Goal: Communication & Community: Answer question/provide support

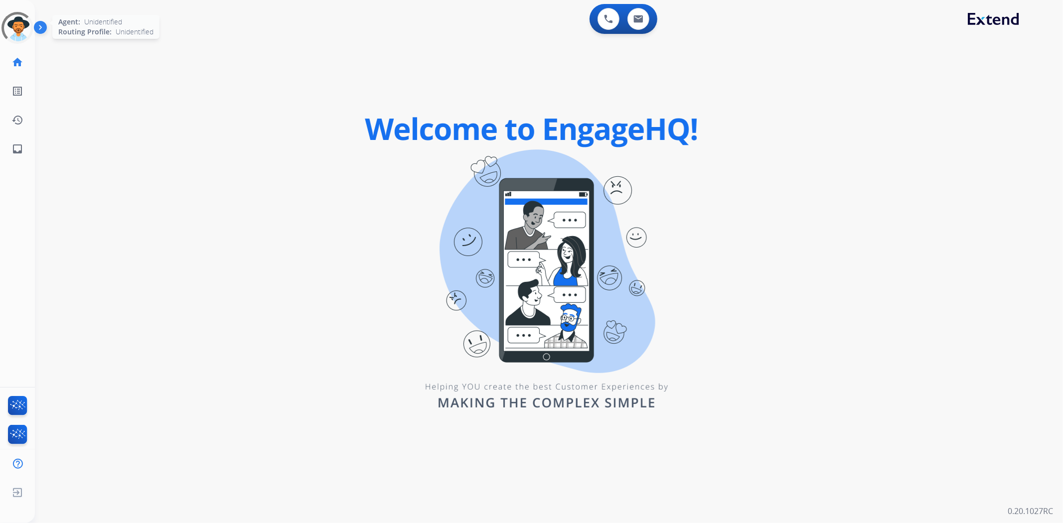
click at [22, 30] on div at bounding box center [18, 28] width 36 height 36
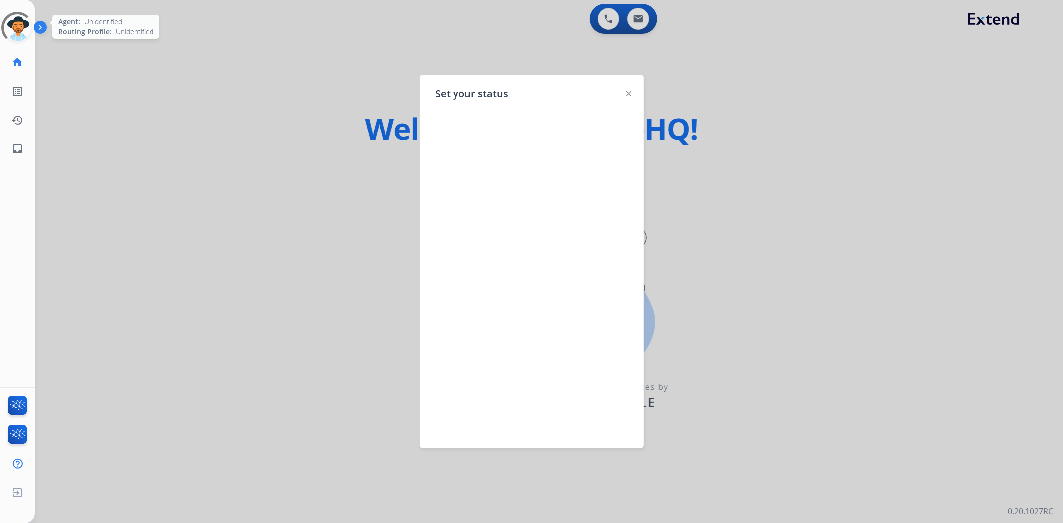
click at [22, 30] on div at bounding box center [17, 27] width 43 height 43
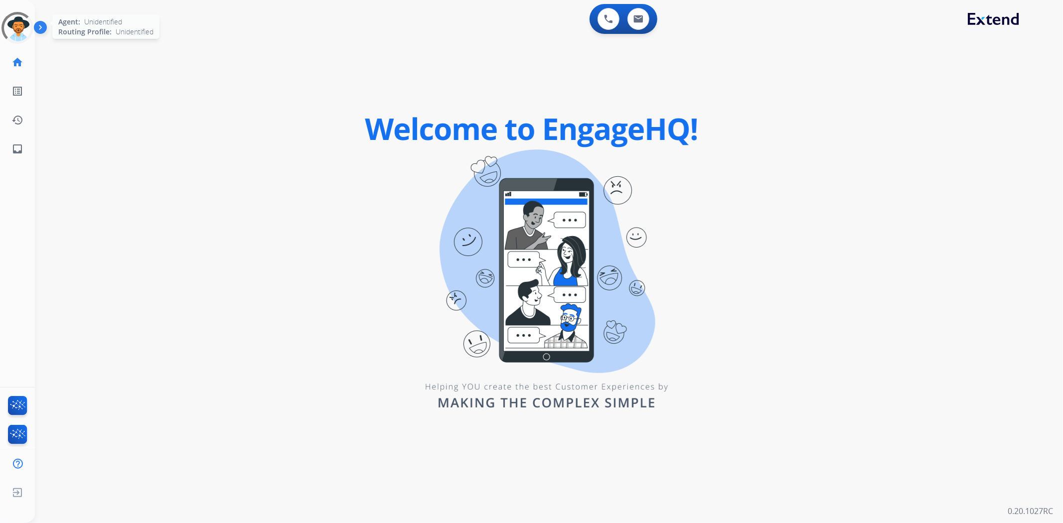
click at [22, 30] on div at bounding box center [17, 27] width 39 height 39
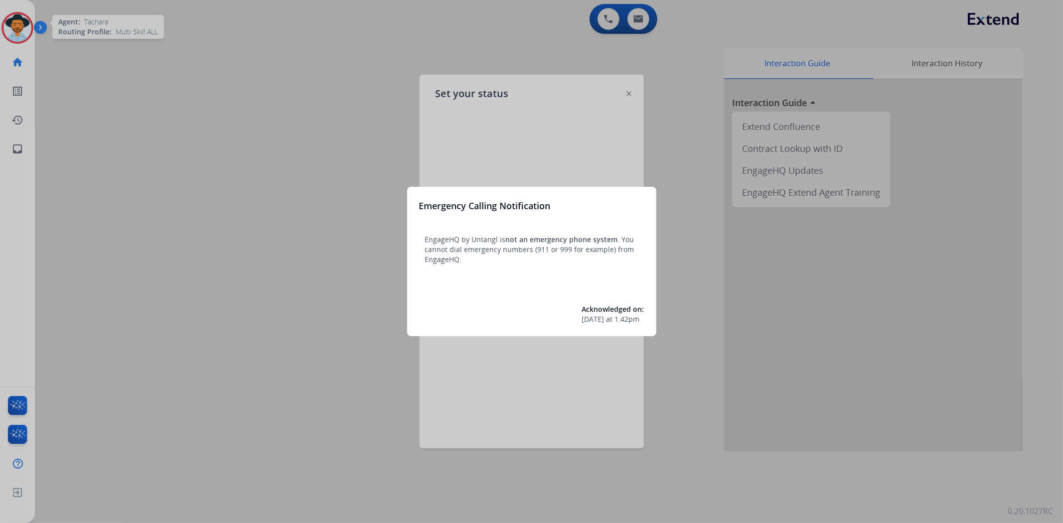
click at [209, 113] on div at bounding box center [531, 261] width 1063 height 523
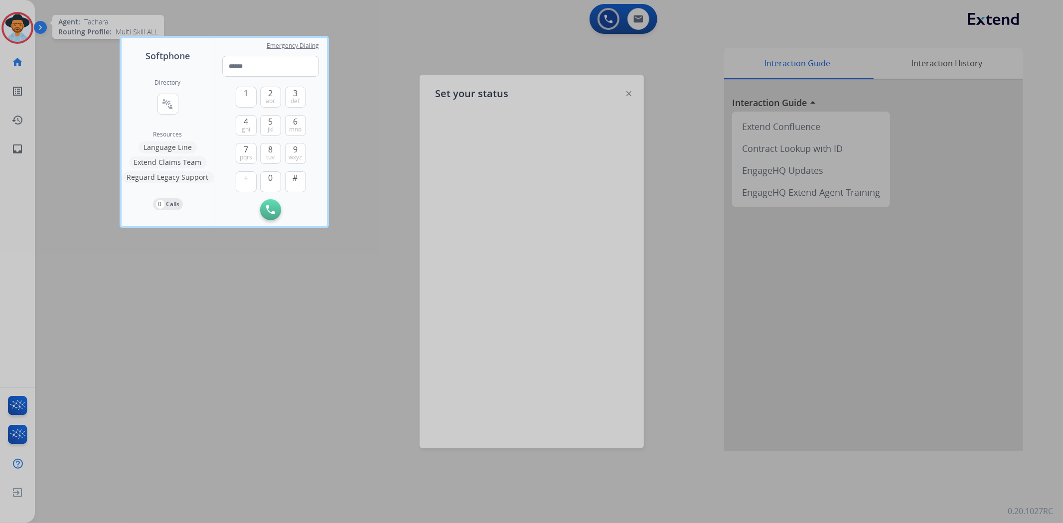
click at [633, 91] on div at bounding box center [531, 261] width 1063 height 523
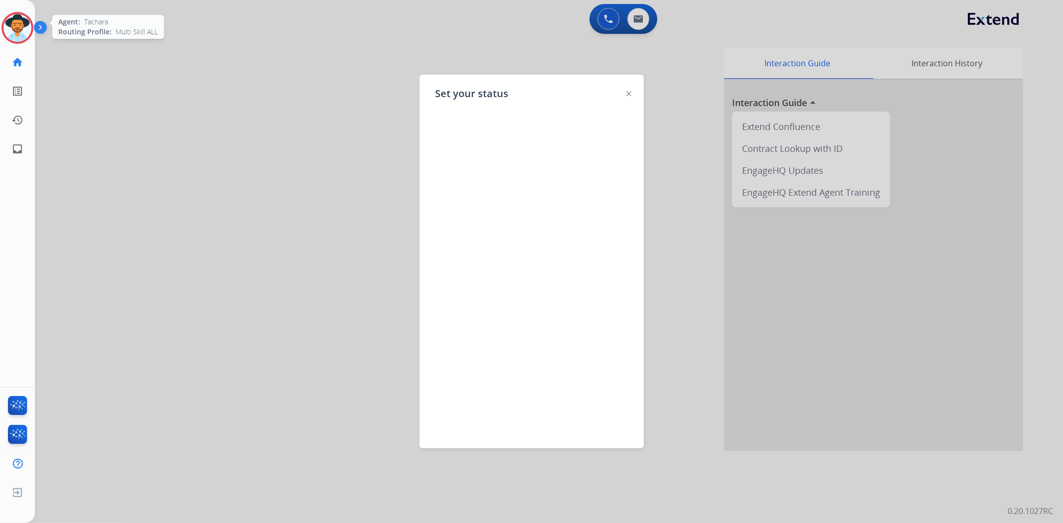
click at [630, 92] on img at bounding box center [628, 93] width 5 height 5
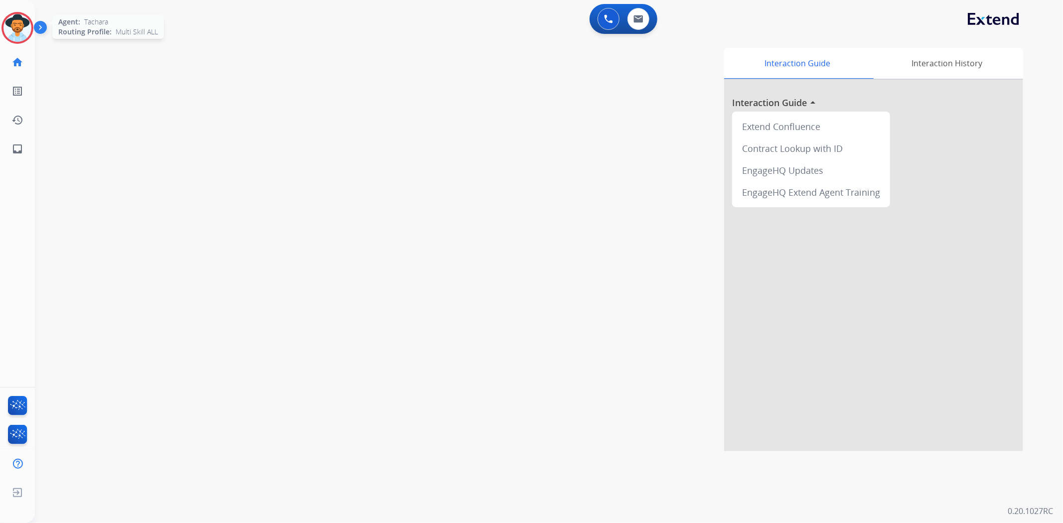
click at [2, 24] on div at bounding box center [17, 28] width 32 height 32
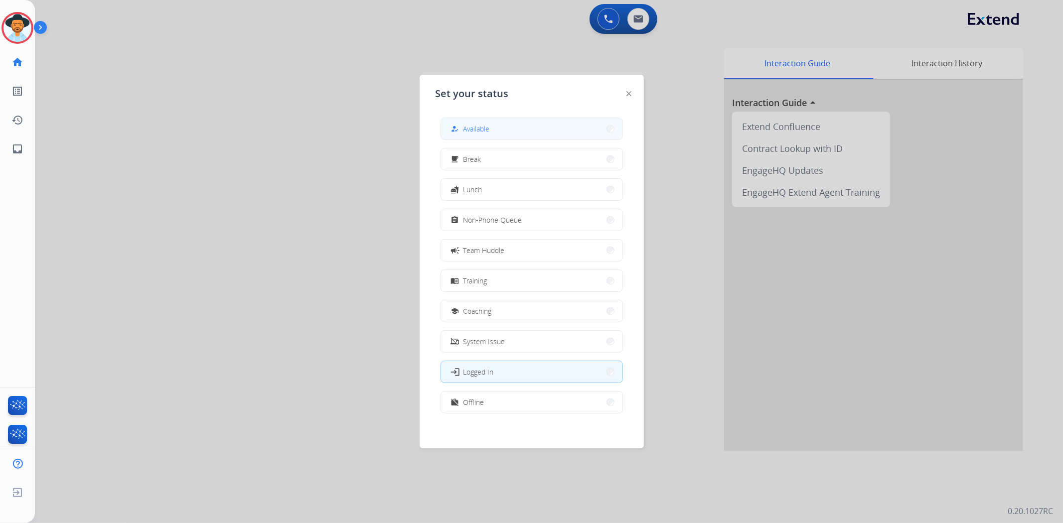
click at [496, 131] on button "how_to_reg Available" at bounding box center [531, 128] width 181 height 21
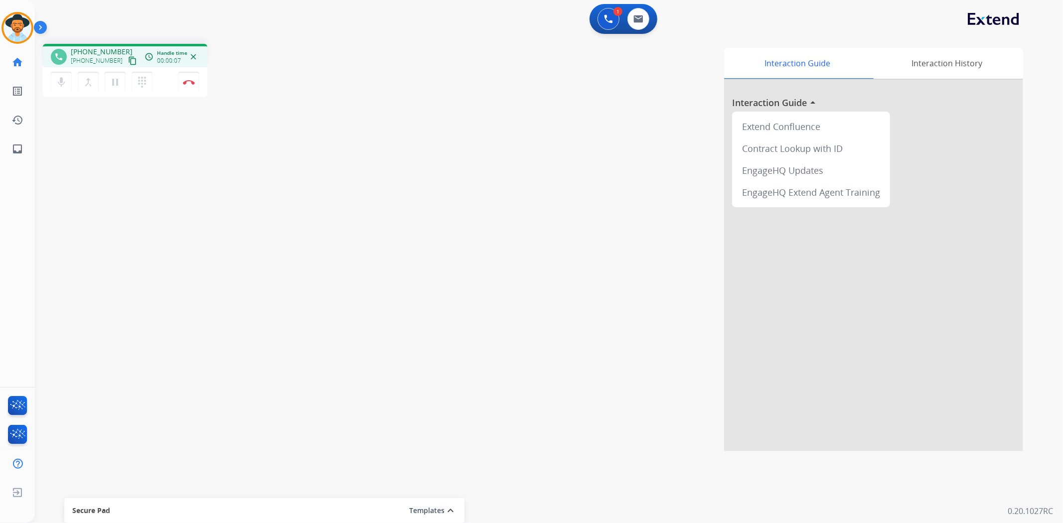
click at [313, 317] on div "phone [PHONE_NUMBER] [PHONE_NUMBER] content_copy access_time Call metrics Queue…" at bounding box center [537, 243] width 1004 height 415
click at [128, 58] on mat-icon "content_copy" at bounding box center [132, 60] width 9 height 9
click at [118, 85] on mat-icon "pause" at bounding box center [115, 82] width 12 height 12
click at [120, 80] on mat-icon "play_arrow" at bounding box center [115, 82] width 12 height 12
click at [189, 80] on img at bounding box center [189, 82] width 12 height 5
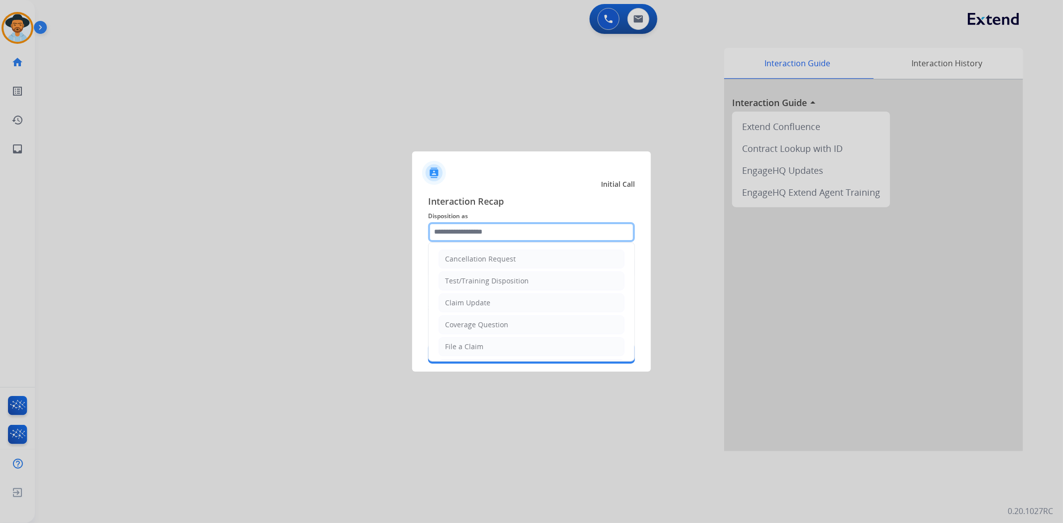
click at [479, 225] on input "text" at bounding box center [531, 232] width 207 height 20
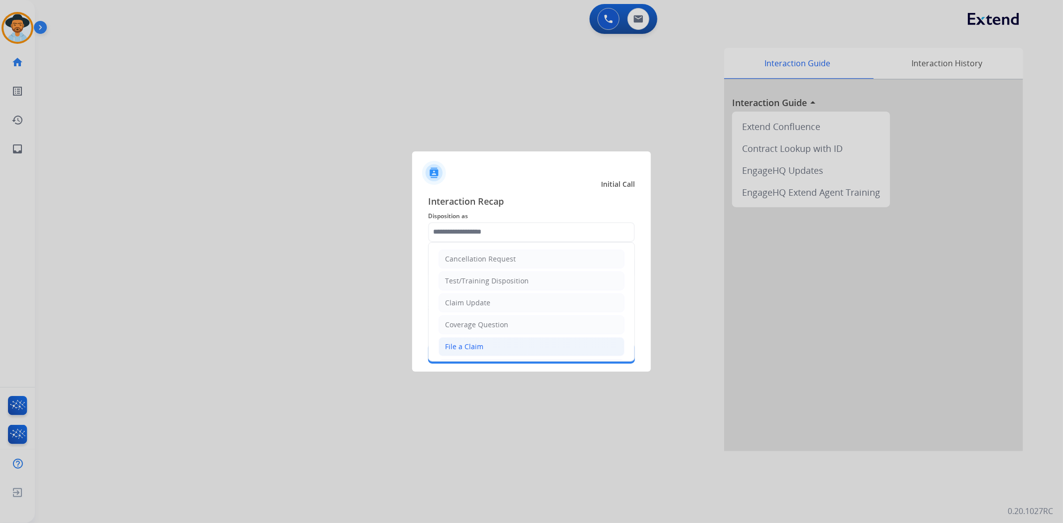
click at [480, 338] on li "File a Claim" at bounding box center [531, 346] width 186 height 19
type input "**********"
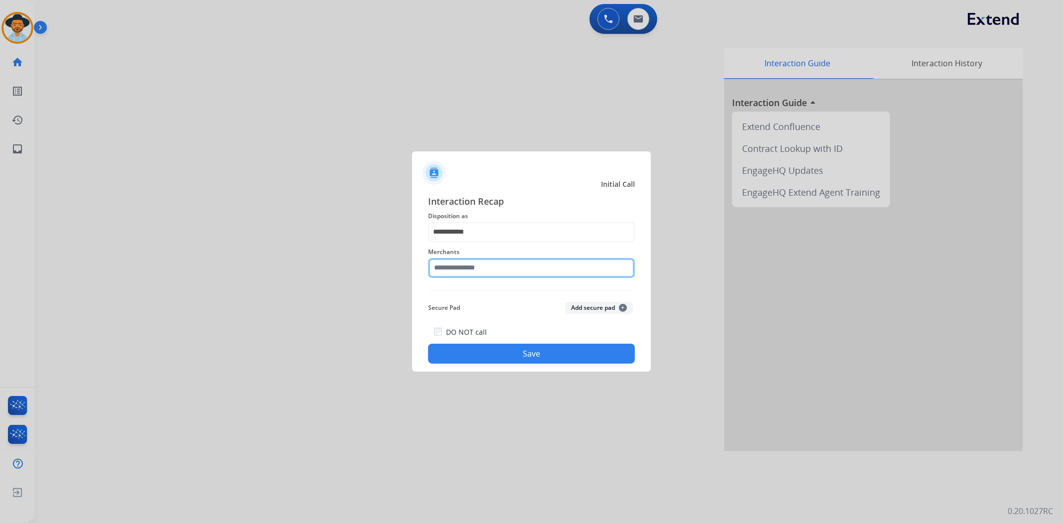
click at [518, 269] on input "text" at bounding box center [531, 268] width 207 height 20
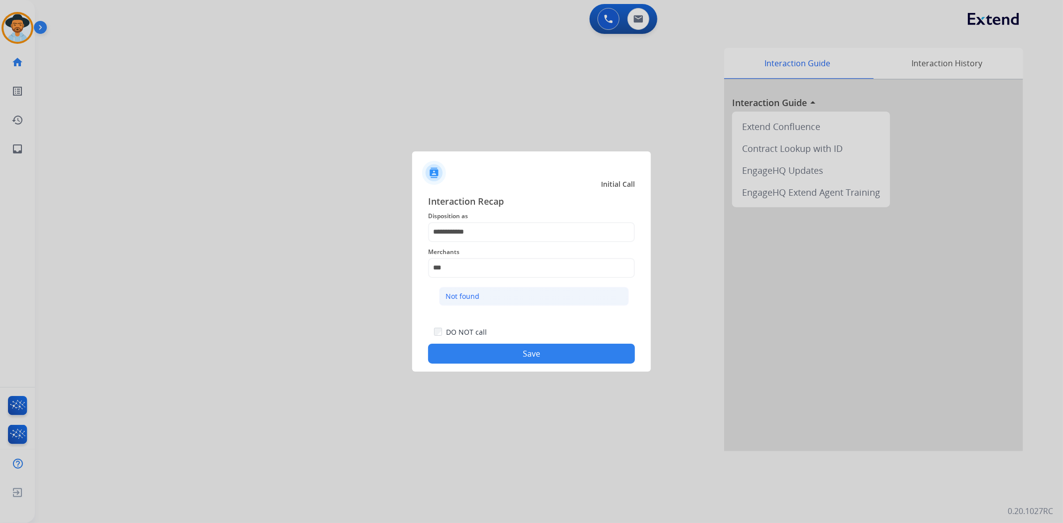
click at [480, 299] on li "Not found" at bounding box center [534, 296] width 190 height 19
type input "*********"
click at [501, 354] on button "Save" at bounding box center [531, 354] width 207 height 20
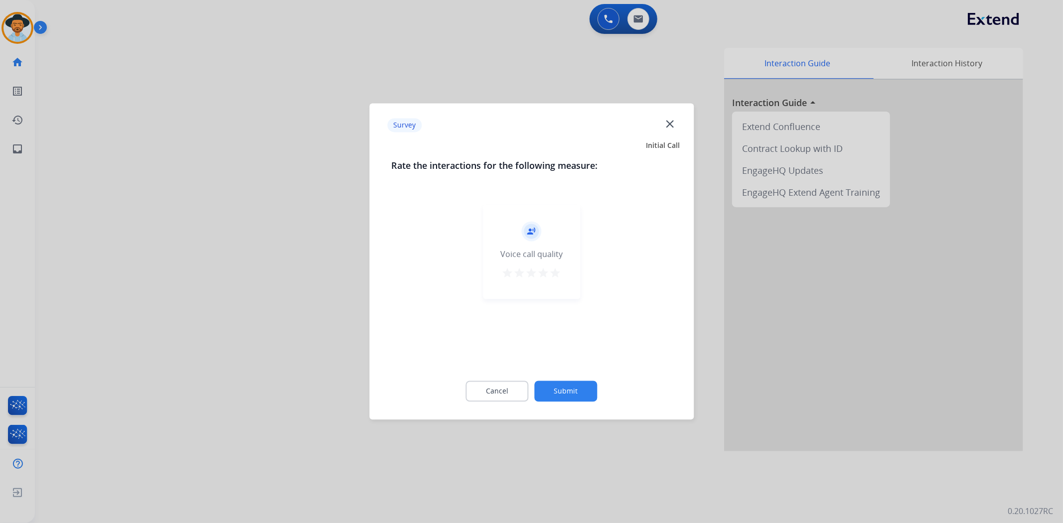
click at [584, 392] on button "Submit" at bounding box center [566, 391] width 63 height 21
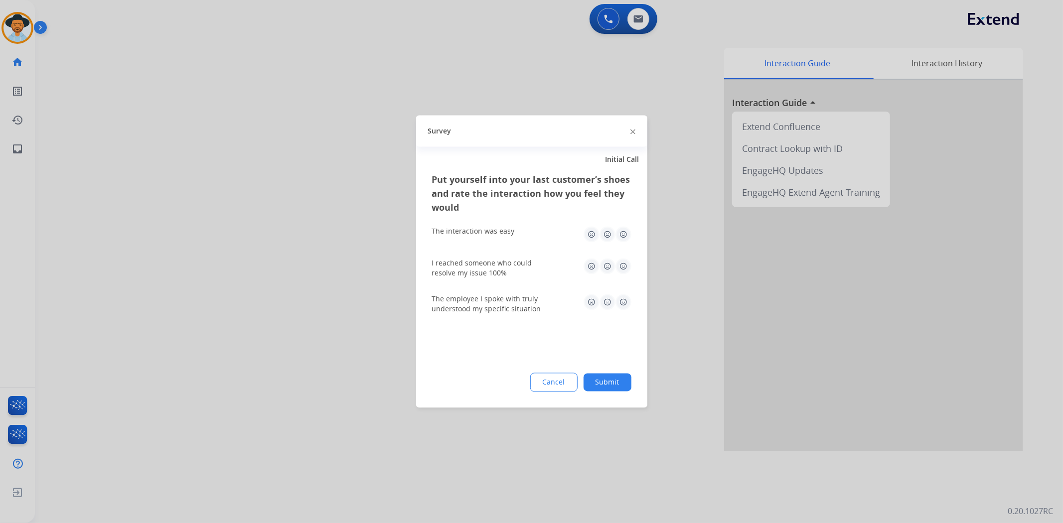
click at [593, 386] on button "Submit" at bounding box center [607, 383] width 48 height 18
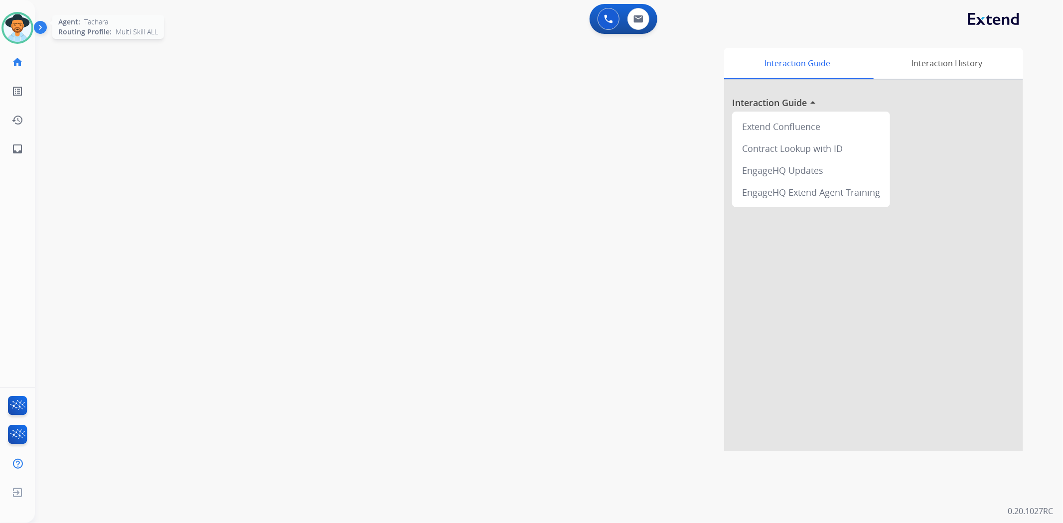
click at [10, 27] on img at bounding box center [17, 28] width 28 height 28
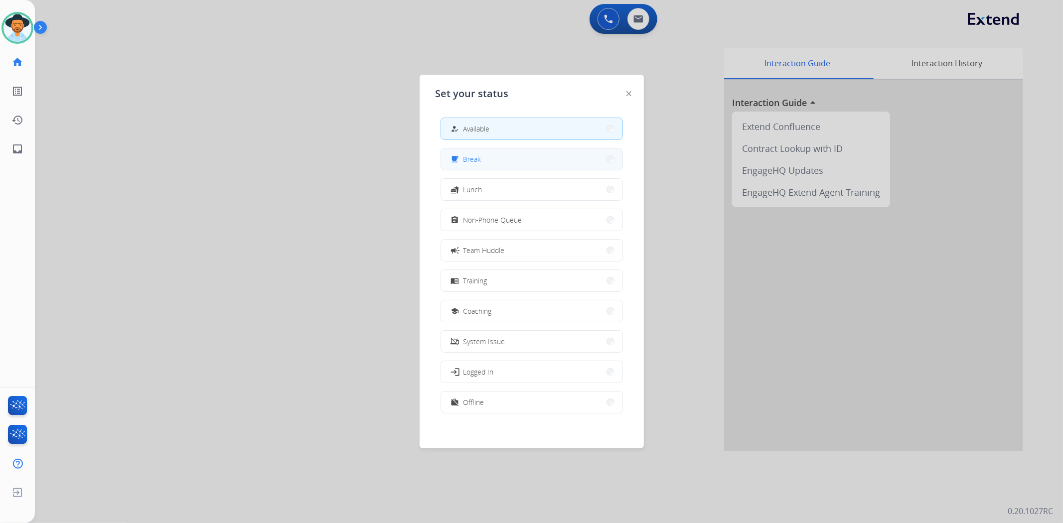
click at [509, 157] on button "free_breakfast Break" at bounding box center [531, 158] width 181 height 21
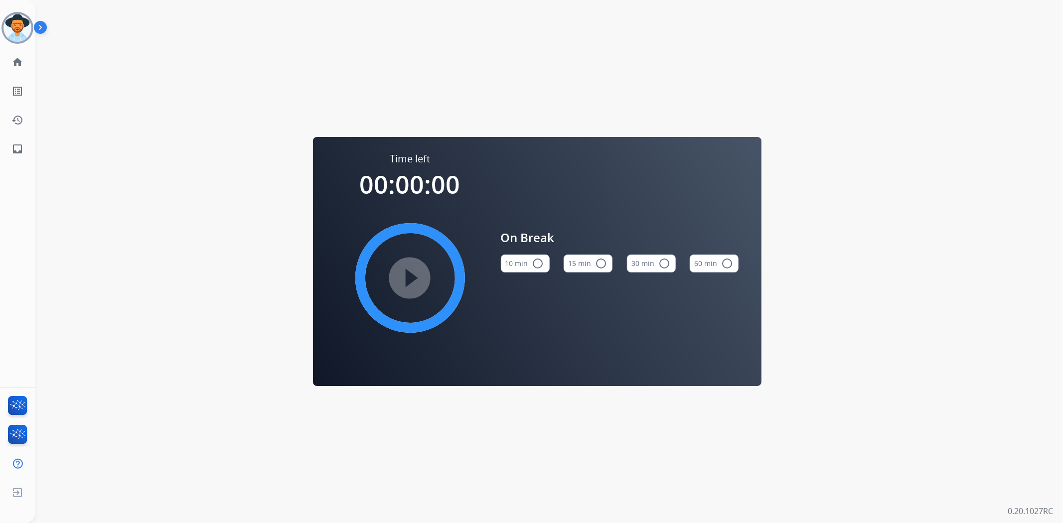
click at [90, 192] on div "Time left 00:00:00 play_circle_filled On Break 10 min radio_button_unchecked 15…" at bounding box center [537, 261] width 1004 height 523
click at [13, 29] on img at bounding box center [17, 28] width 28 height 28
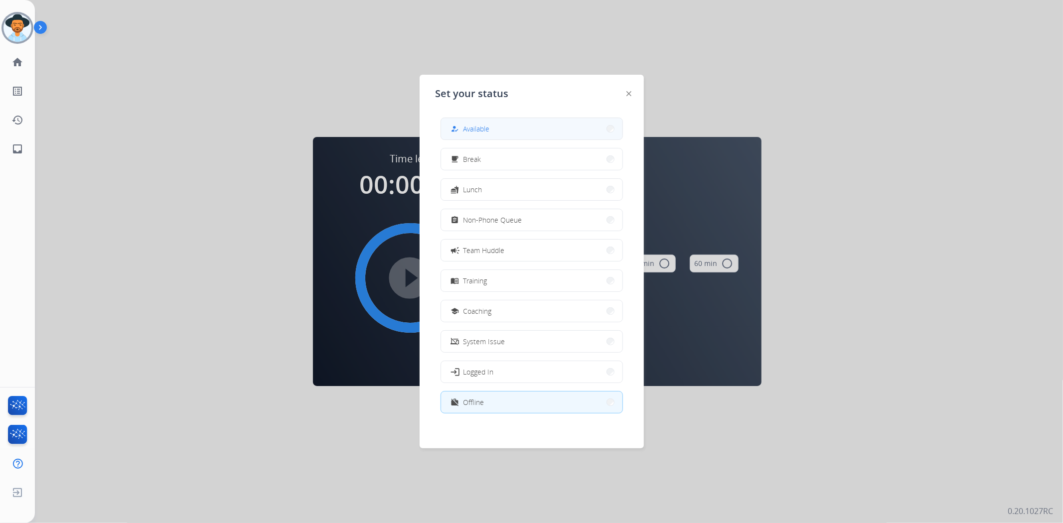
click at [481, 122] on button "how_to_reg Available" at bounding box center [531, 128] width 181 height 21
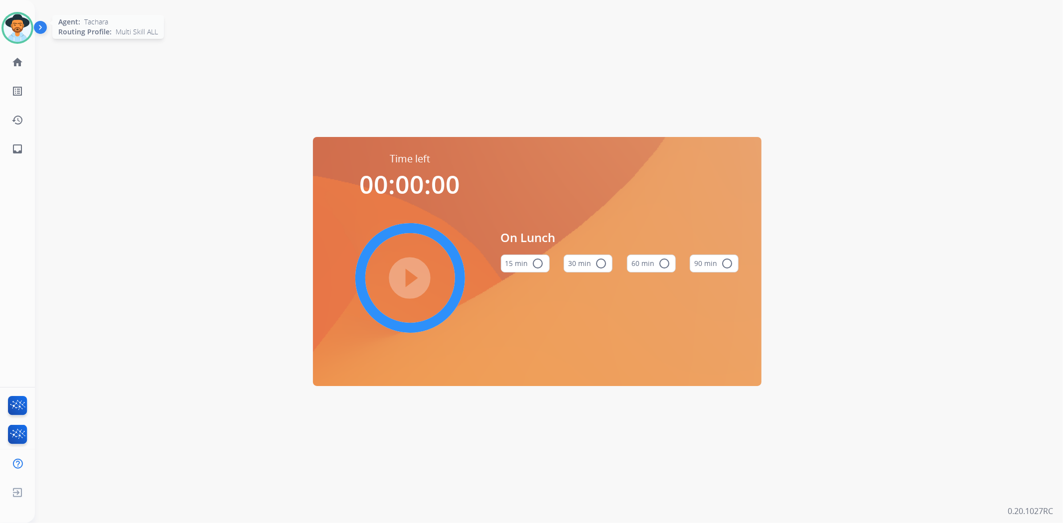
click at [23, 25] on img at bounding box center [17, 28] width 28 height 28
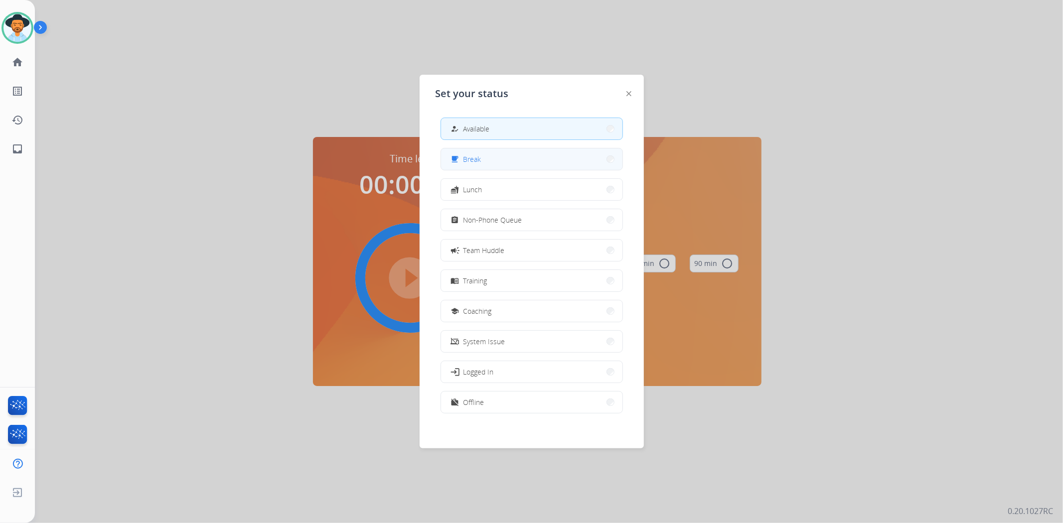
click at [479, 156] on span "Break" at bounding box center [472, 159] width 18 height 10
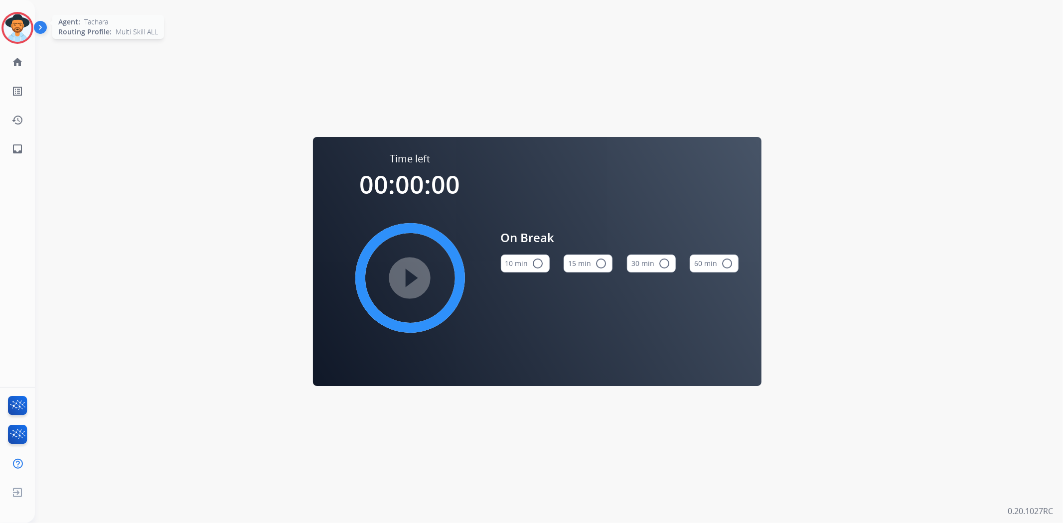
click at [11, 23] on img at bounding box center [17, 28] width 28 height 28
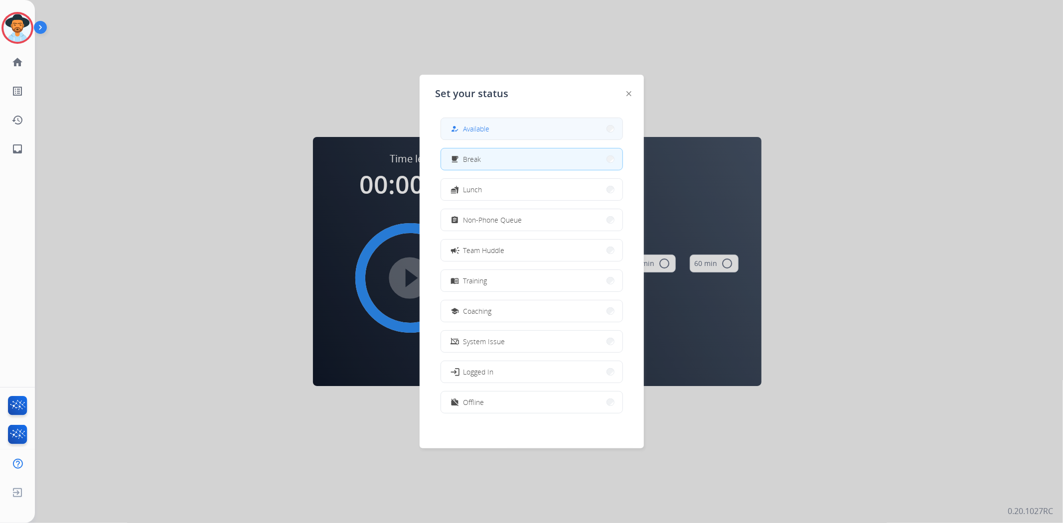
click at [532, 122] on button "how_to_reg Available" at bounding box center [531, 128] width 181 height 21
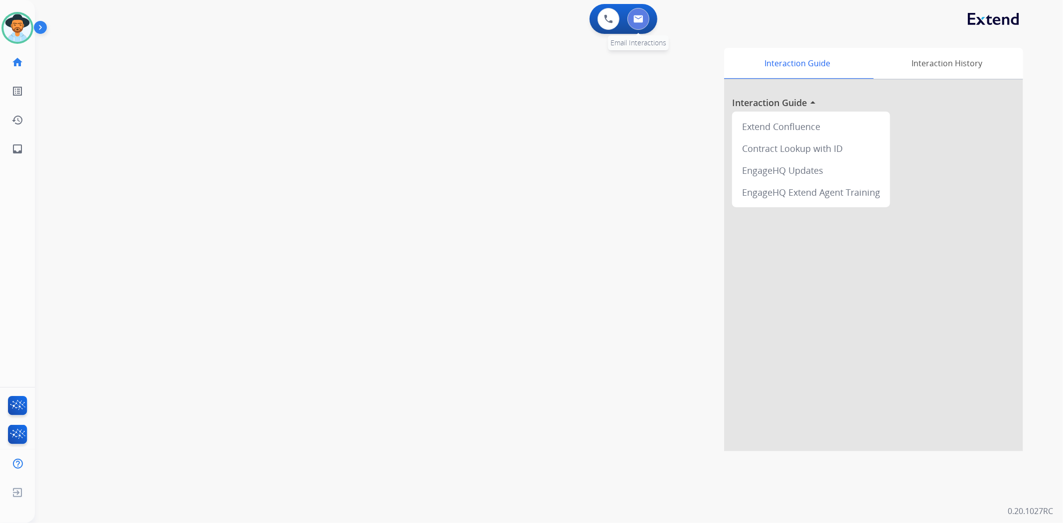
click at [635, 17] on img at bounding box center [638, 19] width 10 height 8
select select "**********"
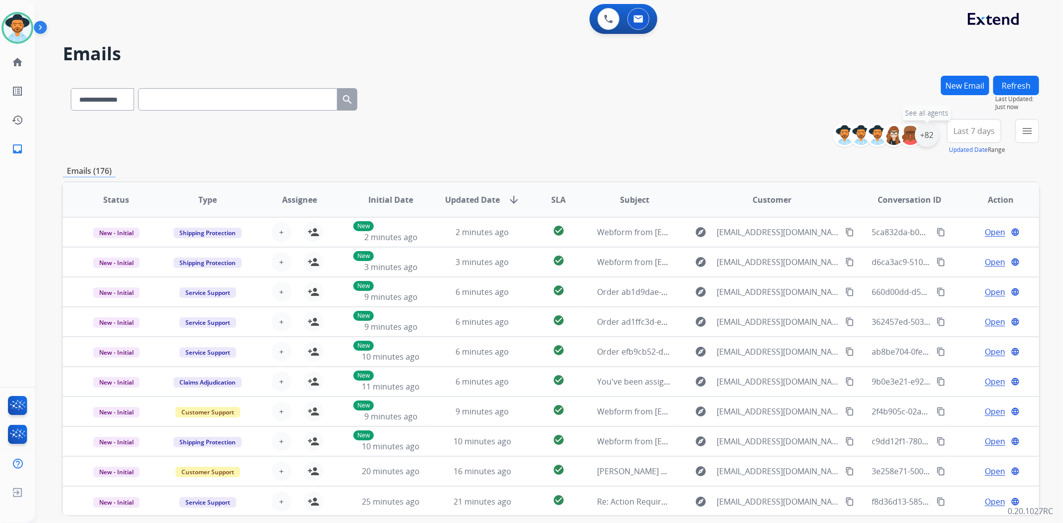
click at [929, 138] on div "+82" at bounding box center [927, 135] width 24 height 24
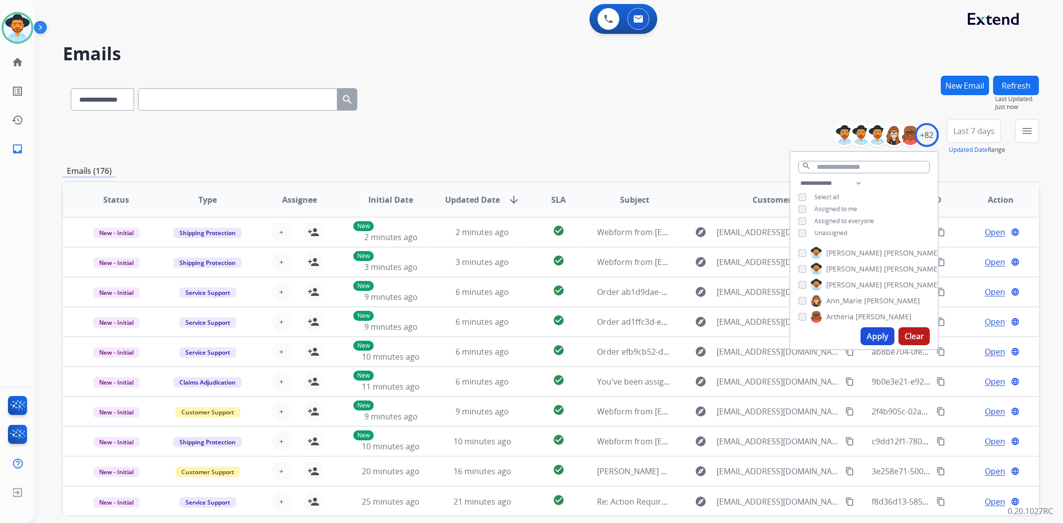
click at [874, 337] on button "Apply" at bounding box center [877, 336] width 34 height 18
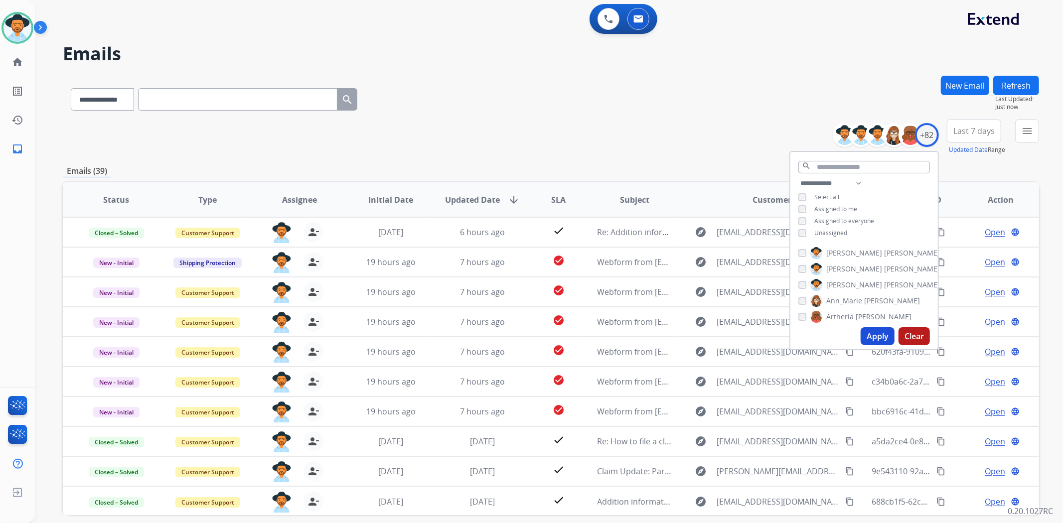
click at [638, 109] on div "**********" at bounding box center [551, 97] width 976 height 43
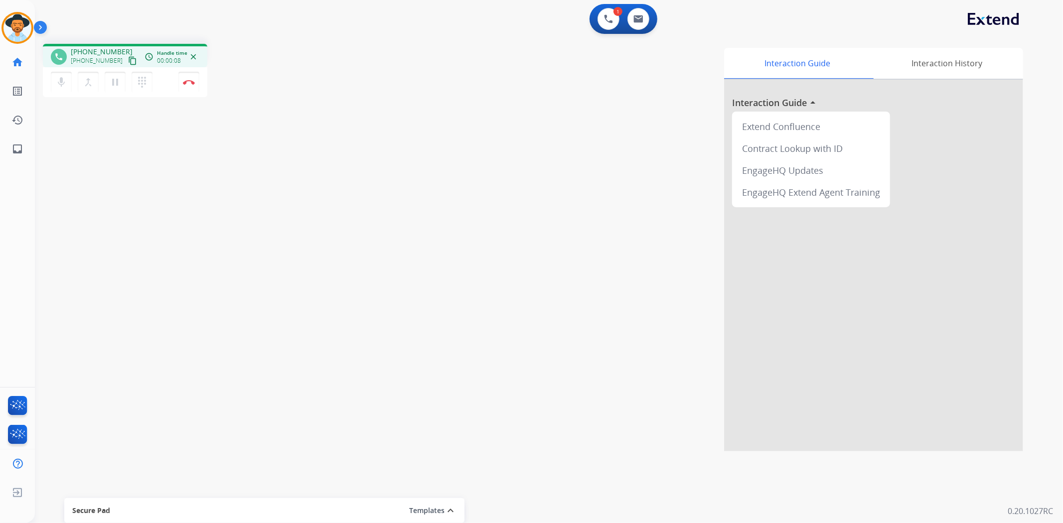
click at [127, 55] on button "content_copy" at bounding box center [133, 61] width 12 height 12
click at [191, 82] on img at bounding box center [189, 82] width 12 height 5
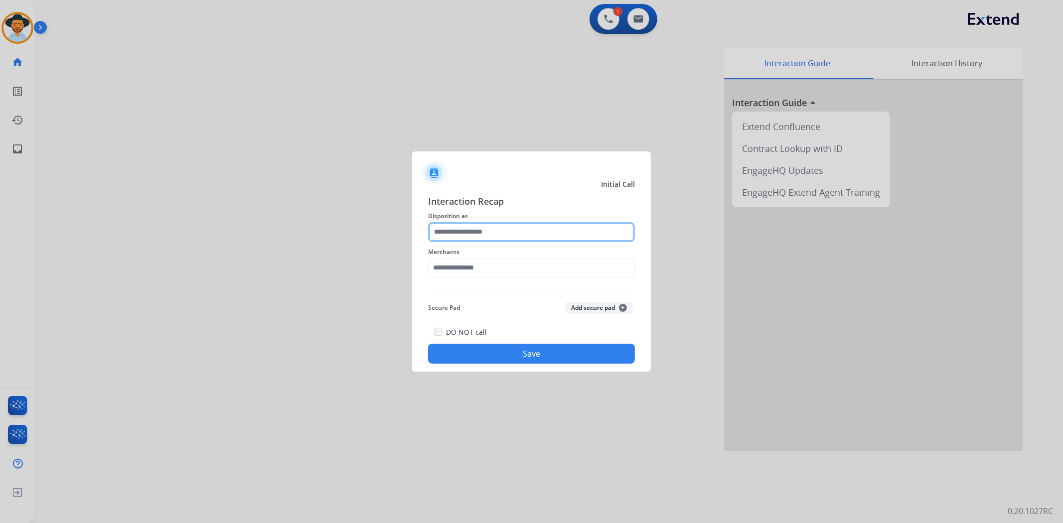
click at [471, 234] on input "text" at bounding box center [531, 232] width 207 height 20
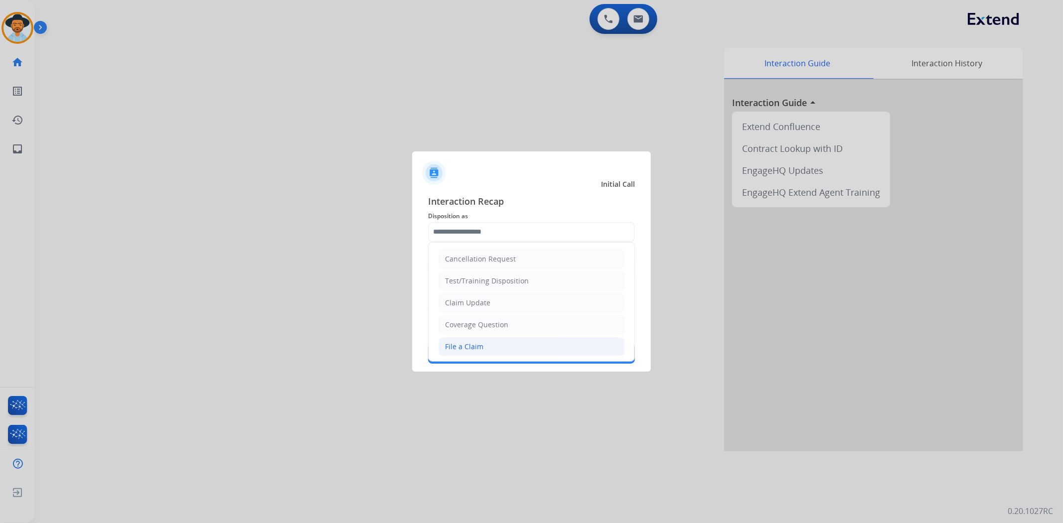
click at [475, 340] on li "File a Claim" at bounding box center [531, 346] width 186 height 19
type input "**********"
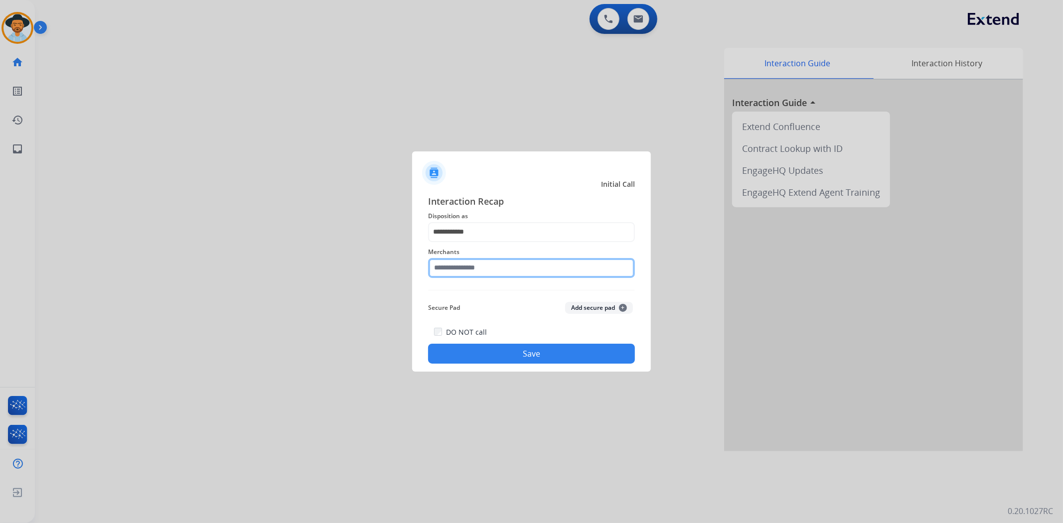
click at [468, 271] on input "text" at bounding box center [531, 268] width 207 height 20
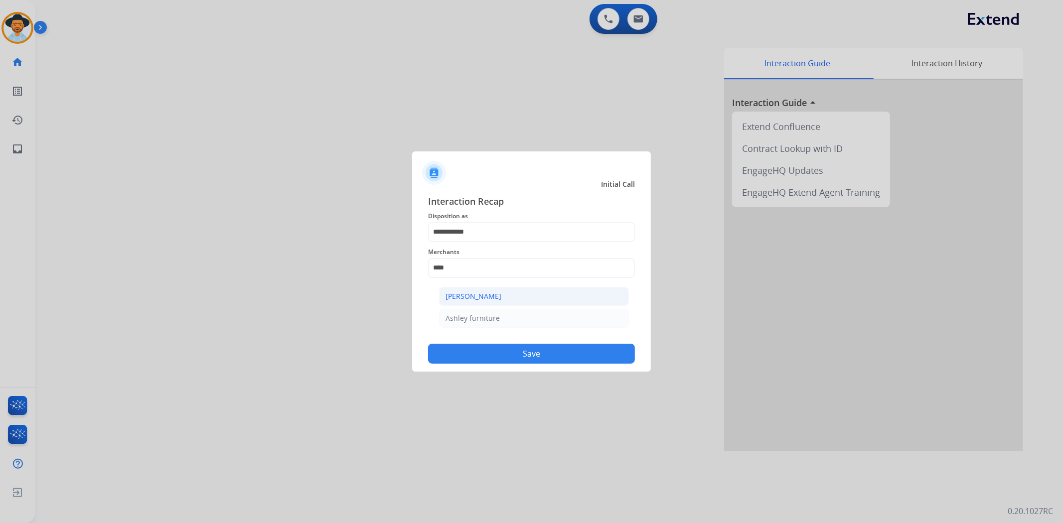
click at [492, 299] on div "[PERSON_NAME]" at bounding box center [473, 296] width 56 height 10
type input "**********"
click at [496, 352] on button "Save" at bounding box center [531, 354] width 207 height 20
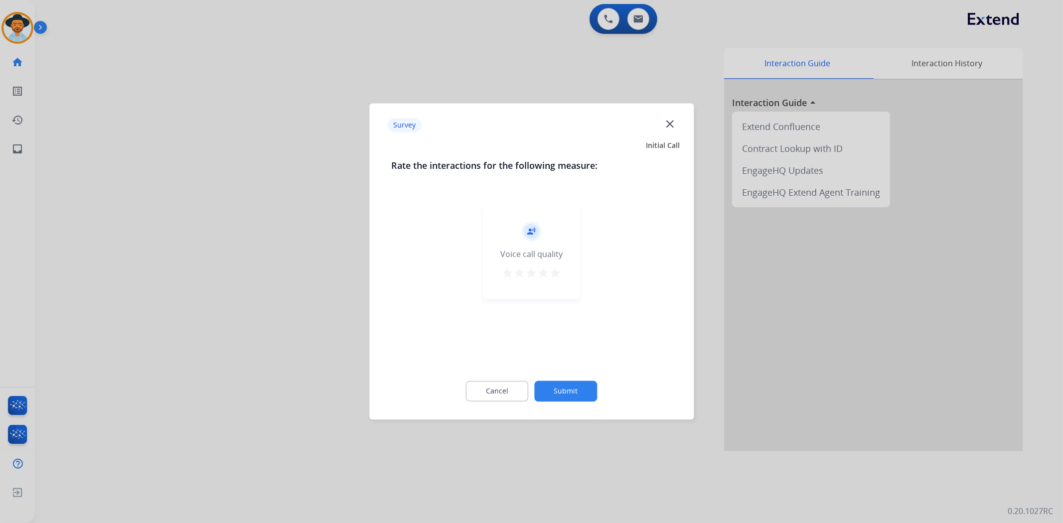
click at [554, 384] on button "Submit" at bounding box center [566, 391] width 63 height 21
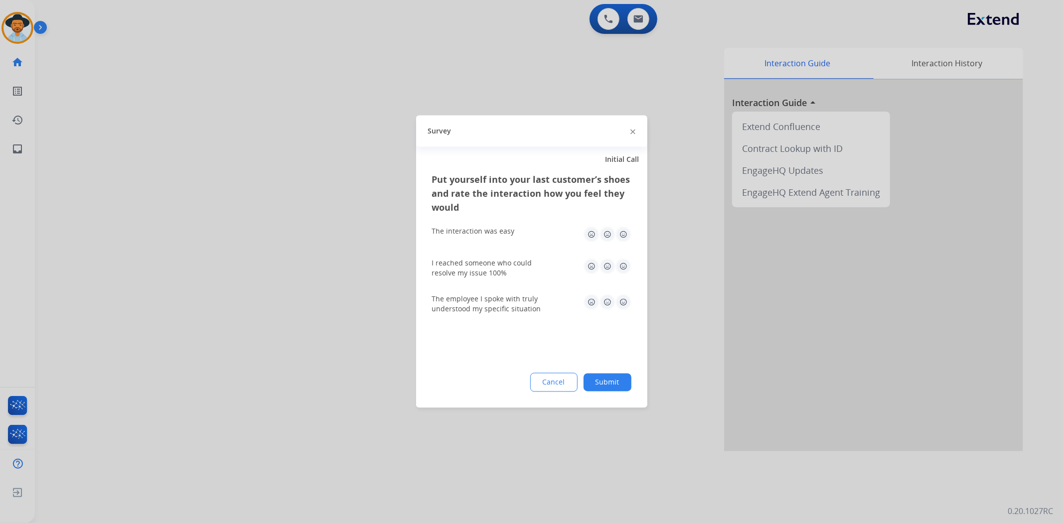
click at [611, 380] on button "Submit" at bounding box center [607, 383] width 48 height 18
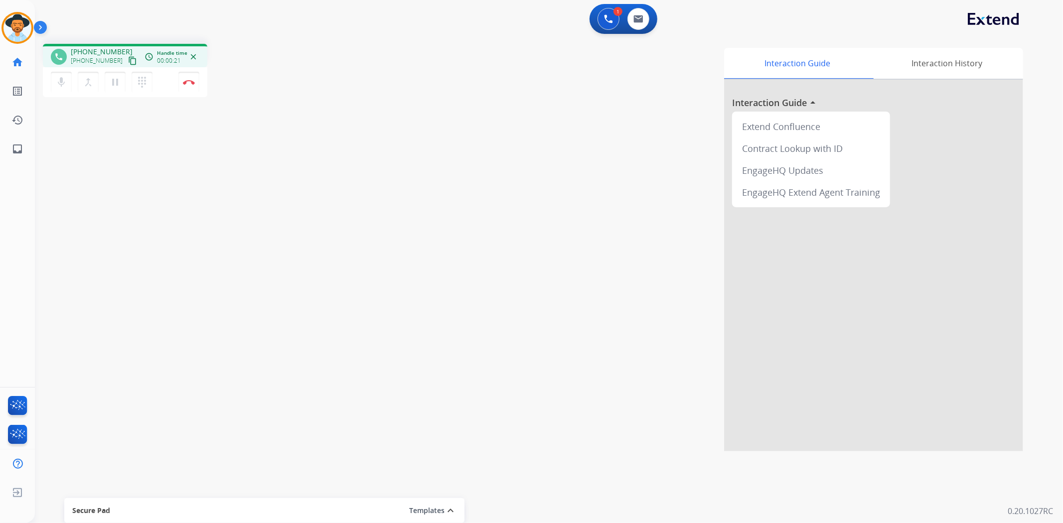
click at [362, 90] on div "Interaction Guide Interaction History Interaction Guide arrow_drop_up Extend Co…" at bounding box center [681, 250] width 683 height 404
click at [128, 60] on mat-icon "content_copy" at bounding box center [132, 60] width 9 height 9
click at [190, 83] on img at bounding box center [189, 82] width 12 height 5
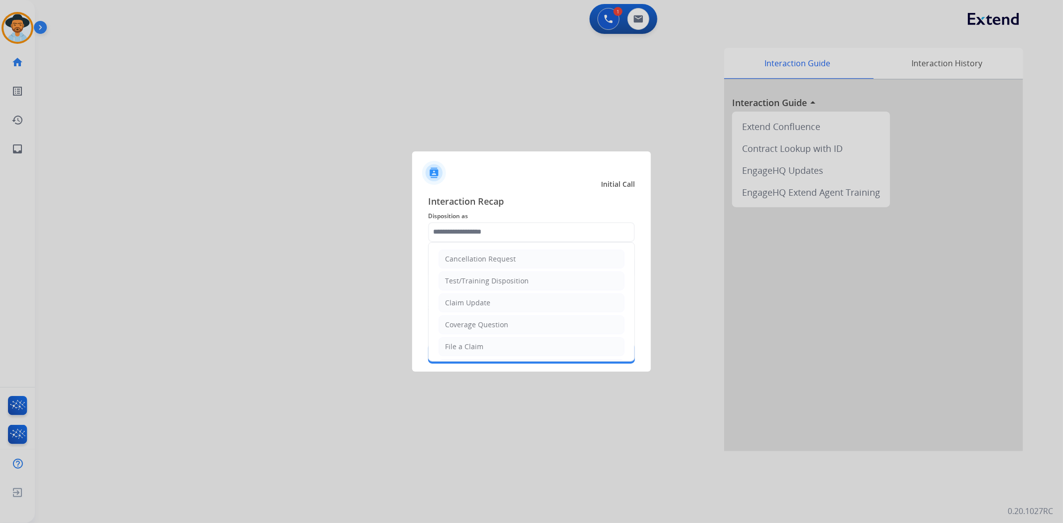
click at [459, 231] on input "text" at bounding box center [531, 232] width 207 height 20
click at [459, 351] on div "File a Claim" at bounding box center [464, 347] width 38 height 10
type input "**********"
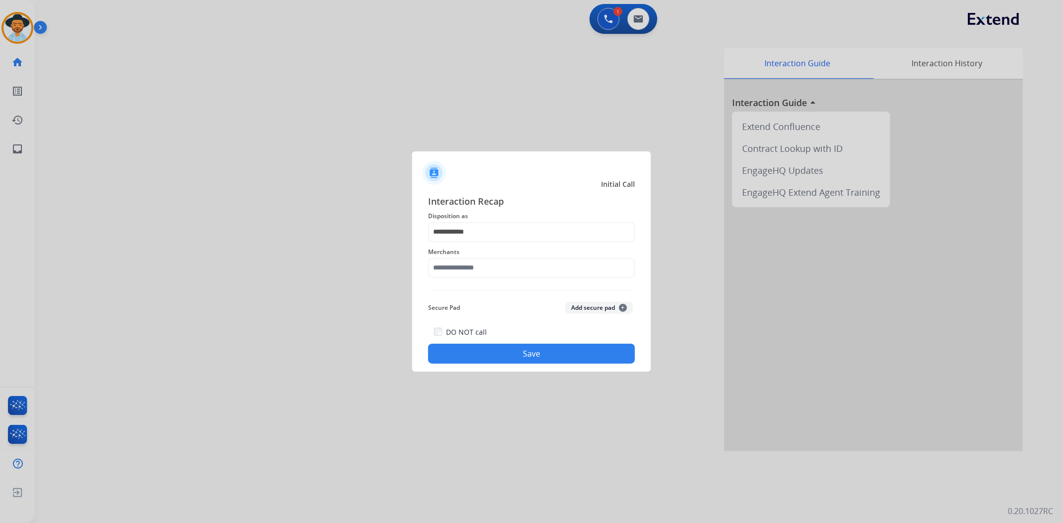
click at [466, 255] on span "Merchants" at bounding box center [531, 252] width 207 height 12
drag, startPoint x: 475, startPoint y: 268, endPoint x: 470, endPoint y: 266, distance: 5.8
click at [472, 267] on input "text" at bounding box center [531, 268] width 207 height 20
click at [481, 321] on div "Ashley furniture" at bounding box center [472, 318] width 54 height 10
type input "**********"
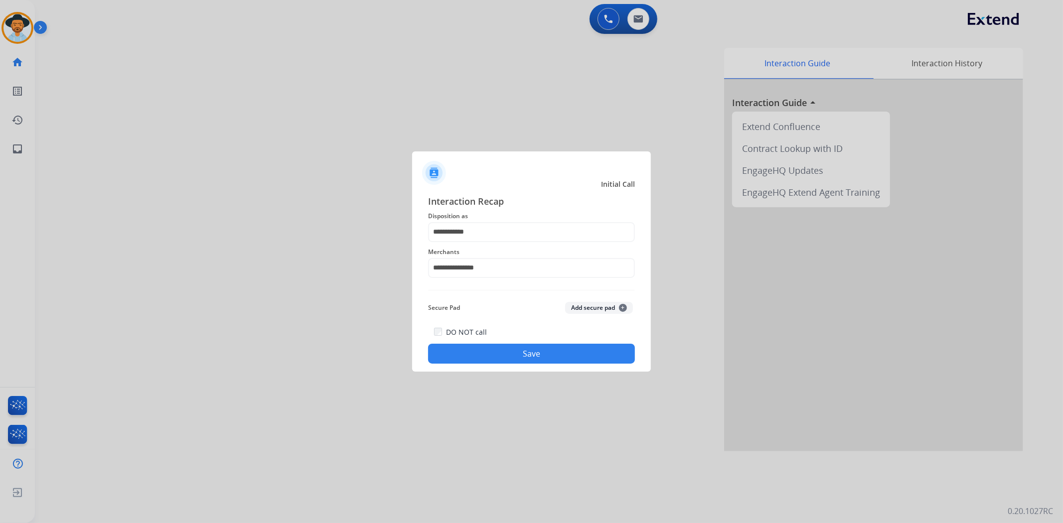
click at [491, 352] on button "Save" at bounding box center [531, 354] width 207 height 20
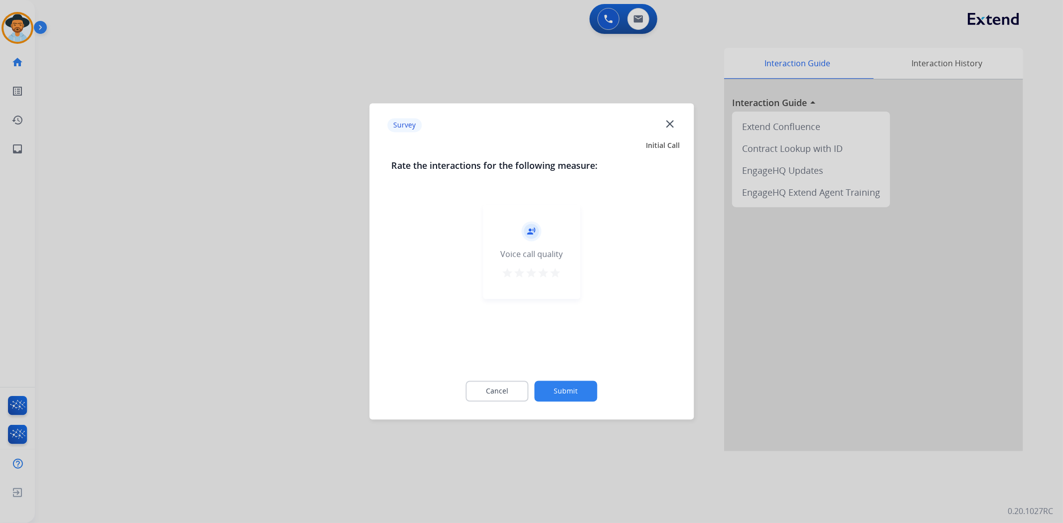
click at [564, 395] on button "Submit" at bounding box center [566, 391] width 63 height 21
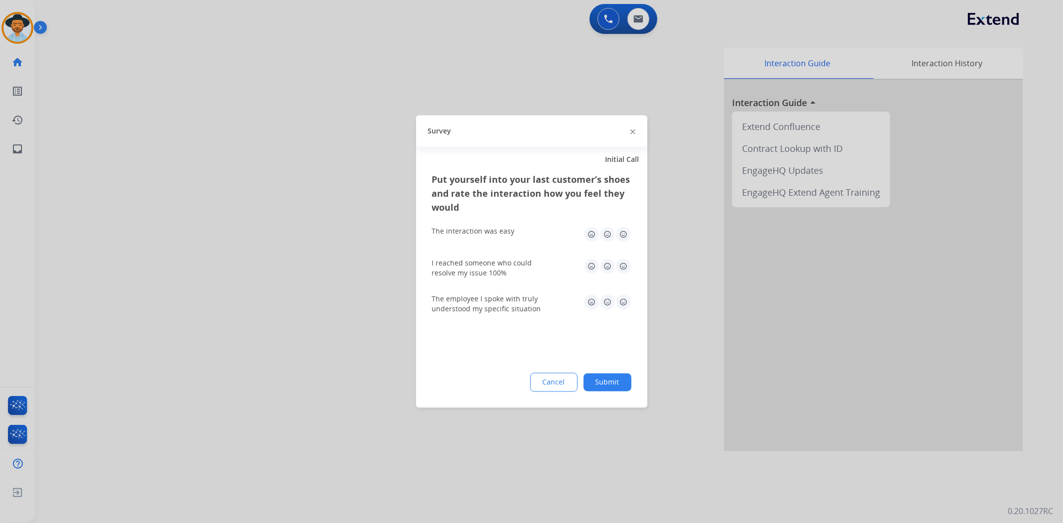
click at [616, 383] on button "Submit" at bounding box center [607, 383] width 48 height 18
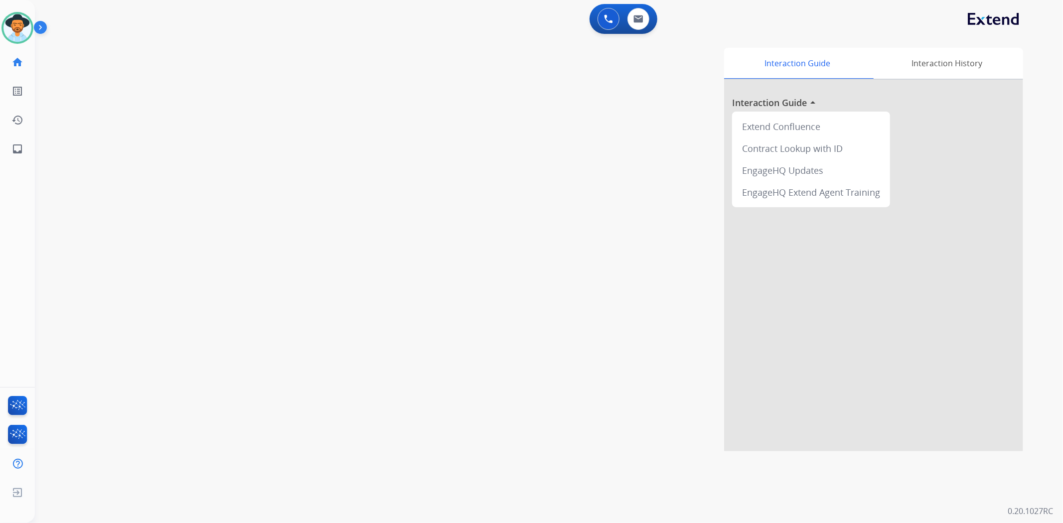
click at [441, 197] on div "Interaction Guide Interaction History Interaction Guide arrow_drop_up Extend Co…" at bounding box center [681, 250] width 683 height 404
click at [14, 19] on img at bounding box center [17, 28] width 28 height 28
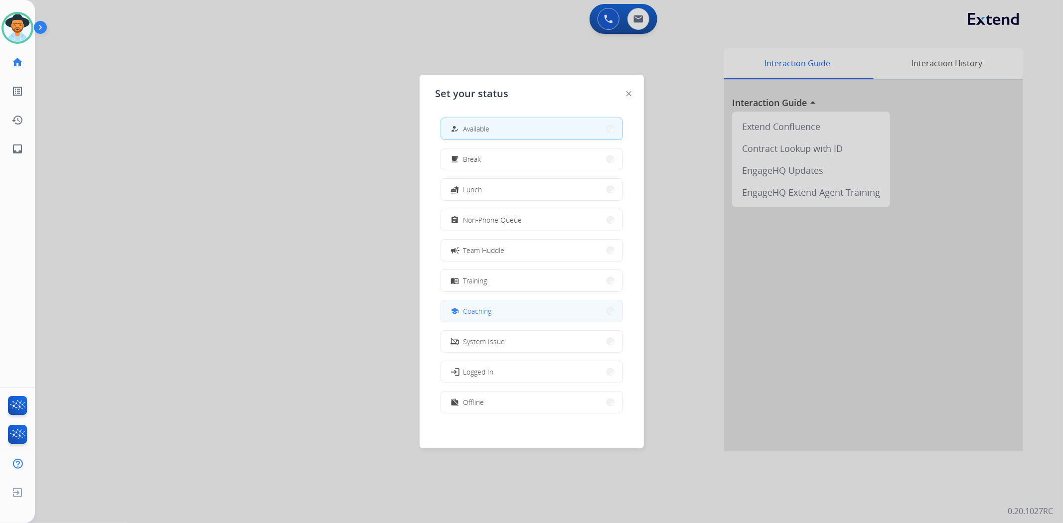
click at [520, 315] on button "school Coaching" at bounding box center [531, 310] width 181 height 21
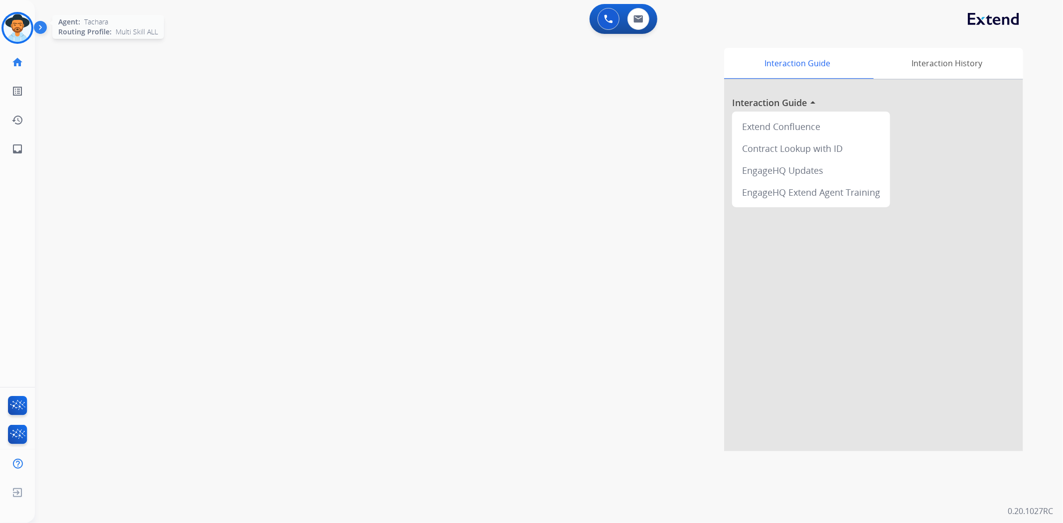
click at [25, 38] on img at bounding box center [17, 28] width 28 height 28
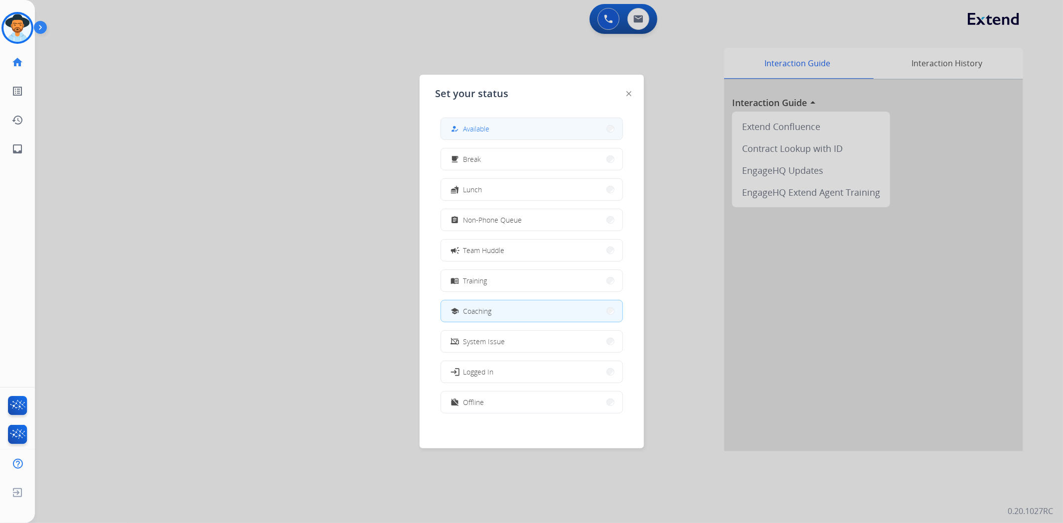
click at [479, 126] on span "Available" at bounding box center [476, 129] width 26 height 10
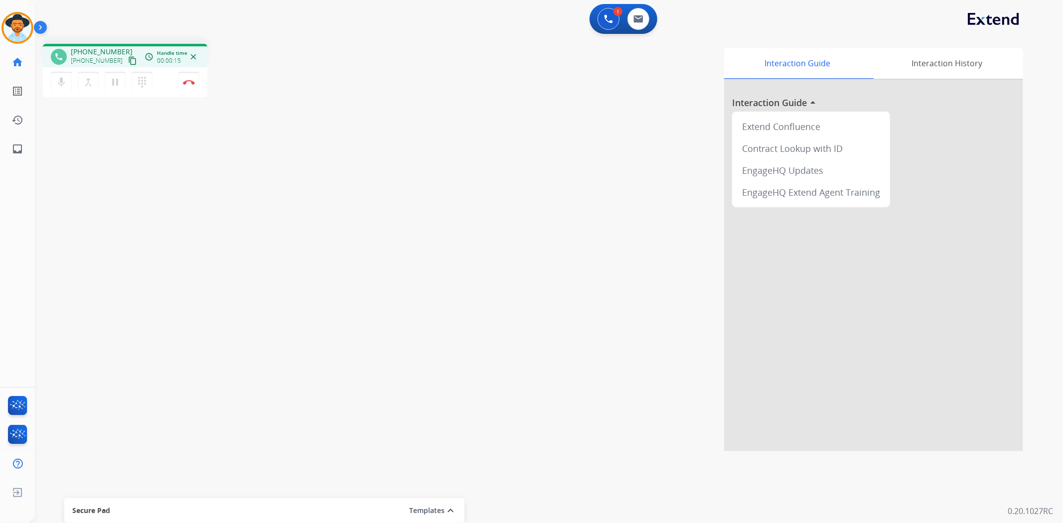
click at [128, 56] on mat-icon "content_copy" at bounding box center [132, 60] width 9 height 9
click at [128, 58] on mat-icon "content_copy" at bounding box center [132, 60] width 9 height 9
click at [190, 80] on img at bounding box center [189, 82] width 12 height 5
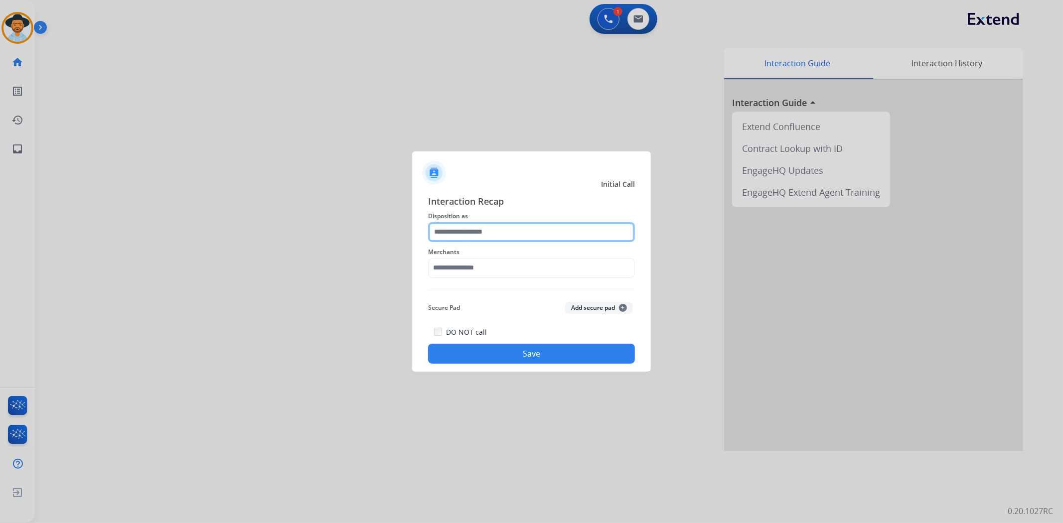
click at [478, 241] on input "text" at bounding box center [531, 232] width 207 height 20
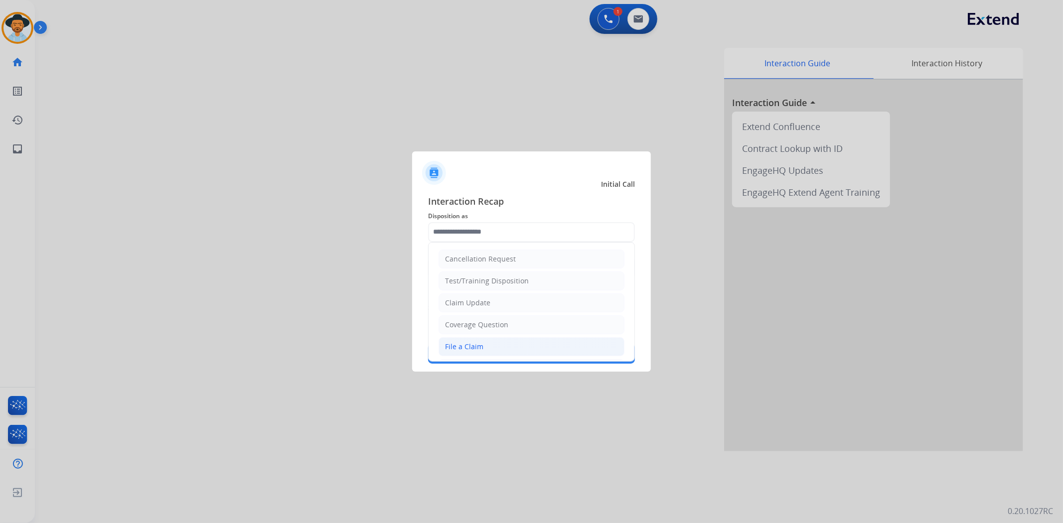
click at [511, 341] on li "File a Claim" at bounding box center [531, 346] width 186 height 19
type input "**********"
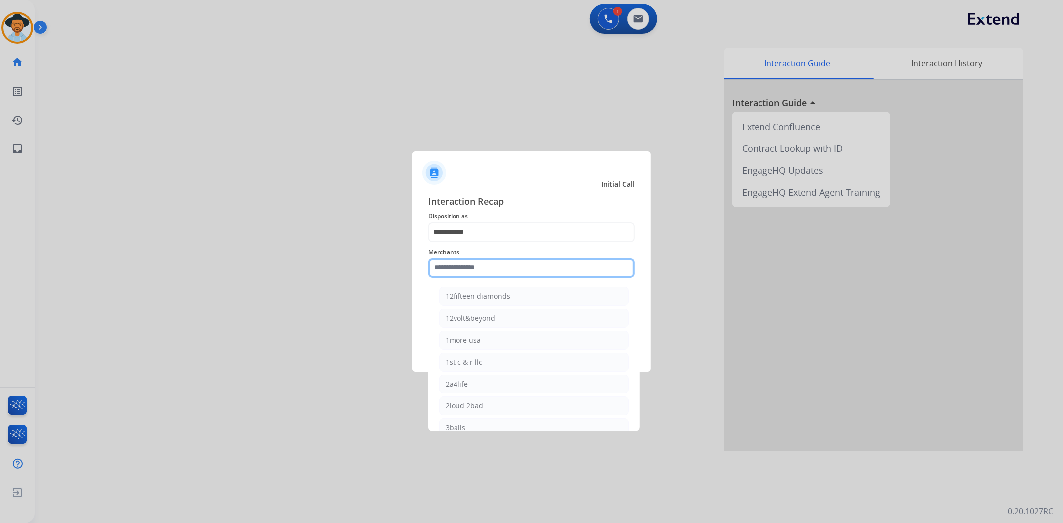
click at [487, 273] on input "text" at bounding box center [531, 268] width 207 height 20
click at [500, 305] on li "Bed bath & beyond" at bounding box center [534, 296] width 190 height 19
type input "**********"
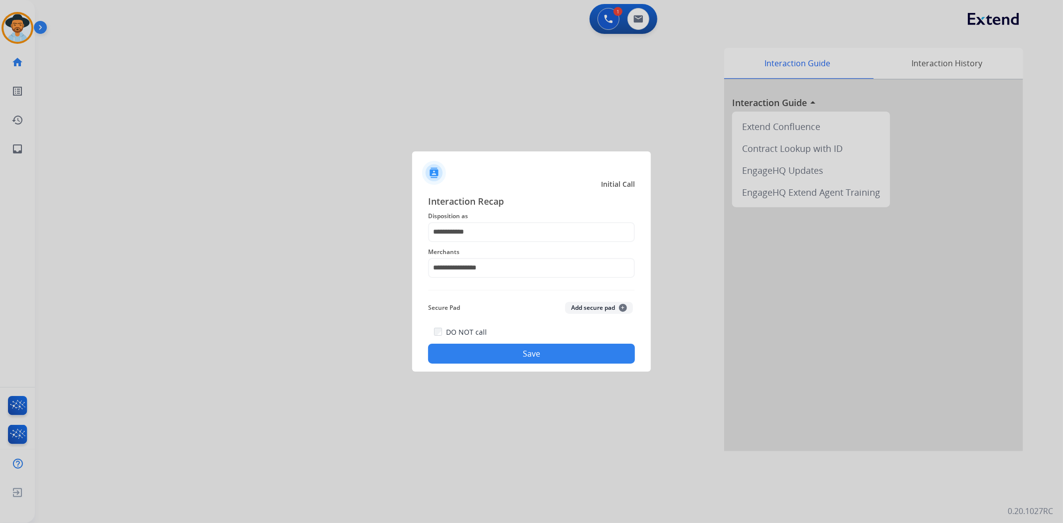
click at [519, 361] on button "Save" at bounding box center [531, 354] width 207 height 20
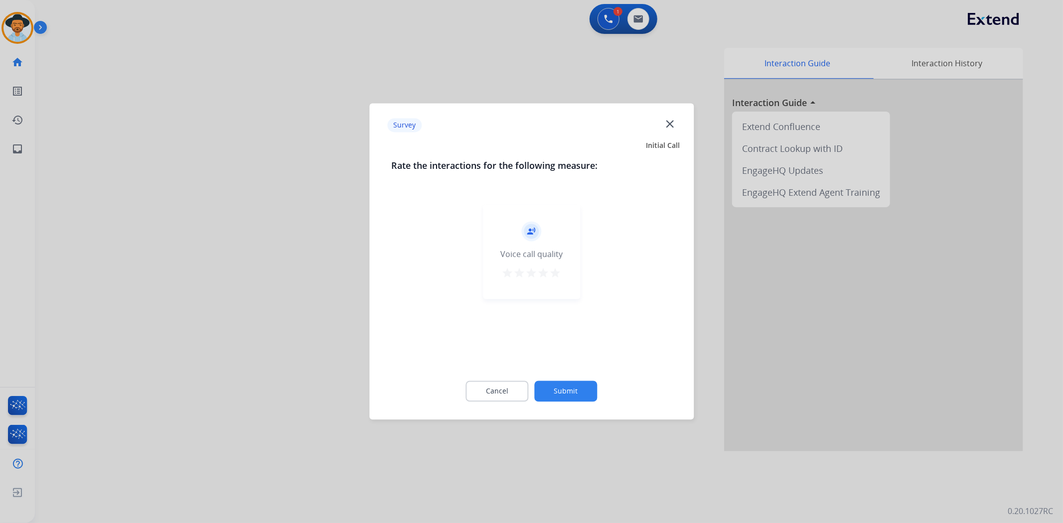
click at [569, 385] on button "Submit" at bounding box center [566, 391] width 63 height 21
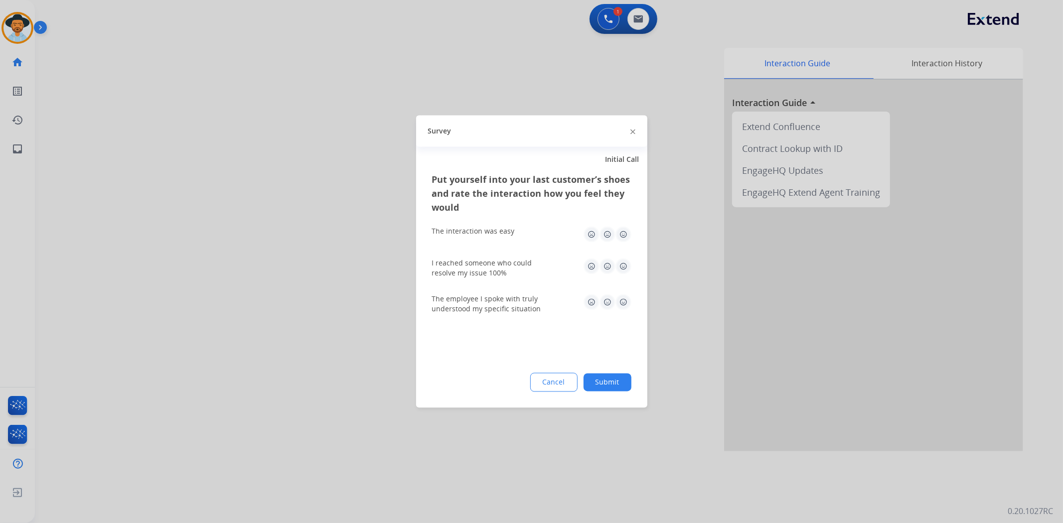
click at [596, 382] on button "Submit" at bounding box center [607, 383] width 48 height 18
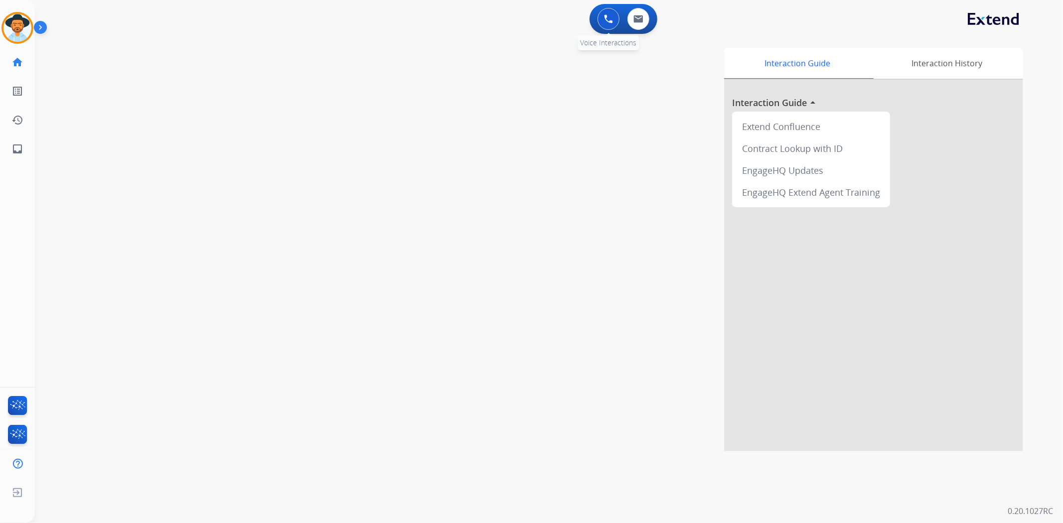
click at [599, 18] on button at bounding box center [608, 19] width 22 height 22
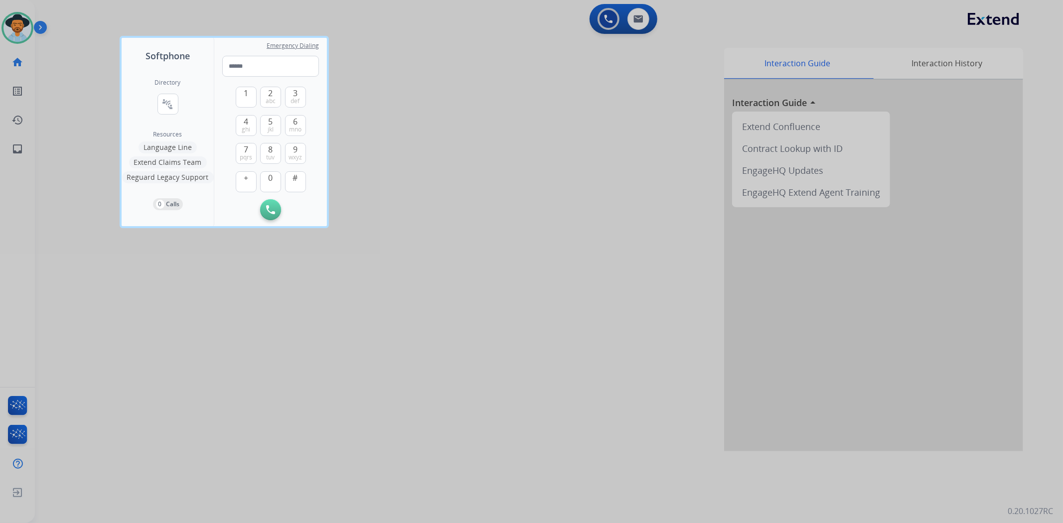
click at [610, 24] on div at bounding box center [531, 261] width 1063 height 523
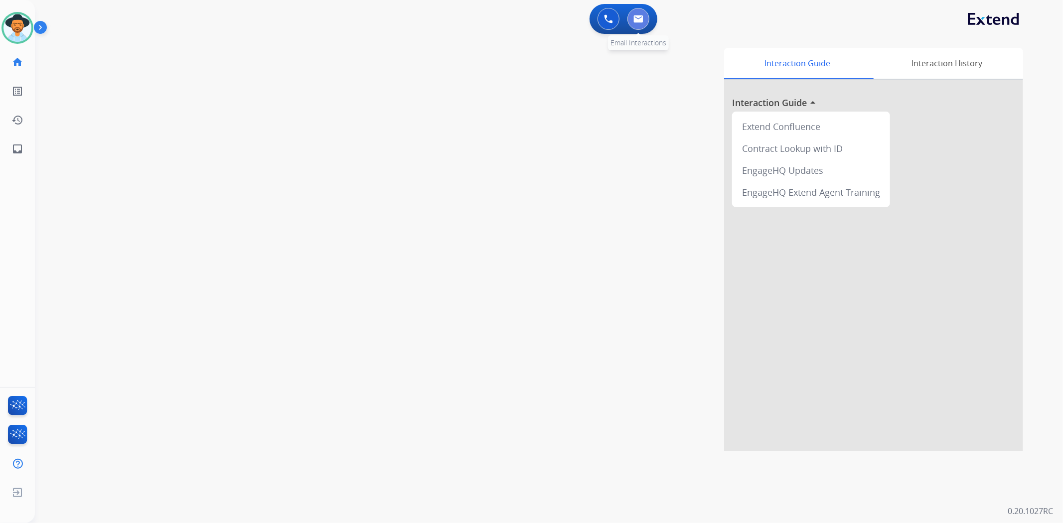
click at [638, 21] on img at bounding box center [638, 19] width 10 height 8
select select "**********"
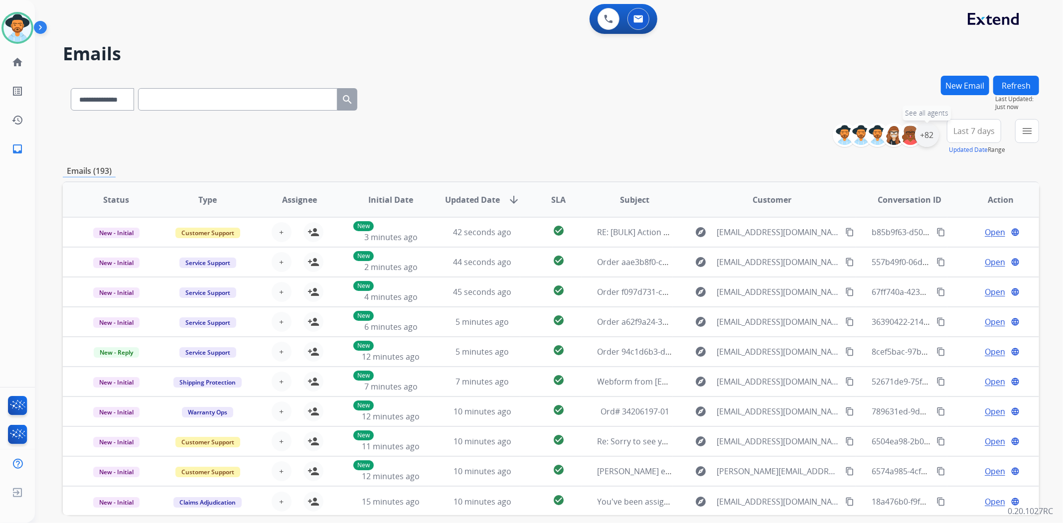
click at [924, 133] on div "+82" at bounding box center [927, 135] width 24 height 24
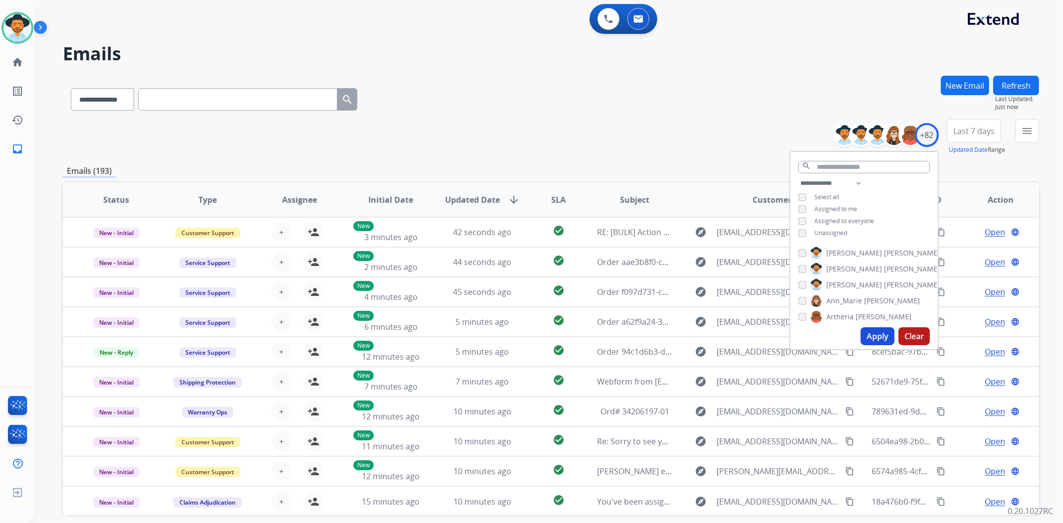
click at [794, 227] on div "**********" at bounding box center [863, 209] width 147 height 64
click at [881, 336] on button "Apply" at bounding box center [877, 336] width 34 height 18
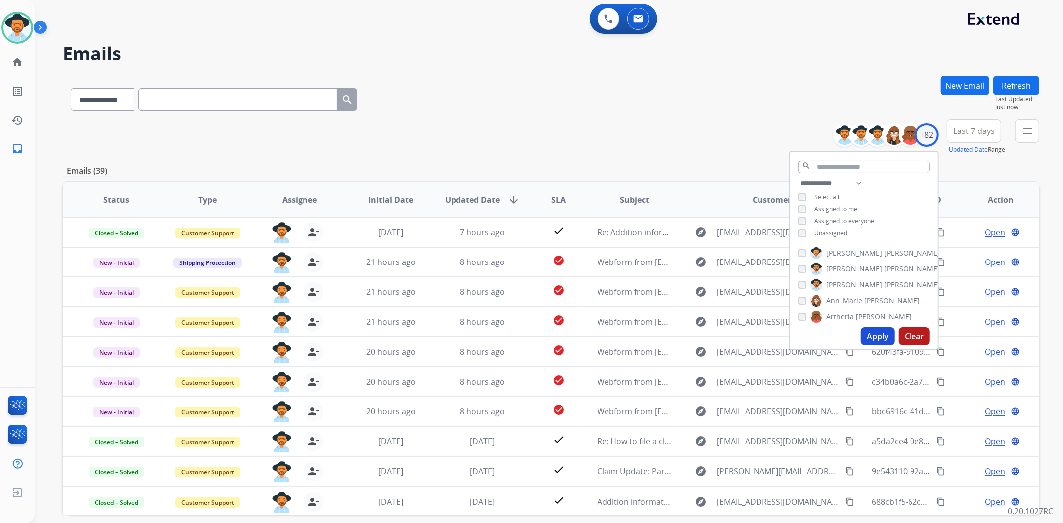
click at [589, 122] on div "**********" at bounding box center [551, 137] width 976 height 36
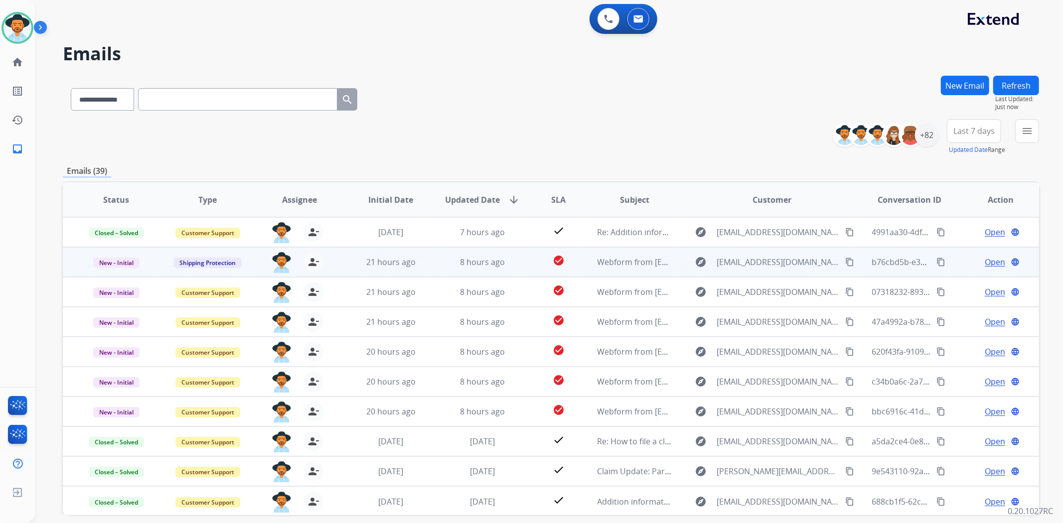
click at [984, 261] on span "Open" at bounding box center [994, 262] width 20 height 12
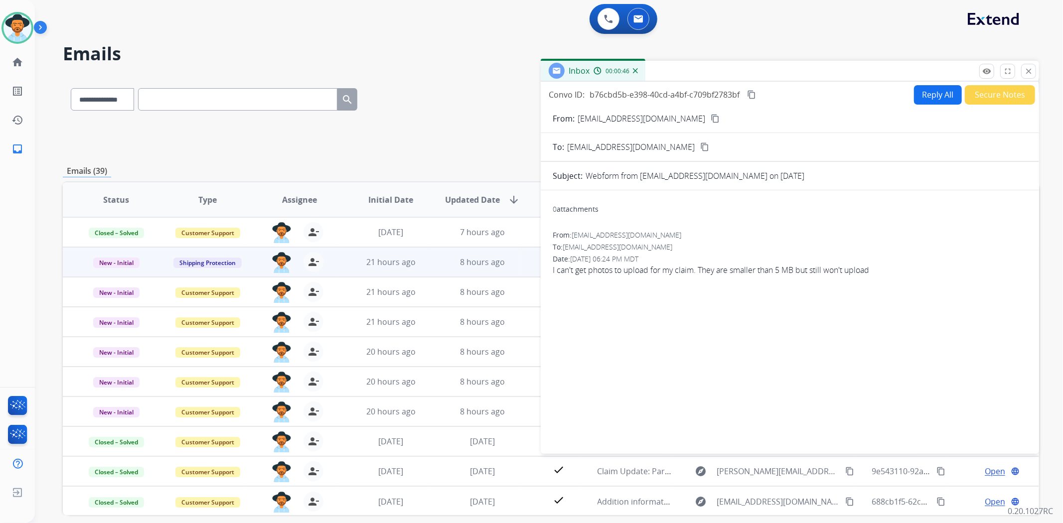
click at [710, 120] on mat-icon "content_copy" at bounding box center [714, 118] width 9 height 9
click at [1008, 90] on button "Secure Notes" at bounding box center [999, 94] width 70 height 19
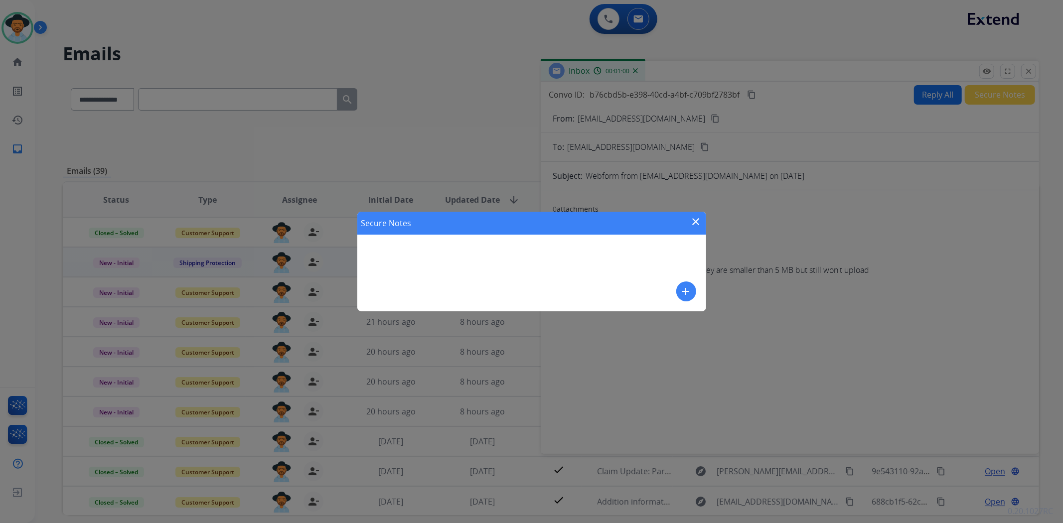
click at [685, 289] on mat-icon "add" at bounding box center [686, 291] width 12 height 12
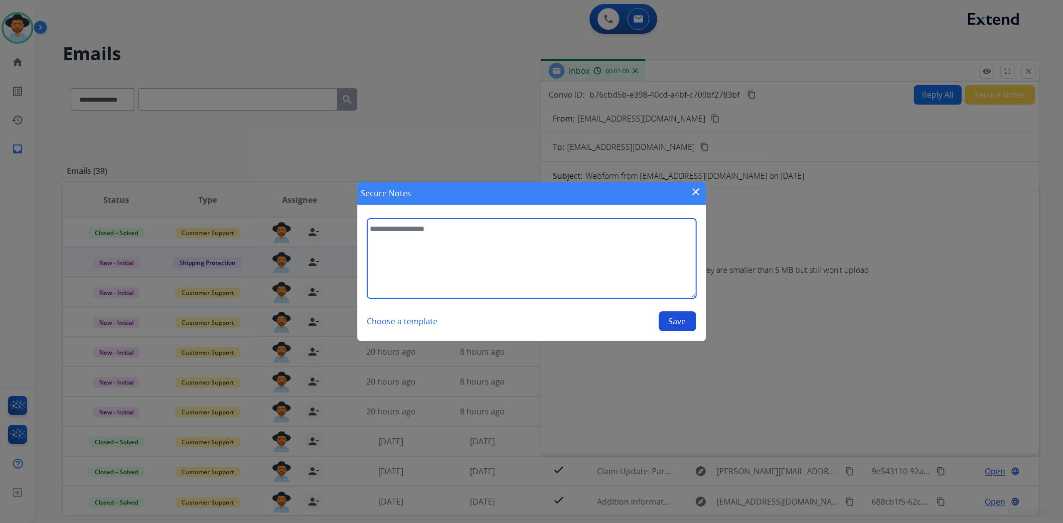
click at [476, 265] on textarea at bounding box center [531, 259] width 329 height 80
type textarea "**********"
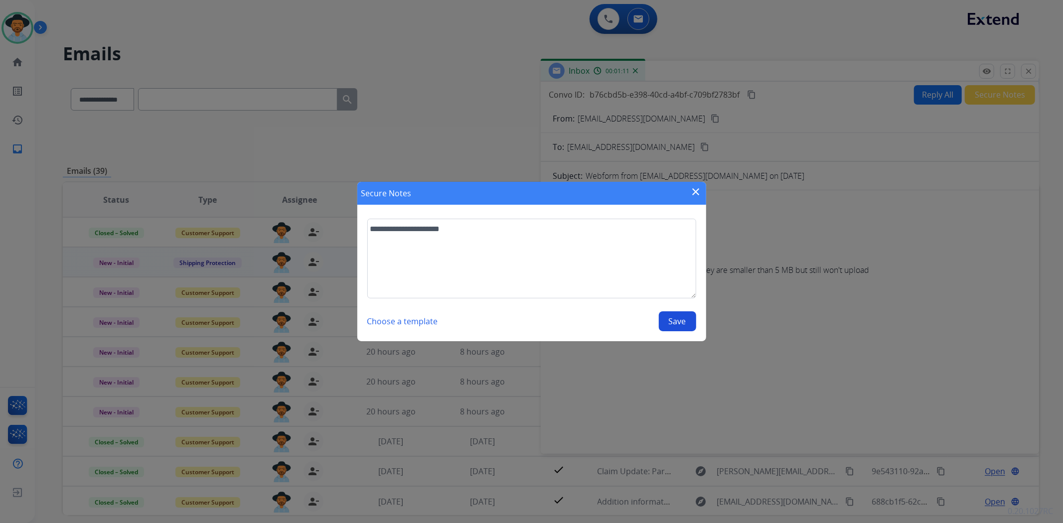
click at [680, 321] on button "Save" at bounding box center [677, 321] width 37 height 20
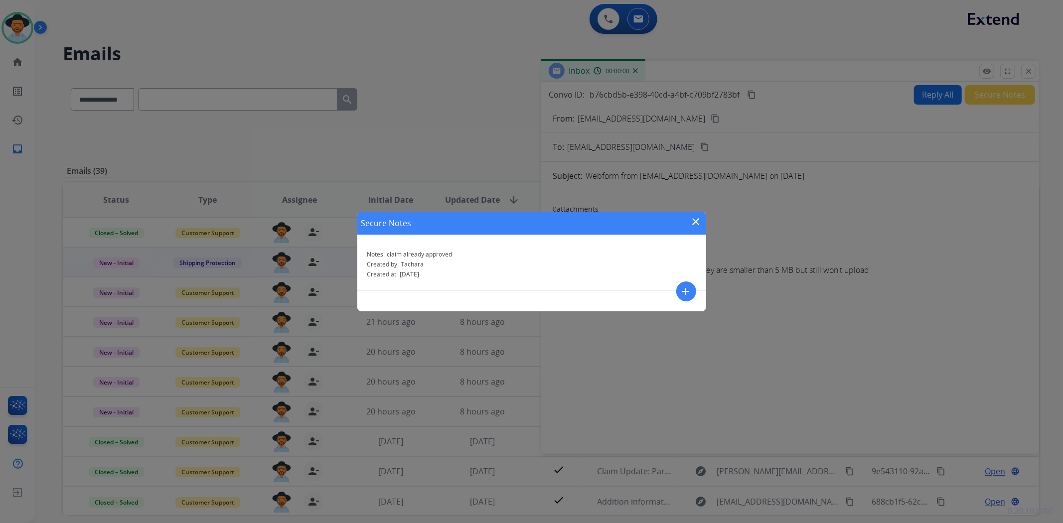
click at [693, 218] on mat-icon "close" at bounding box center [696, 222] width 12 height 12
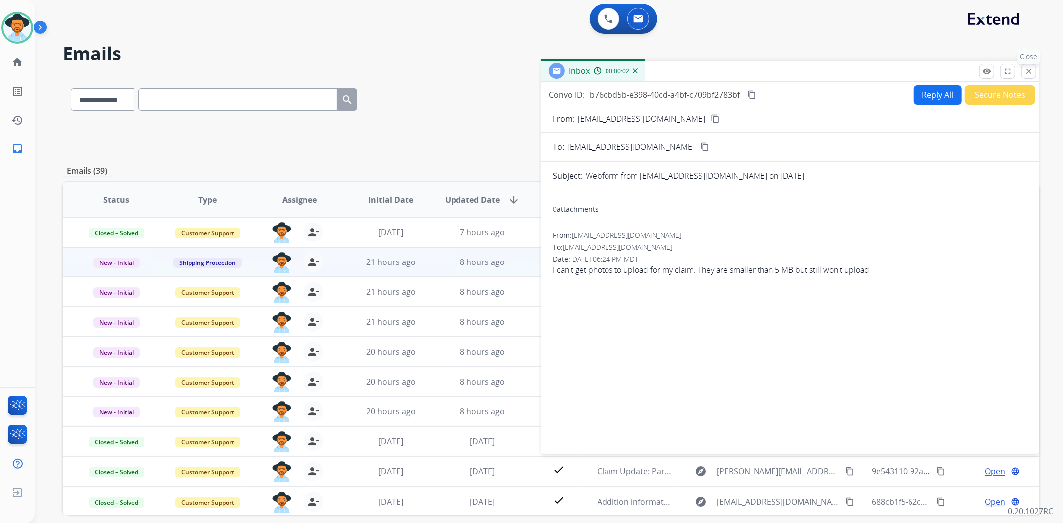
click at [1033, 73] on button "close Close" at bounding box center [1028, 71] width 15 height 15
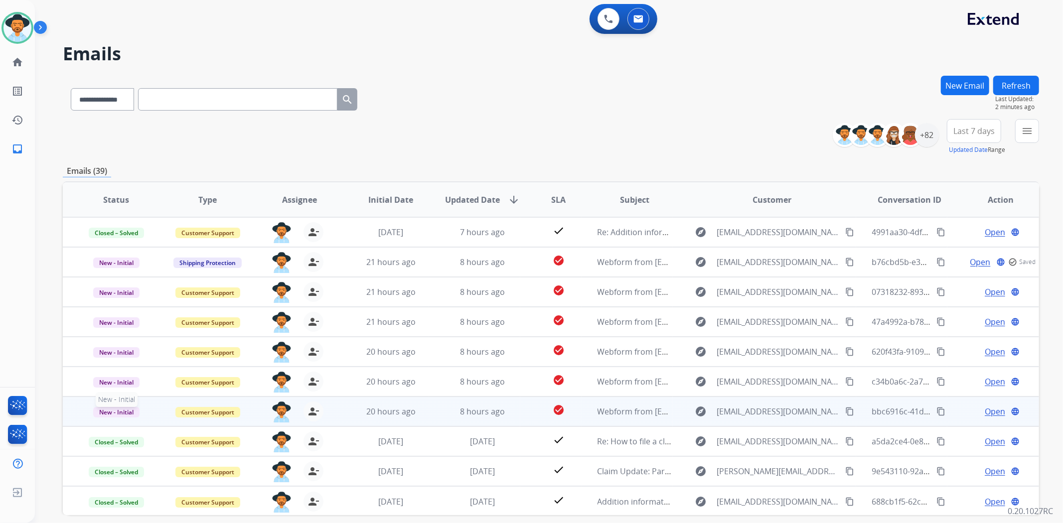
click at [89, 406] on p "New - Initial" at bounding box center [116, 412] width 75 height 12
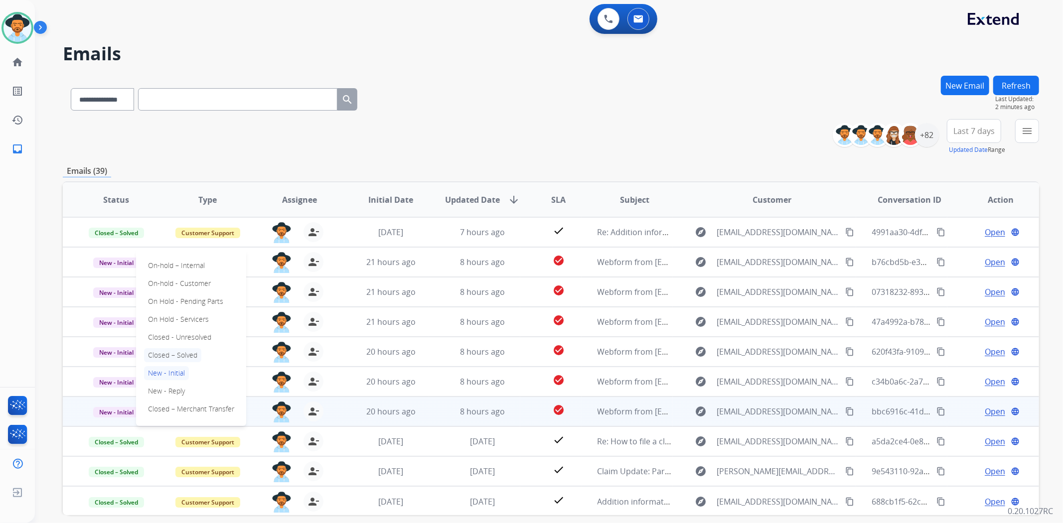
click at [182, 351] on p "Closed – Solved" at bounding box center [172, 355] width 57 height 14
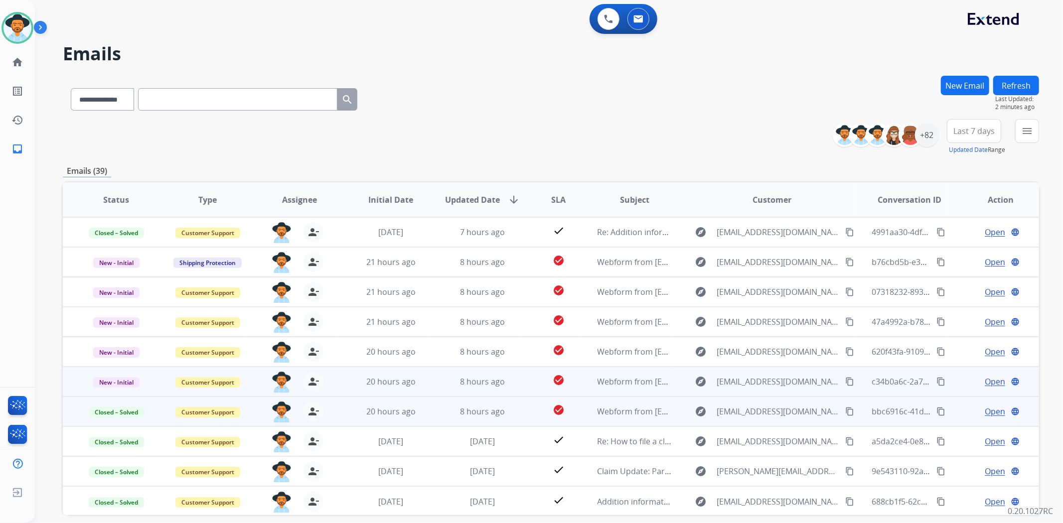
drag, startPoint x: 988, startPoint y: 377, endPoint x: 1004, endPoint y: 391, distance: 21.2
click at [999, 389] on td "Open language" at bounding box center [993, 382] width 92 height 30
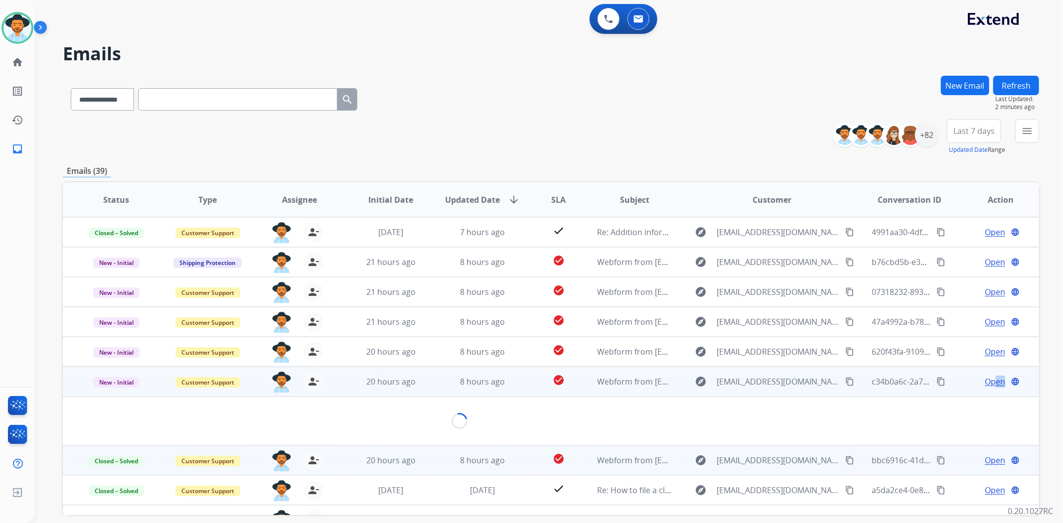
click at [989, 380] on span "Open" at bounding box center [994, 382] width 20 height 12
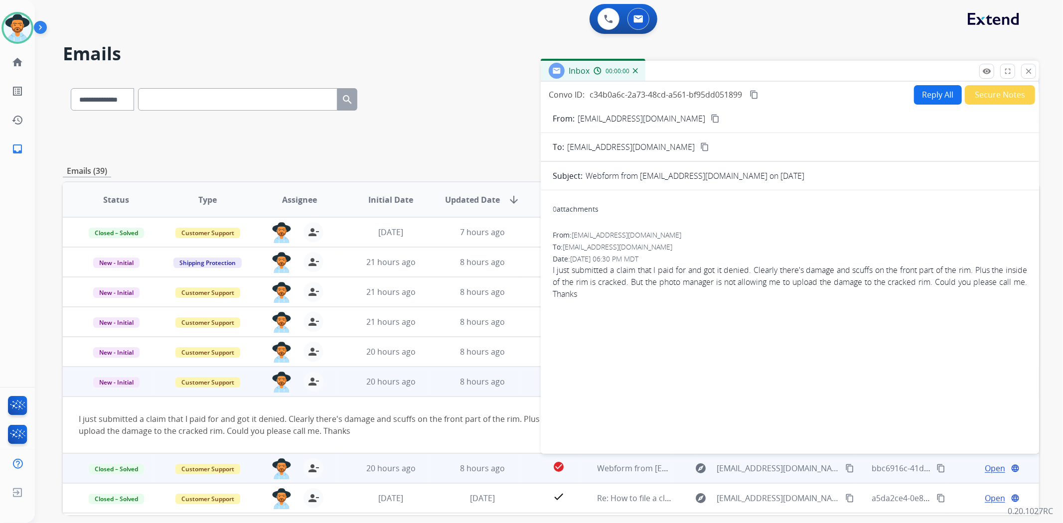
scroll to position [56, 0]
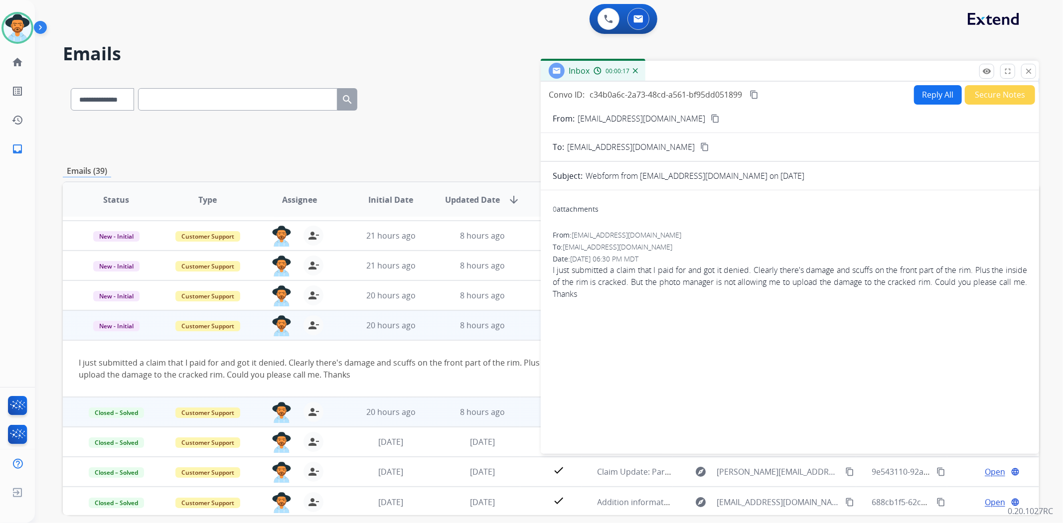
click at [710, 122] on mat-icon "content_copy" at bounding box center [714, 118] width 9 height 9
click at [5, 23] on img at bounding box center [17, 28] width 28 height 28
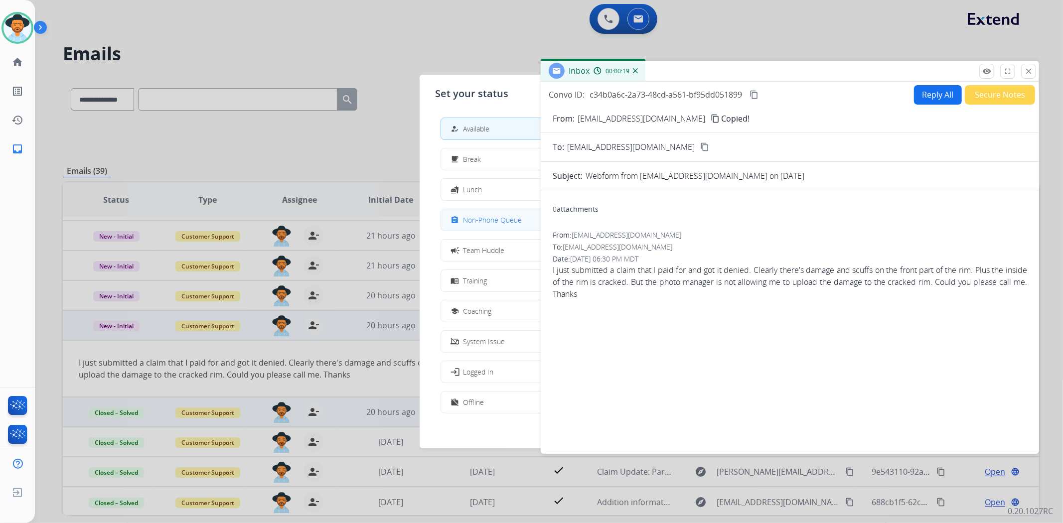
click at [497, 225] on span "Non-Phone Queue" at bounding box center [492, 220] width 59 height 10
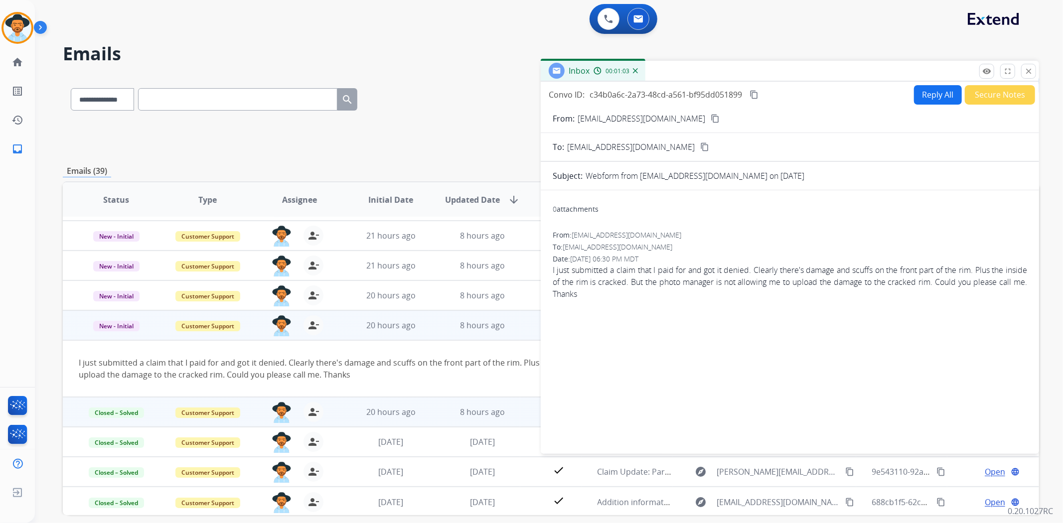
click at [709, 113] on button "content_copy" at bounding box center [715, 119] width 12 height 12
drag, startPoint x: 929, startPoint y: 92, endPoint x: 943, endPoint y: 118, distance: 29.6
click at [943, 118] on div "Convo ID: c34b0a6c-2a73-48cd-a561-bf95dd051899 content_copy Reply All Secure No…" at bounding box center [790, 266] width 498 height 368
click at [929, 86] on button "Reply All" at bounding box center [938, 94] width 48 height 19
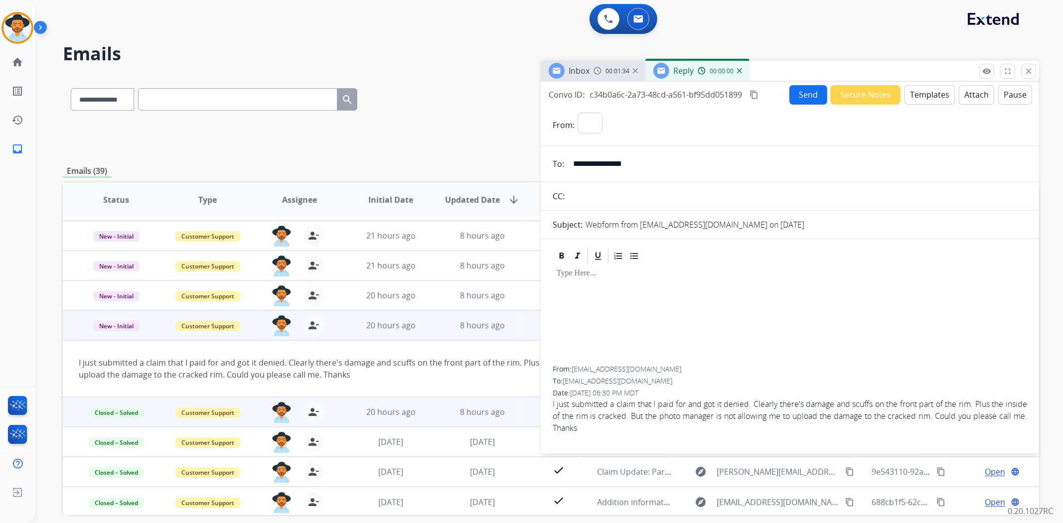
select select "**********"
click at [922, 89] on button "Templates" at bounding box center [929, 94] width 50 height 19
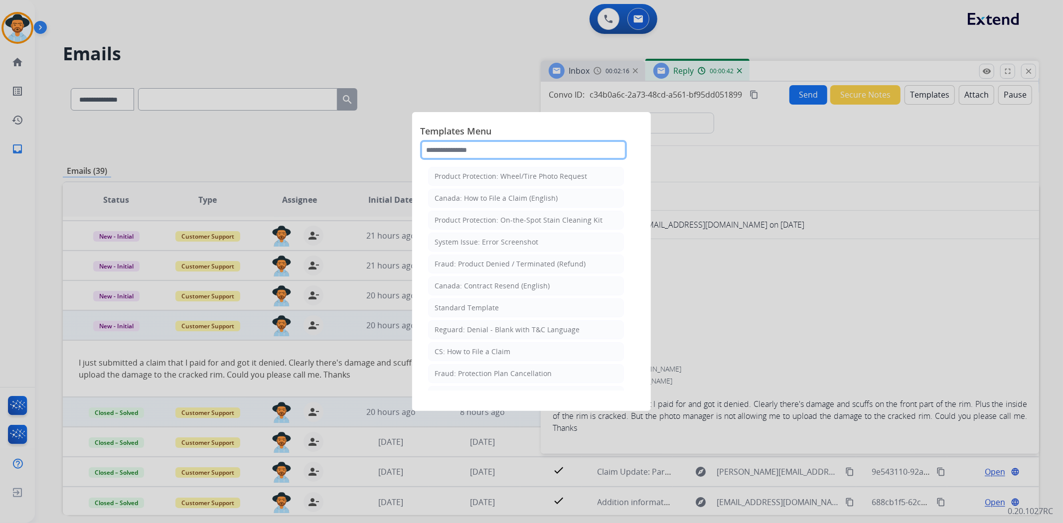
click at [467, 143] on input "text" at bounding box center [523, 150] width 207 height 20
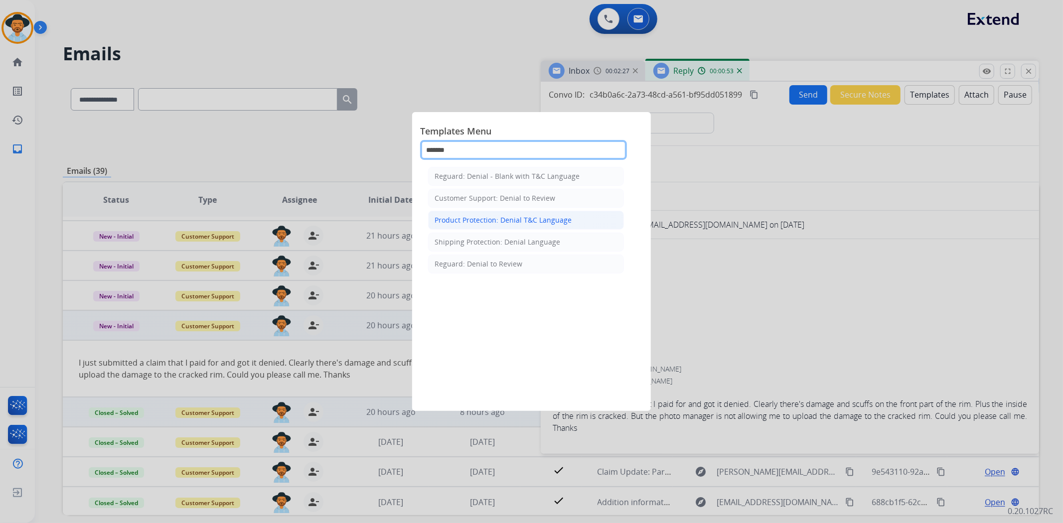
type input "******"
click at [526, 217] on div "Product Protection: Denial T&C Language" at bounding box center [502, 220] width 137 height 10
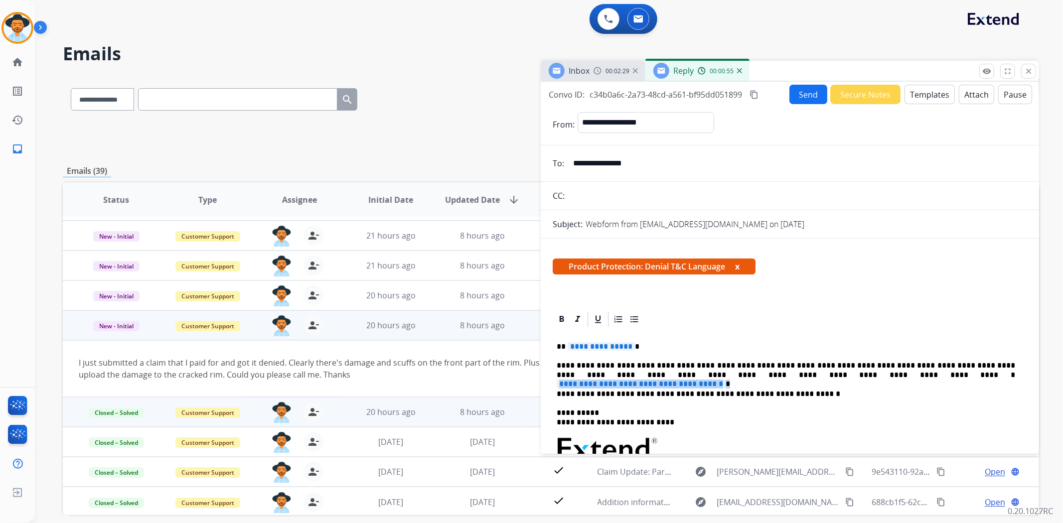
drag, startPoint x: 930, startPoint y: 374, endPoint x: 721, endPoint y: 373, distance: 209.2
click at [721, 373] on p "**********" at bounding box center [785, 370] width 458 height 18
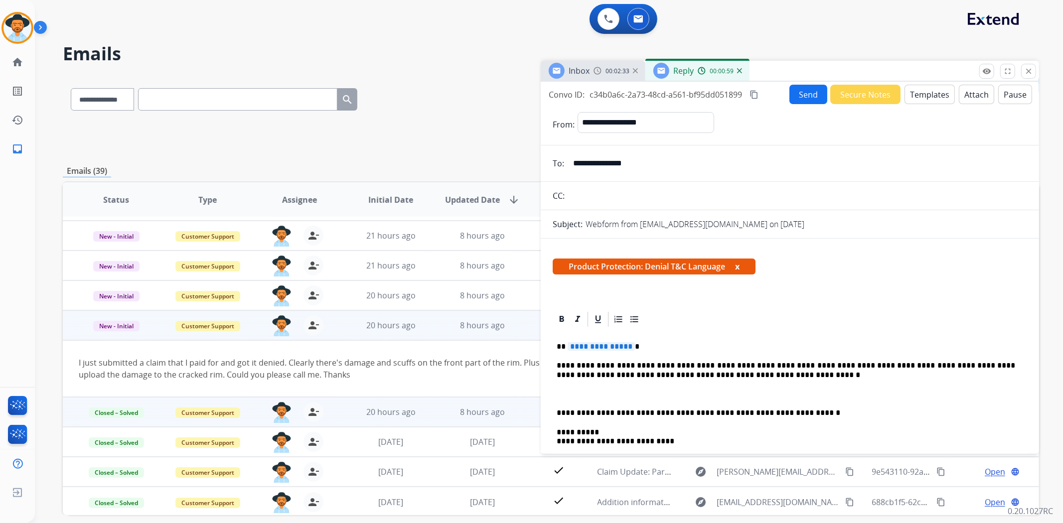
click at [563, 393] on p at bounding box center [789, 394] width 466 height 9
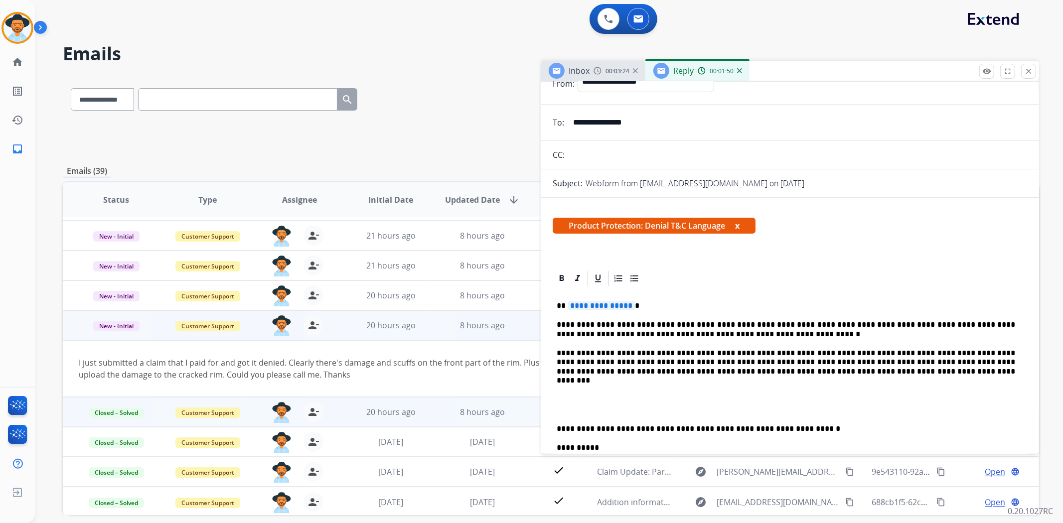
scroll to position [58, 0]
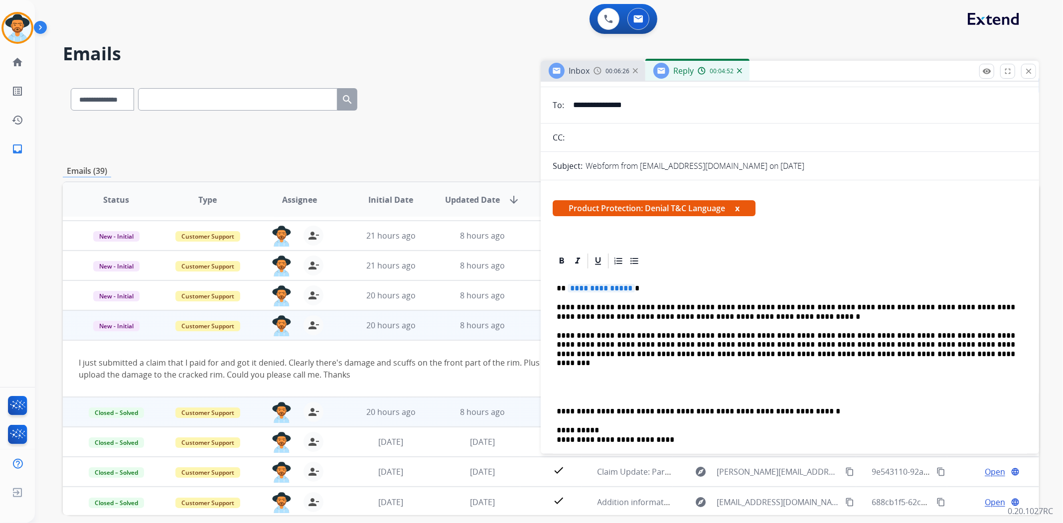
click at [873, 12] on div "0 Voice Interactions 0 Email Interactions" at bounding box center [543, 20] width 992 height 32
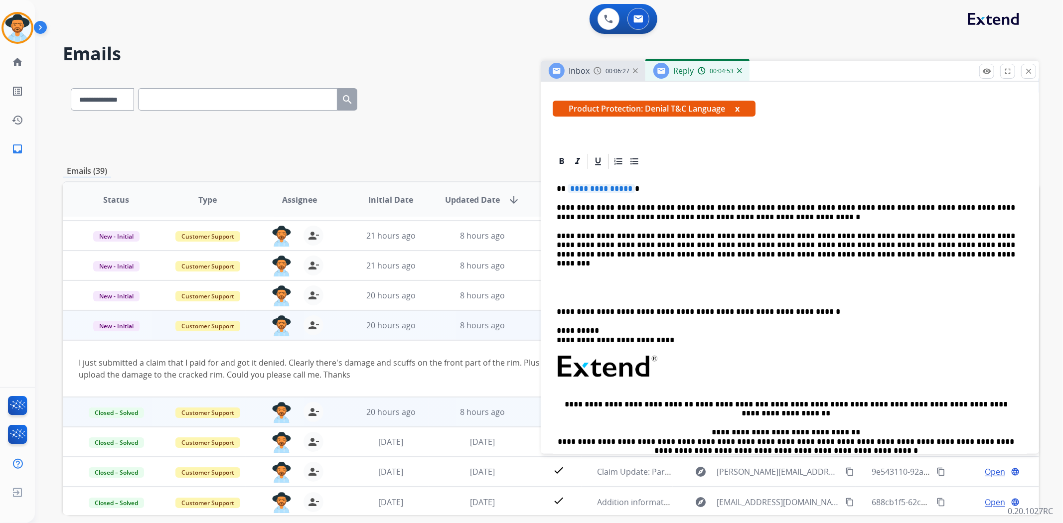
scroll to position [169, 0]
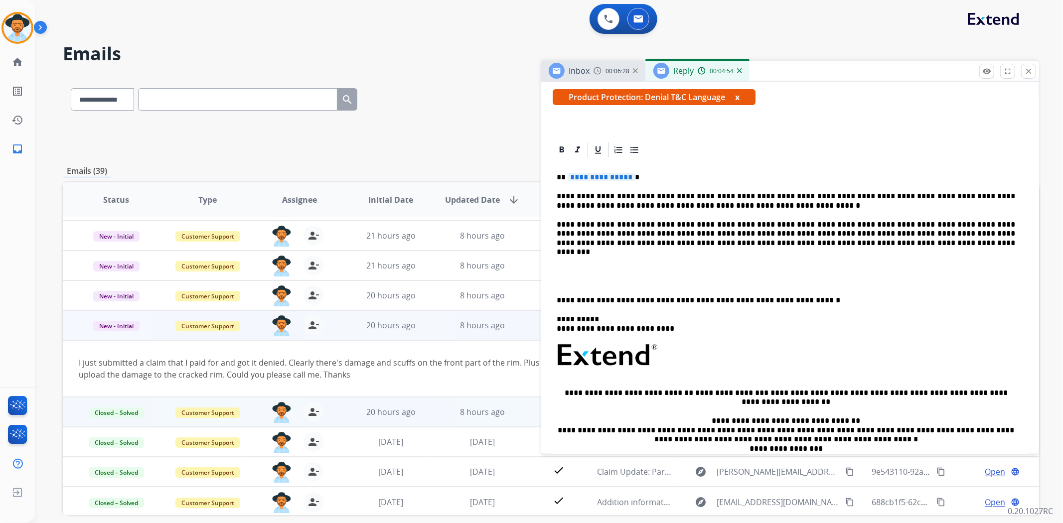
click at [831, 250] on div "**********" at bounding box center [789, 341] width 474 height 364
drag, startPoint x: 650, startPoint y: 176, endPoint x: 560, endPoint y: 175, distance: 89.7
click at [560, 175] on p "**********" at bounding box center [785, 177] width 458 height 9
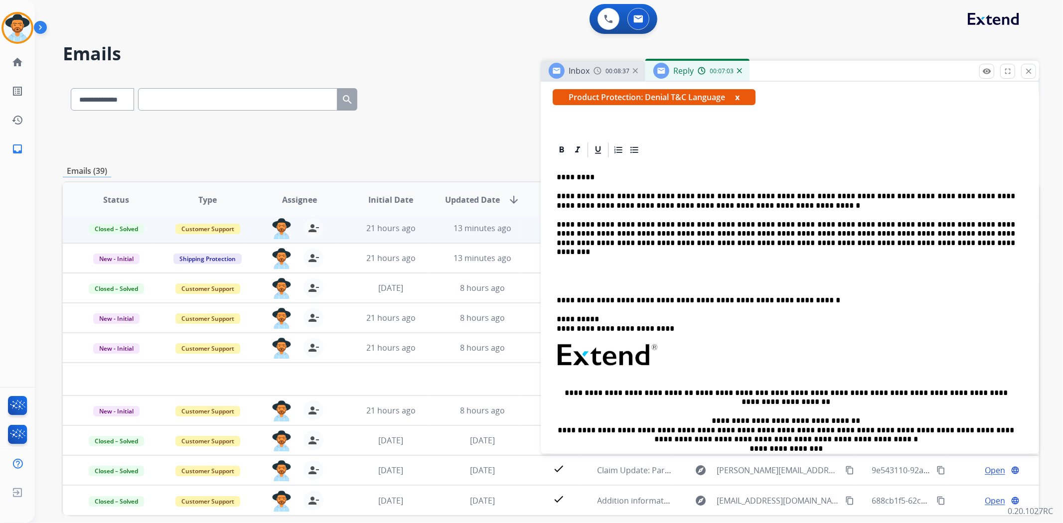
scroll to position [33, 0]
click at [579, 279] on p at bounding box center [789, 281] width 466 height 9
click at [556, 268] on div "**********" at bounding box center [789, 341] width 474 height 364
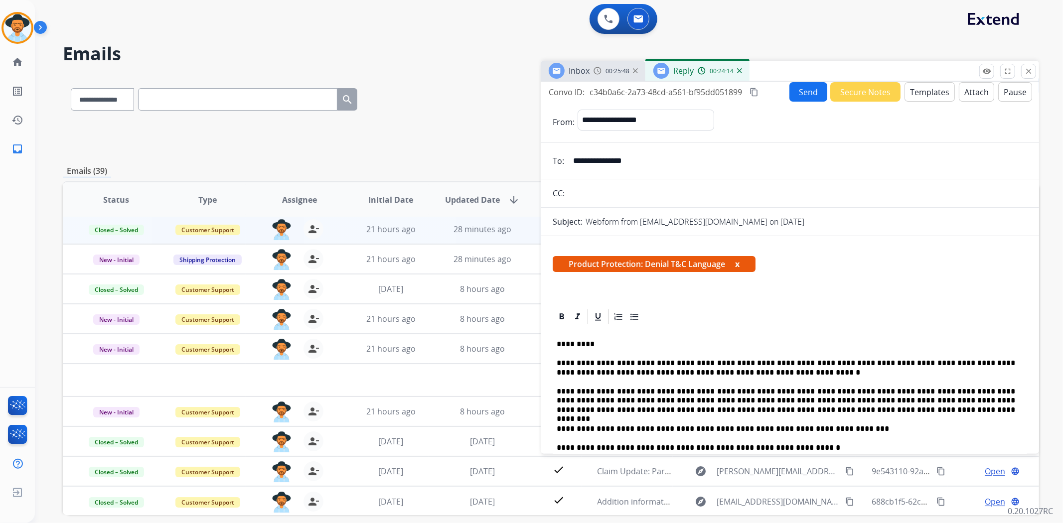
scroll to position [0, 0]
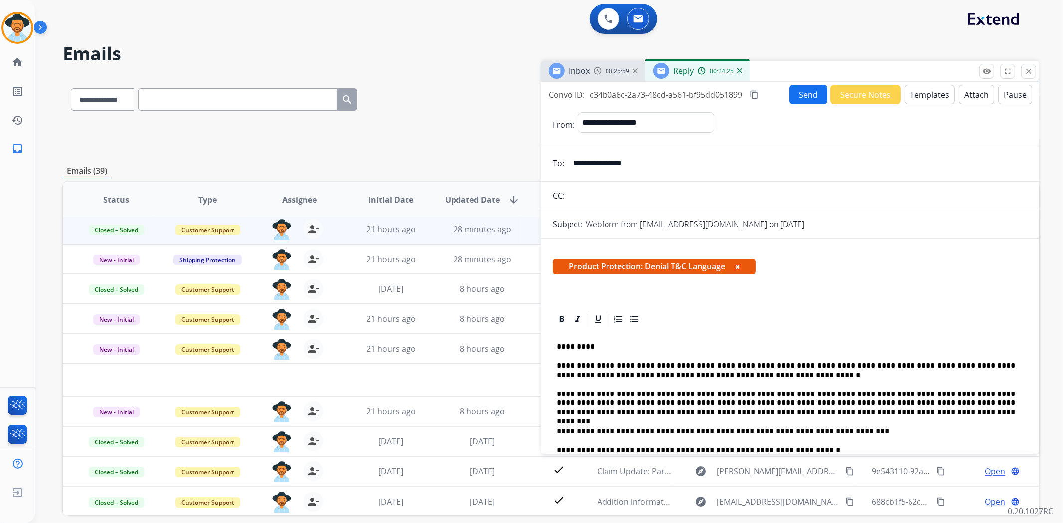
click at [973, 98] on button "Attach" at bounding box center [976, 94] width 35 height 19
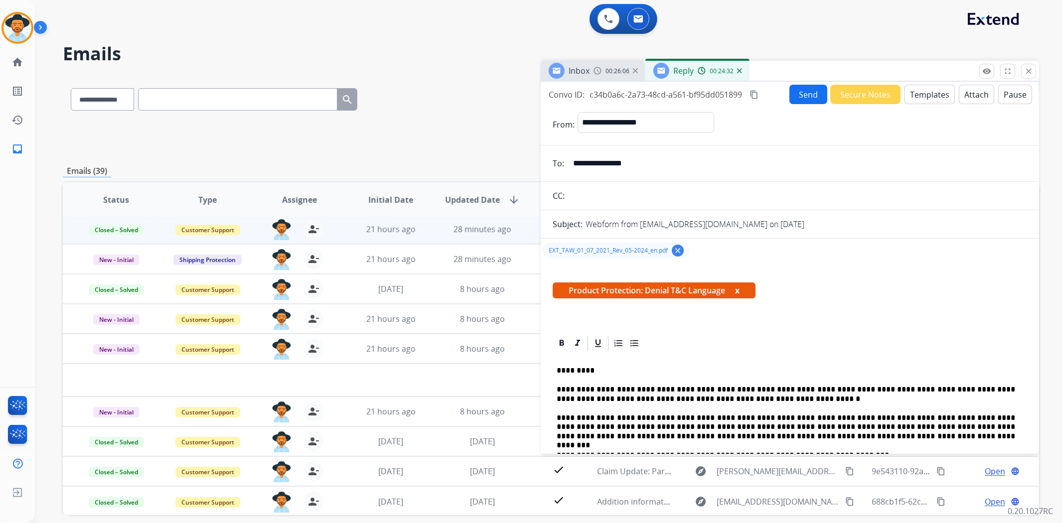
click at [789, 93] on button "Send" at bounding box center [808, 94] width 38 height 19
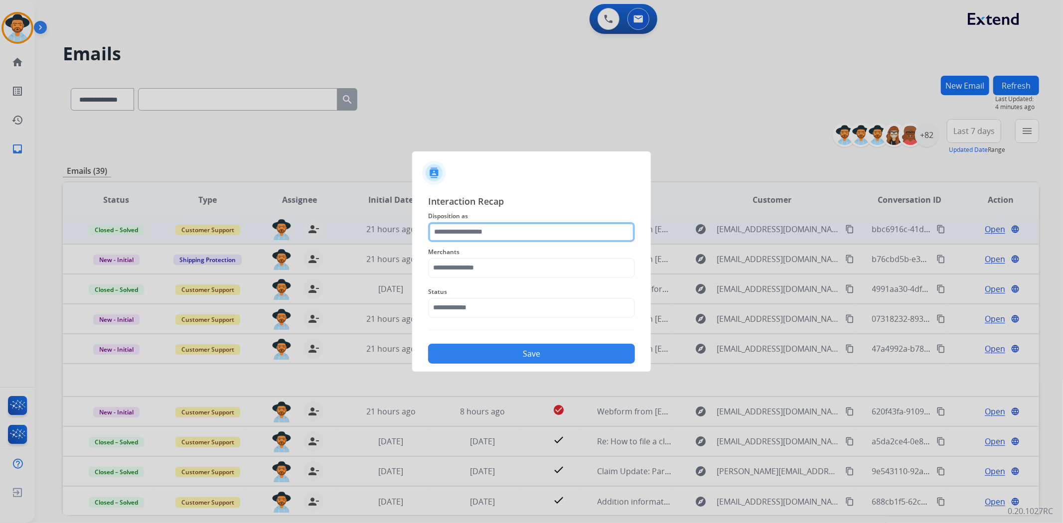
click at [456, 226] on input "text" at bounding box center [531, 232] width 207 height 20
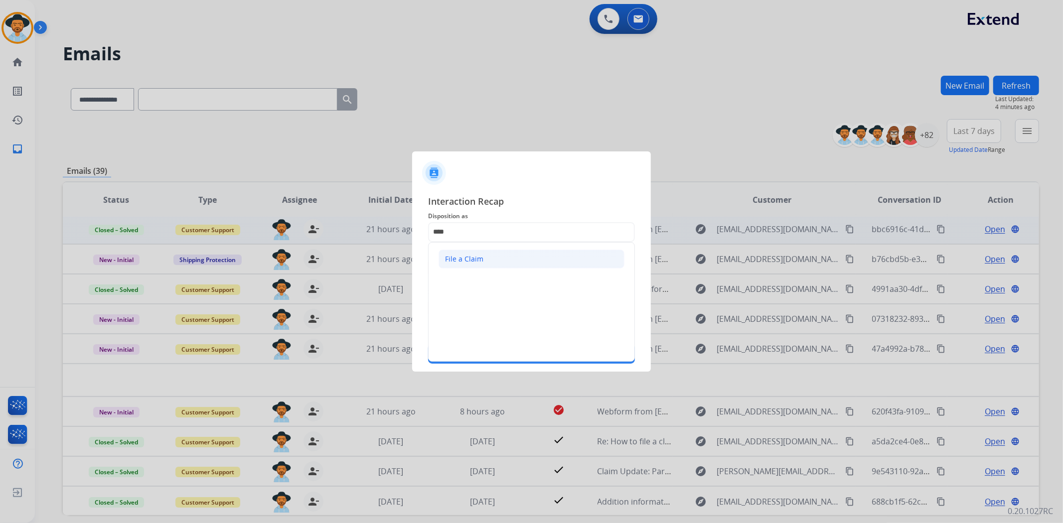
click at [474, 250] on li "File a Claim" at bounding box center [531, 259] width 186 height 19
type input "**********"
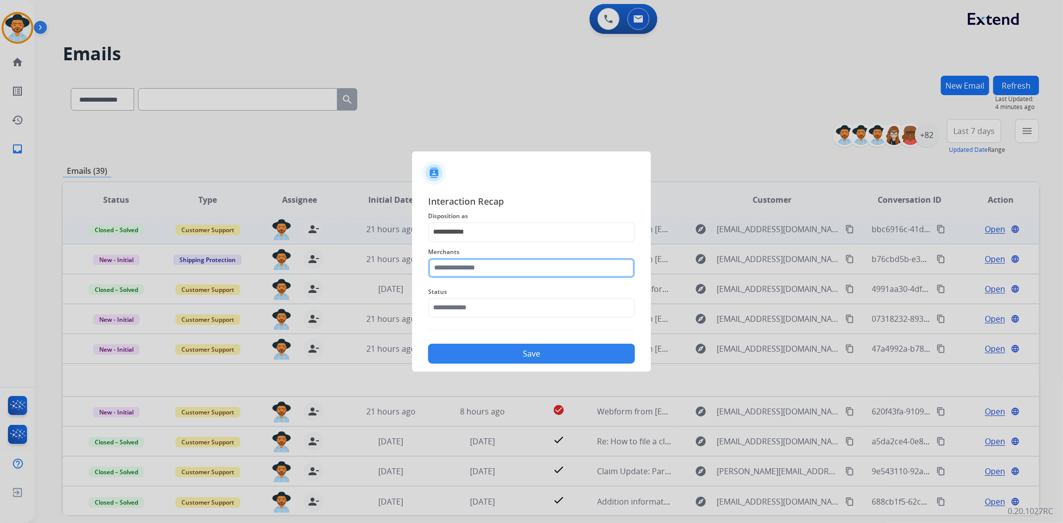
click at [471, 268] on input "text" at bounding box center [531, 268] width 207 height 20
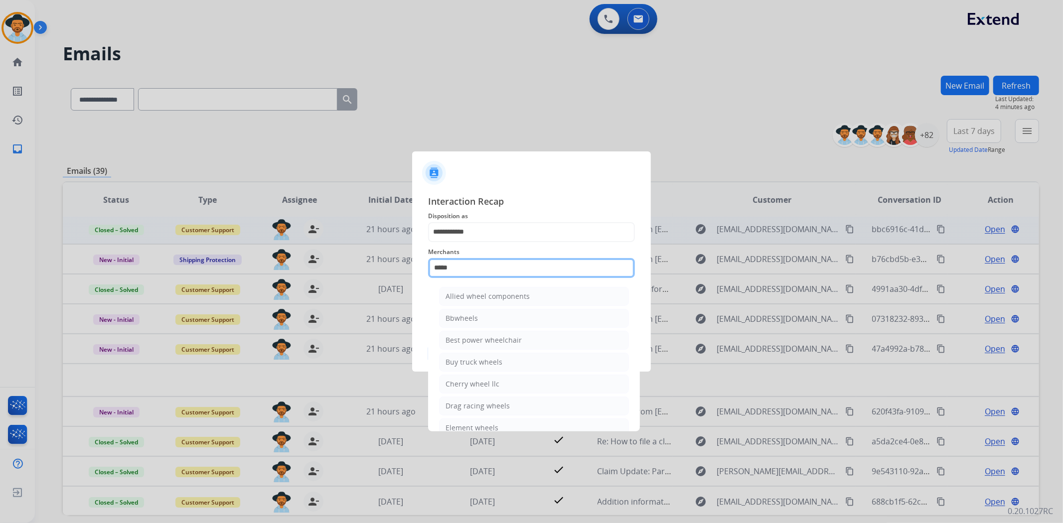
type input "******"
drag, startPoint x: 482, startPoint y: 272, endPoint x: 230, endPoint y: 238, distance: 253.9
click at [0, 240] on app-contact-recap-modal "**********" at bounding box center [0, 261] width 0 height 523
drag, startPoint x: 466, startPoint y: 265, endPoint x: 155, endPoint y: 219, distance: 314.2
click at [0, 219] on app-contact-recap-modal "**********" at bounding box center [0, 261] width 0 height 523
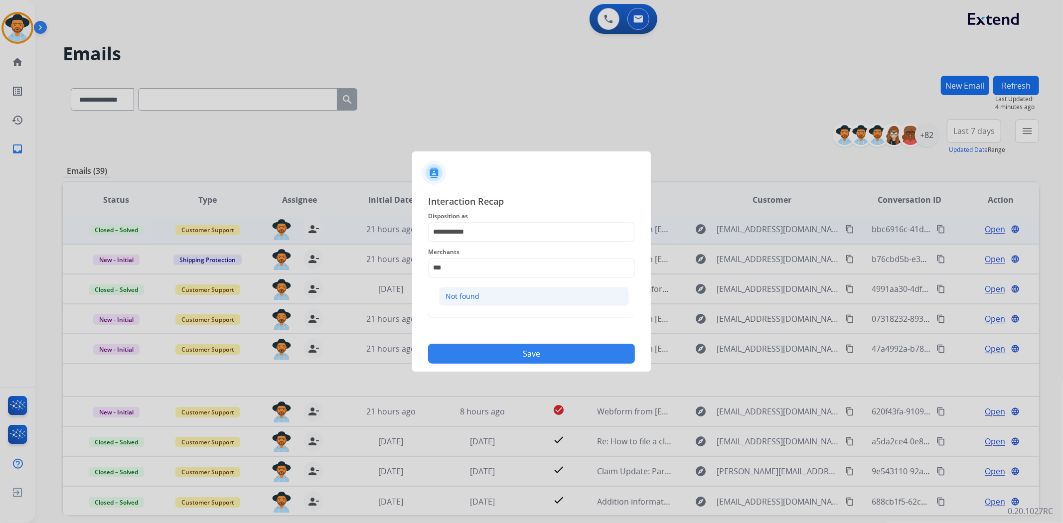
click at [496, 287] on li "Not found" at bounding box center [534, 296] width 190 height 19
type input "*********"
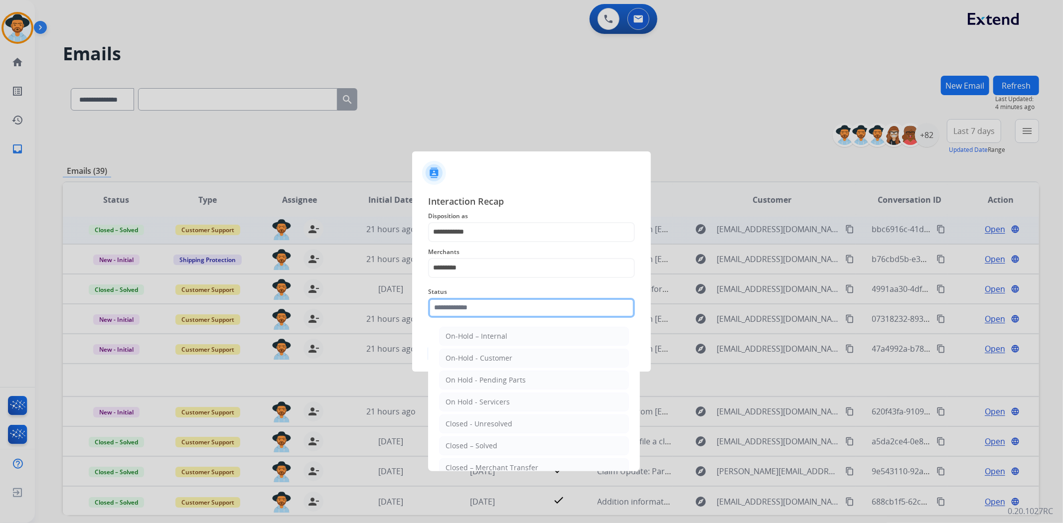
click at [485, 311] on input "text" at bounding box center [531, 308] width 207 height 20
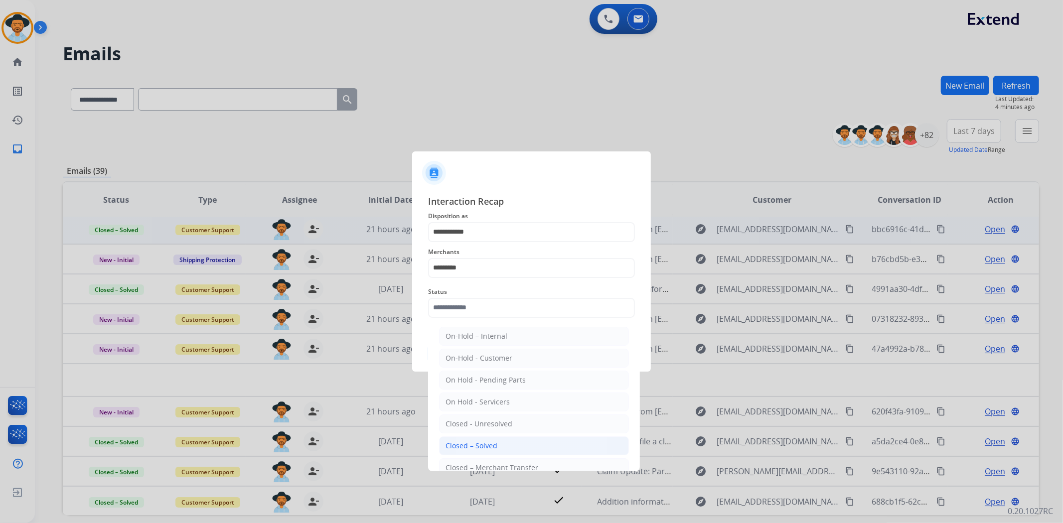
click at [477, 442] on div "Closed – Solved" at bounding box center [471, 446] width 52 height 10
type input "**********"
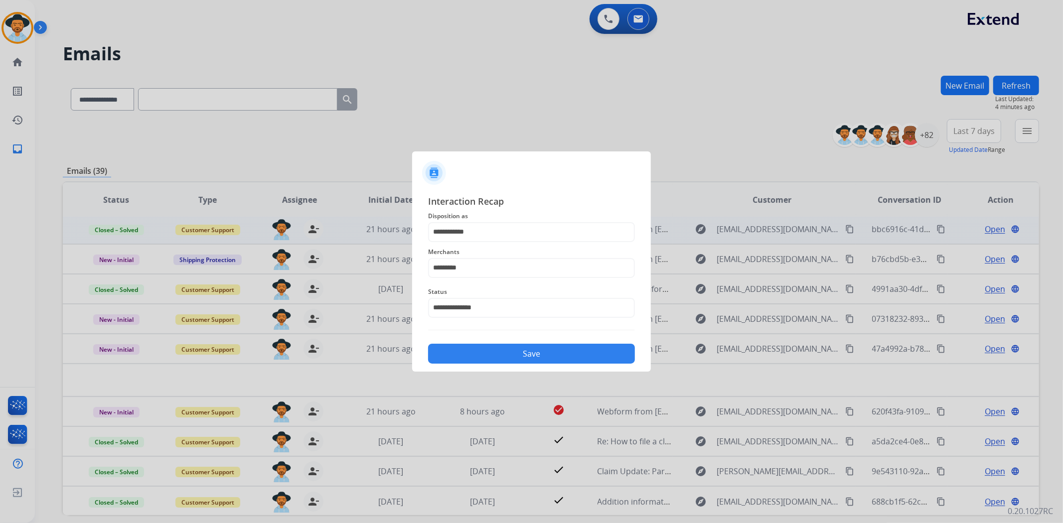
click at [497, 351] on button "Save" at bounding box center [531, 354] width 207 height 20
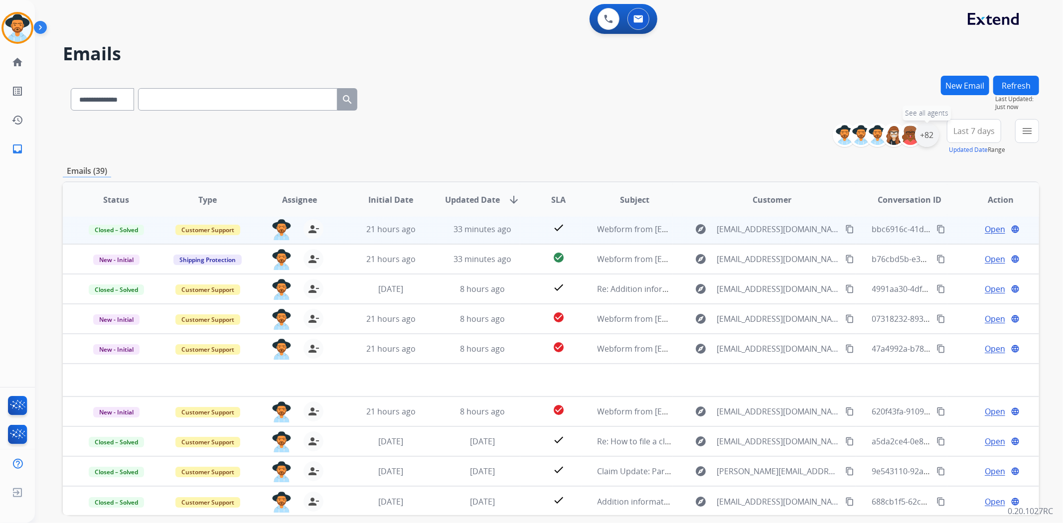
click at [925, 137] on div "+82" at bounding box center [927, 135] width 24 height 24
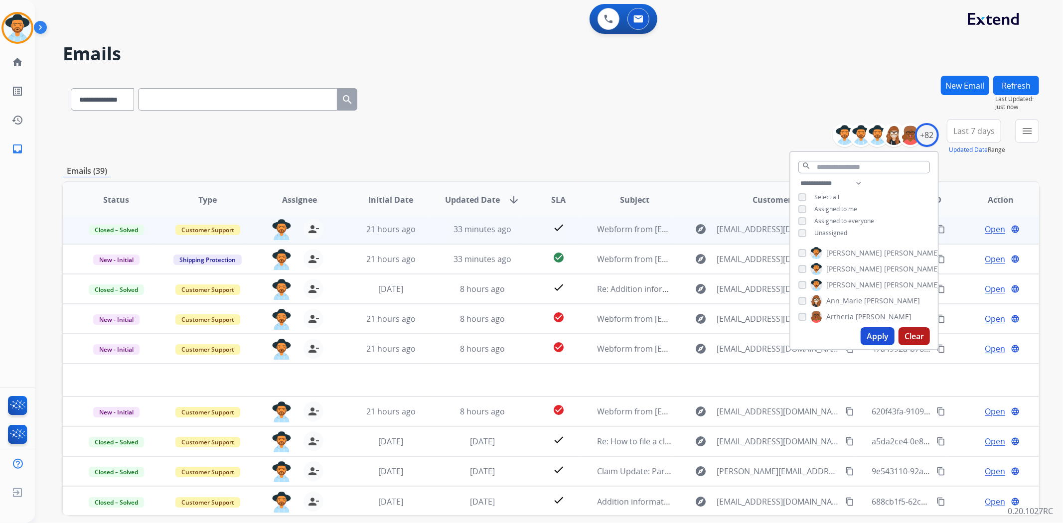
click at [867, 329] on button "Apply" at bounding box center [877, 336] width 34 height 18
click at [529, 138] on div "**********" at bounding box center [551, 137] width 976 height 36
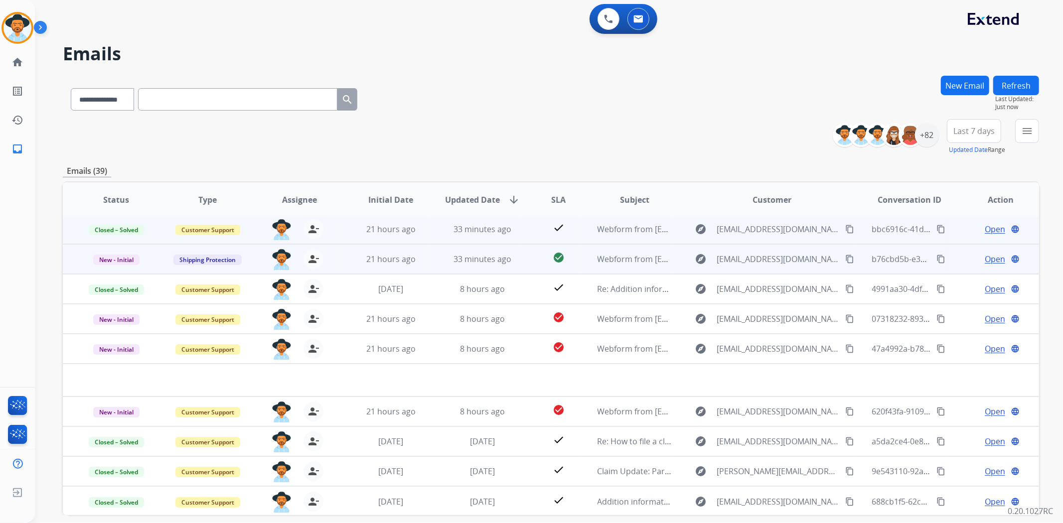
click at [975, 256] on div "Open language" at bounding box center [1000, 259] width 75 height 12
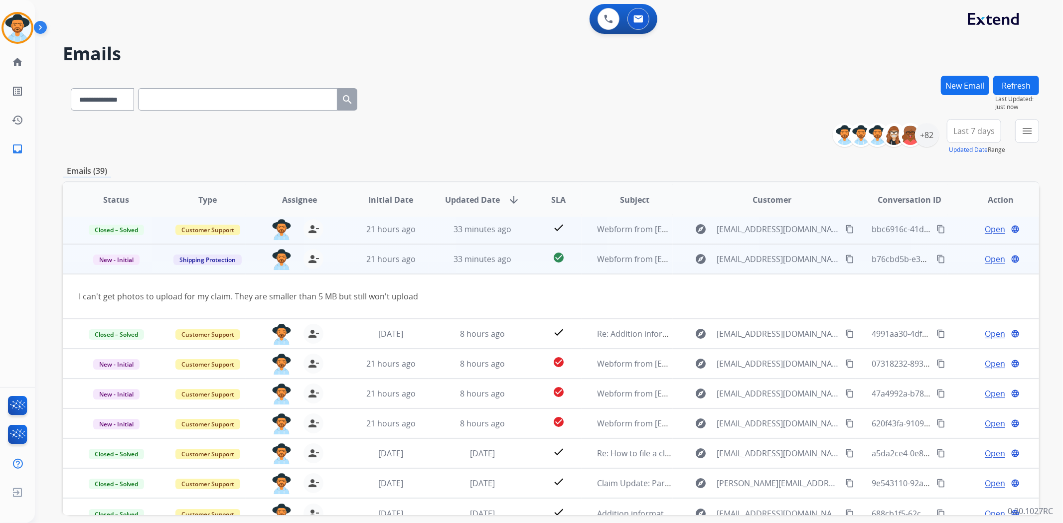
scroll to position [45, 0]
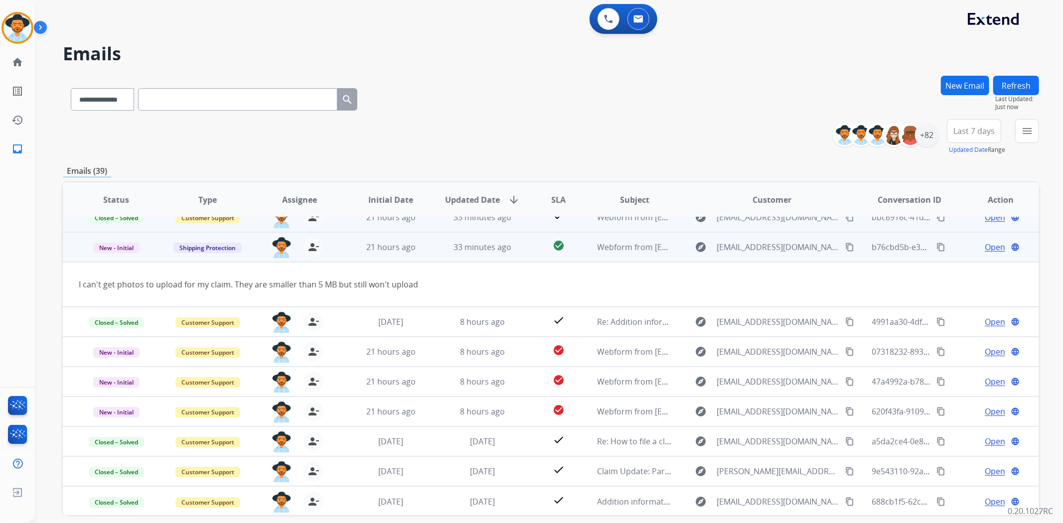
click at [984, 242] on span "Open" at bounding box center [994, 247] width 20 height 12
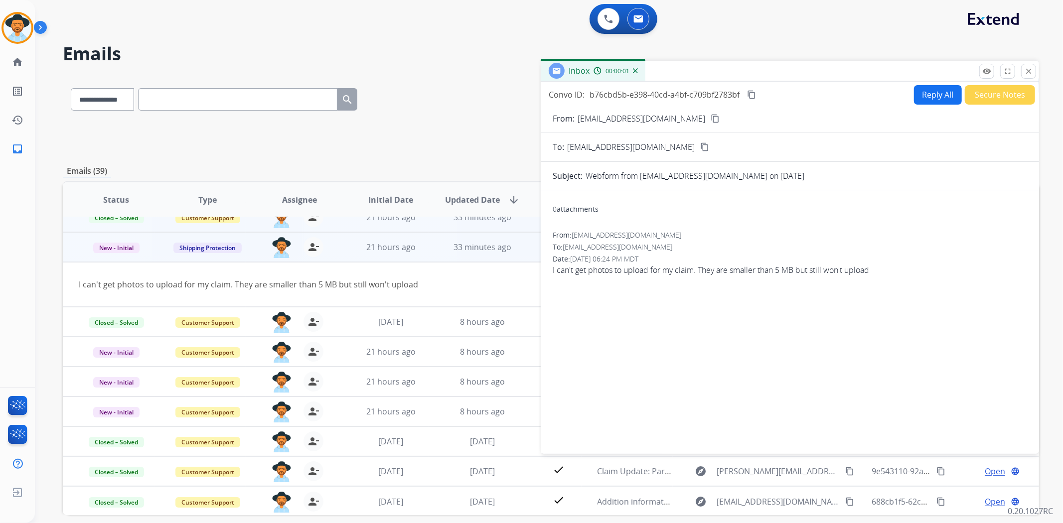
click at [988, 92] on button "Secure Notes" at bounding box center [999, 94] width 70 height 19
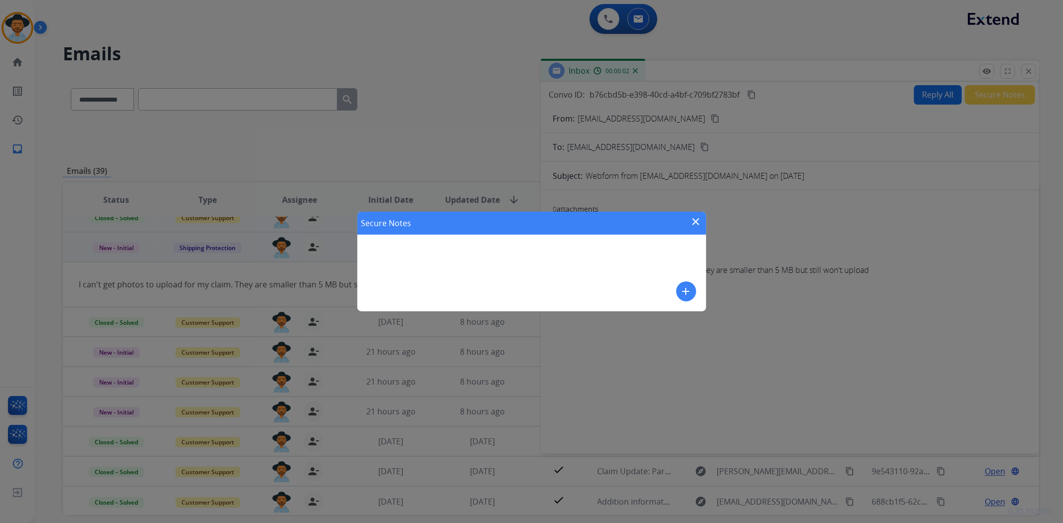
click at [847, 326] on div "Secure Notes close add" at bounding box center [531, 261] width 1063 height 523
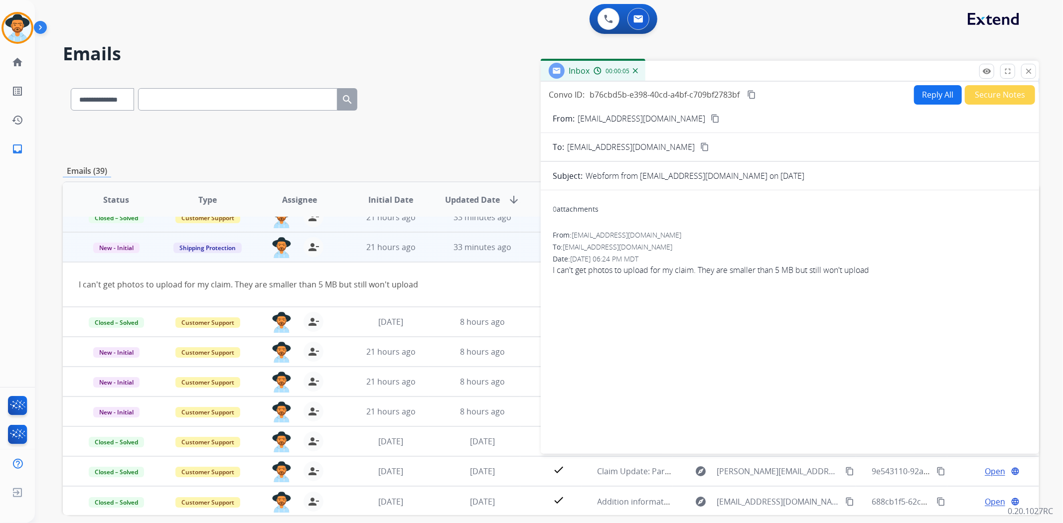
click at [710, 115] on mat-icon "content_copy" at bounding box center [714, 118] width 9 height 9
click at [1004, 97] on button "Secure Notes" at bounding box center [999, 94] width 70 height 19
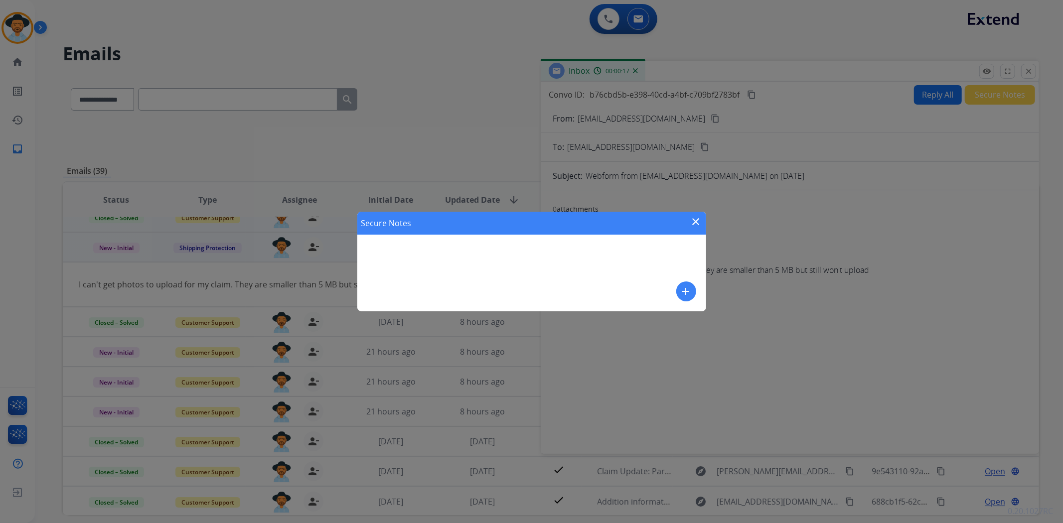
click at [678, 293] on button "add" at bounding box center [686, 291] width 20 height 20
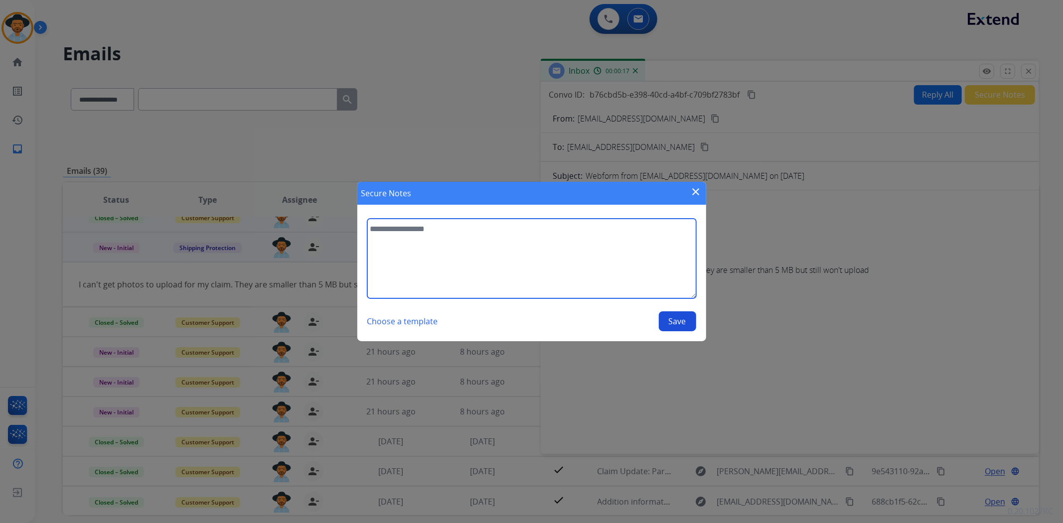
click at [593, 289] on textarea at bounding box center [531, 259] width 329 height 80
type textarea "*"
type textarea "**********"
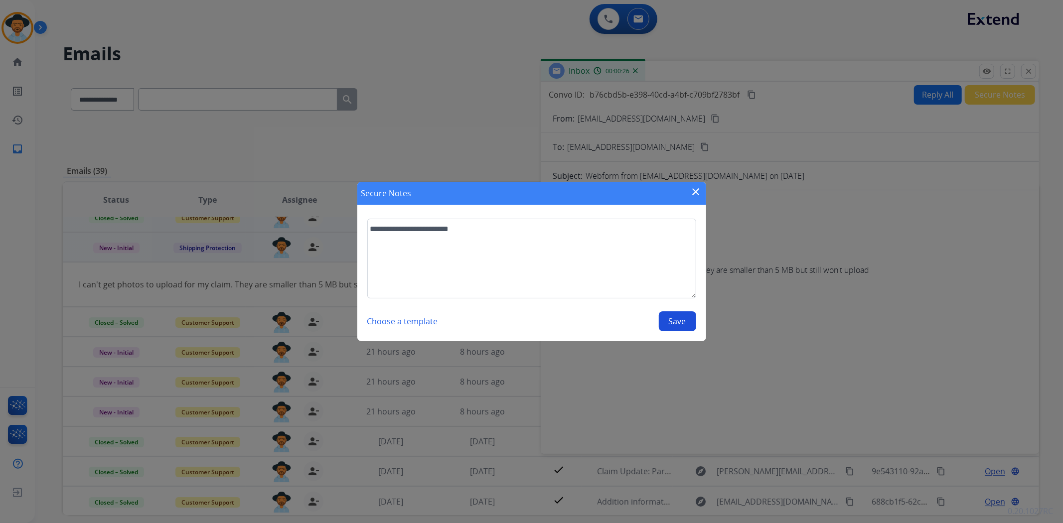
click at [677, 325] on button "Save" at bounding box center [677, 321] width 37 height 20
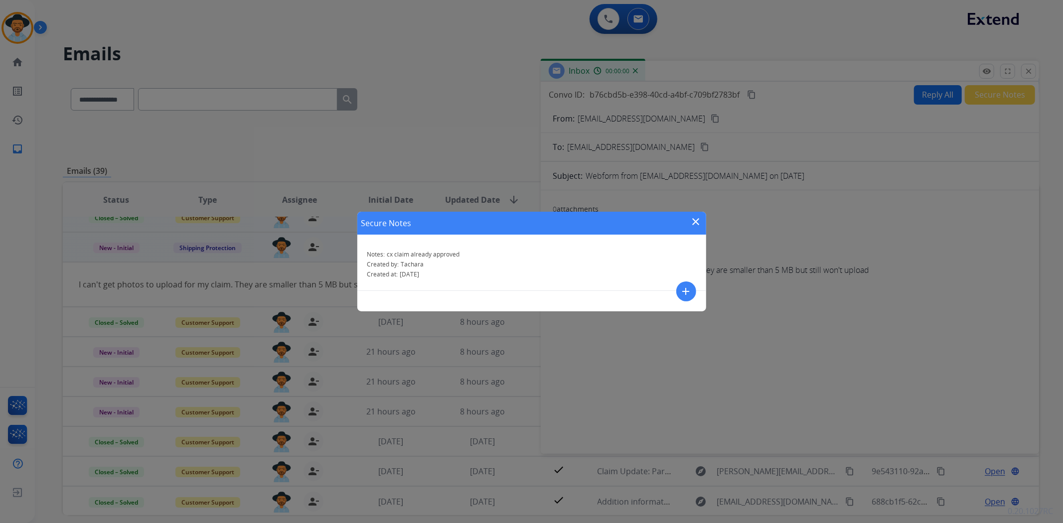
click at [693, 224] on mat-icon "close" at bounding box center [696, 222] width 12 height 12
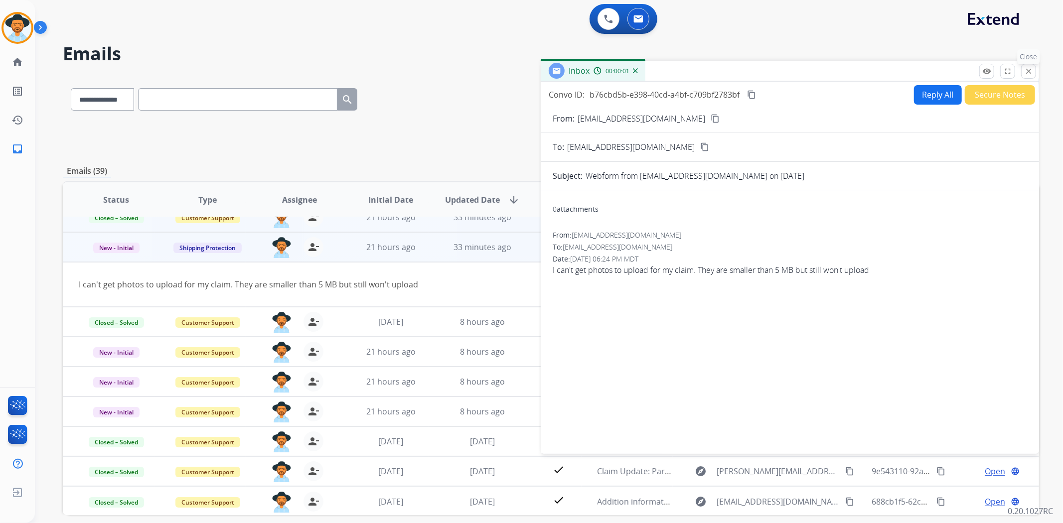
click at [1031, 70] on mat-icon "close" at bounding box center [1028, 71] width 9 height 9
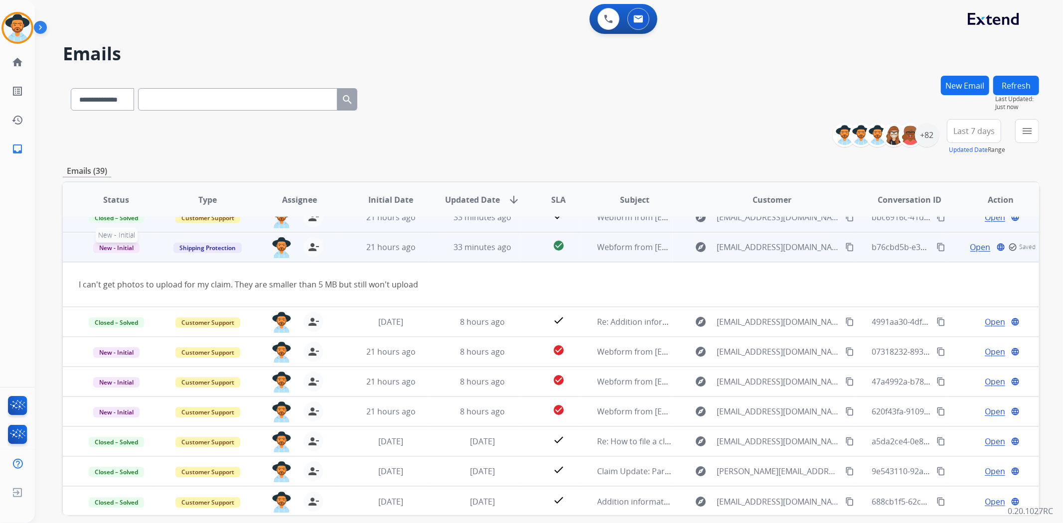
click at [122, 247] on span "New - Initial" at bounding box center [116, 248] width 46 height 10
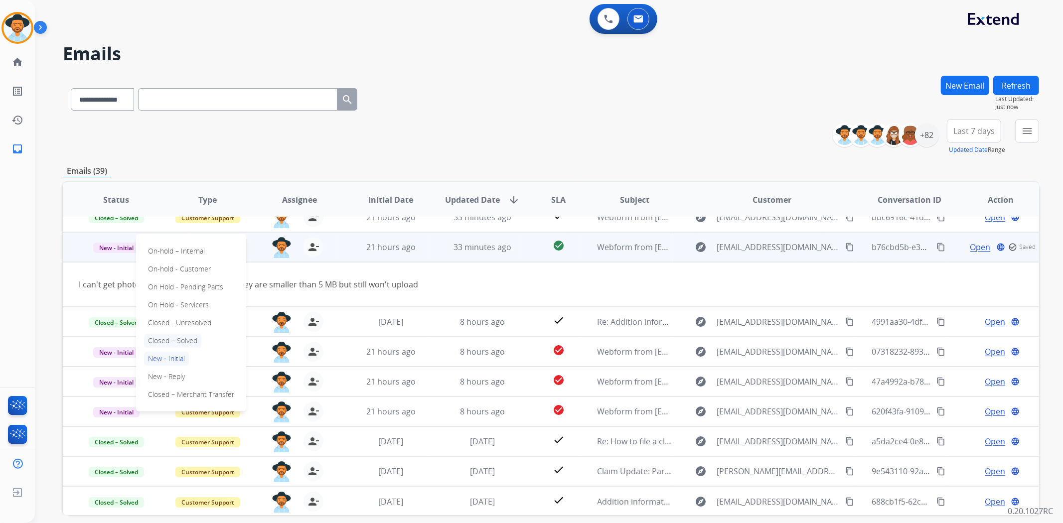
click at [184, 335] on p "Closed – Solved" at bounding box center [172, 341] width 57 height 14
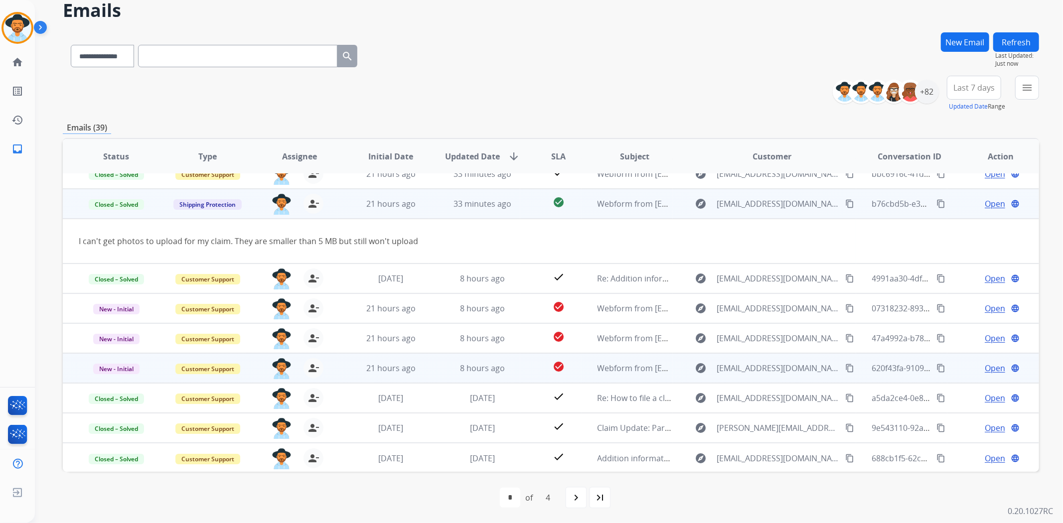
click at [985, 364] on span "Open" at bounding box center [994, 368] width 20 height 12
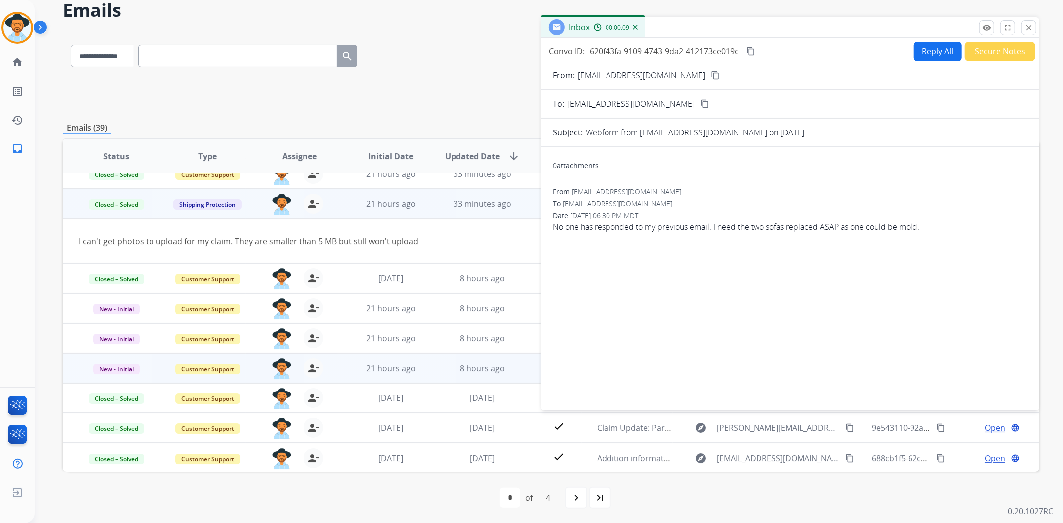
click at [710, 75] on mat-icon "content_copy" at bounding box center [714, 75] width 9 height 9
click at [983, 49] on button "Secure Notes" at bounding box center [999, 51] width 70 height 19
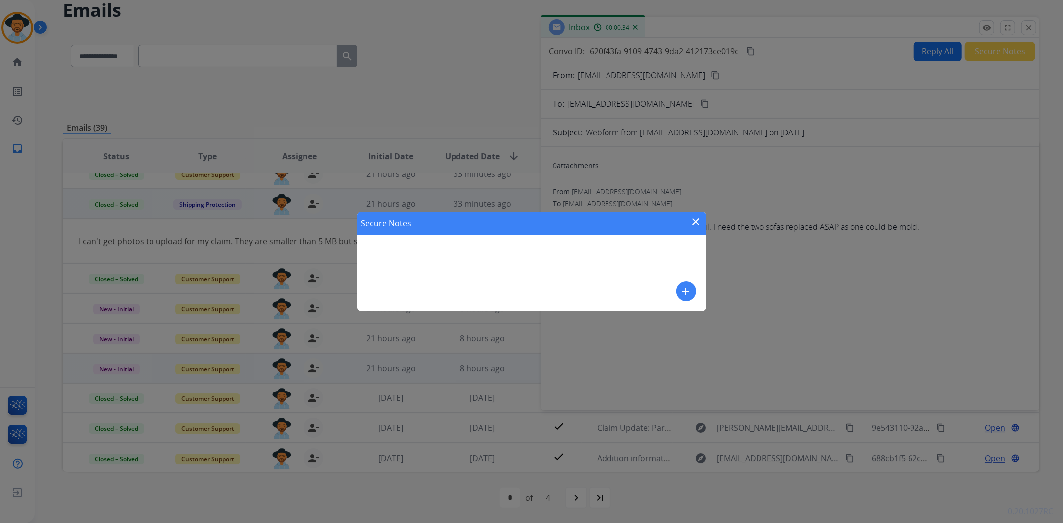
click at [681, 290] on mat-icon "add" at bounding box center [686, 291] width 12 height 12
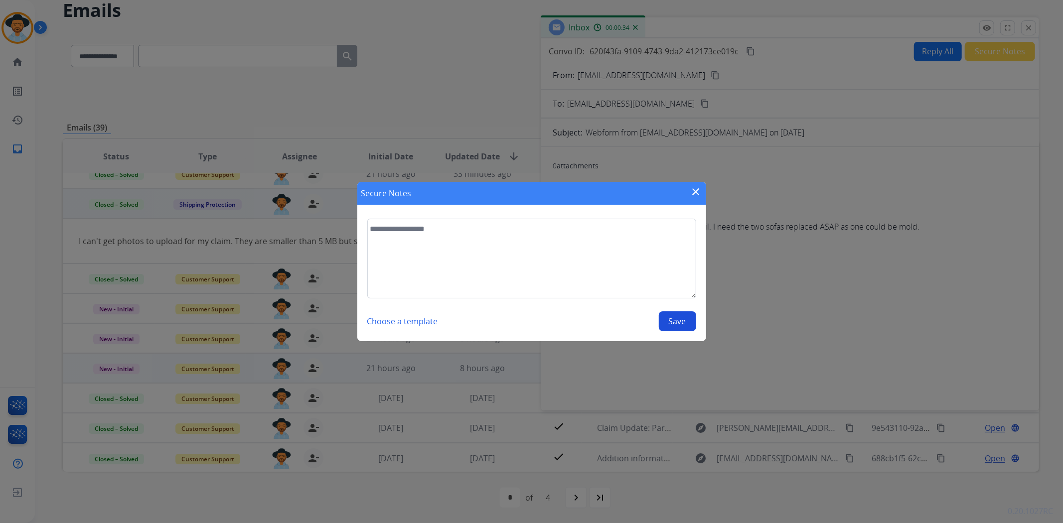
click at [599, 286] on textarea at bounding box center [531, 259] width 329 height 80
type textarea "**********"
click at [689, 324] on button "Save" at bounding box center [677, 321] width 37 height 20
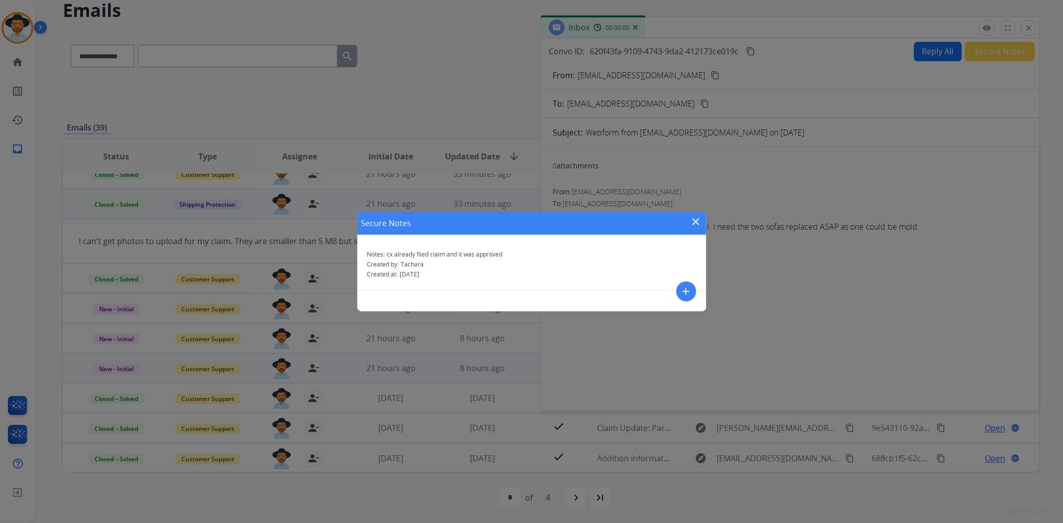
click at [691, 220] on mat-icon "close" at bounding box center [696, 222] width 12 height 12
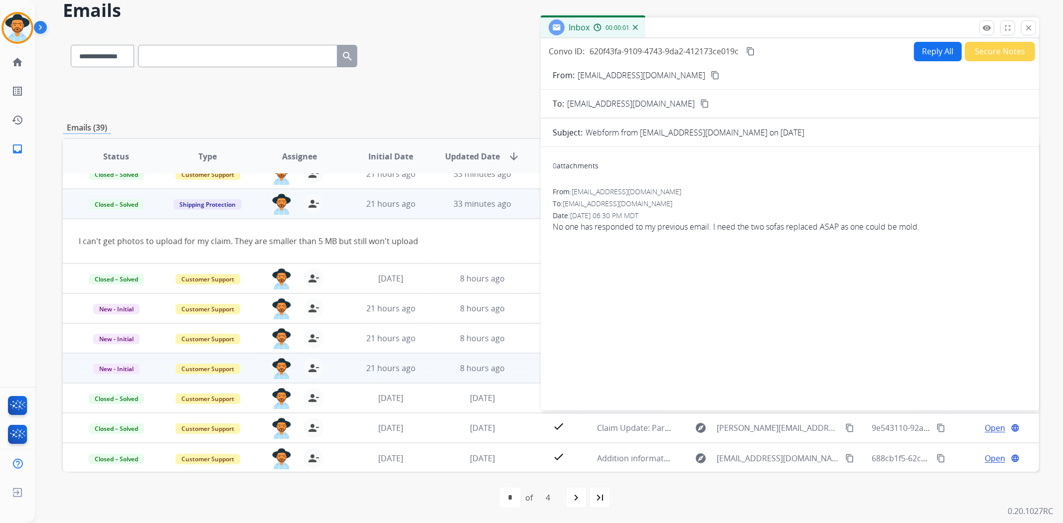
click at [1019, 31] on div "remove_red_eye Logs fullscreen Expand close Close" at bounding box center [1007, 27] width 57 height 15
click at [1027, 23] on mat-icon "close" at bounding box center [1028, 27] width 9 height 9
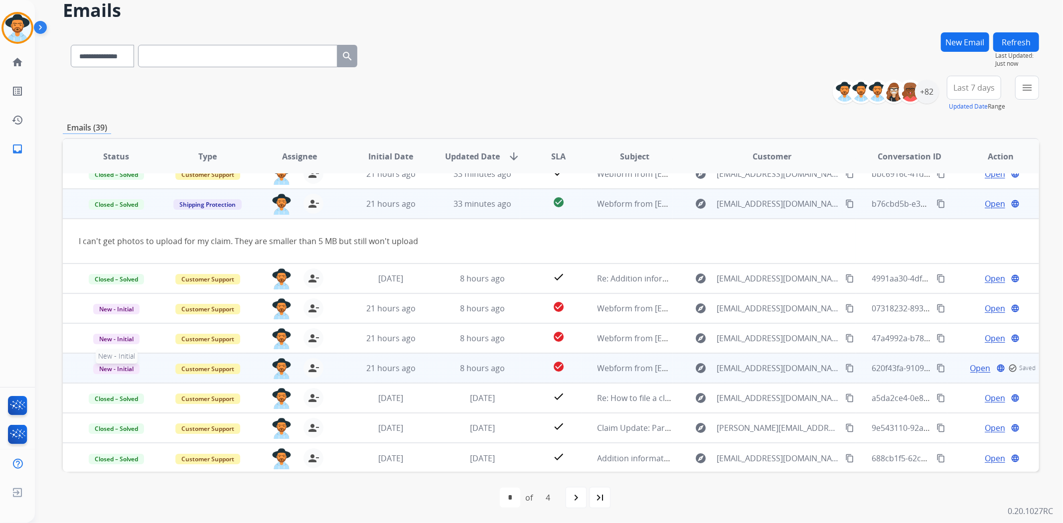
click at [119, 370] on span "New - Initial" at bounding box center [116, 369] width 46 height 10
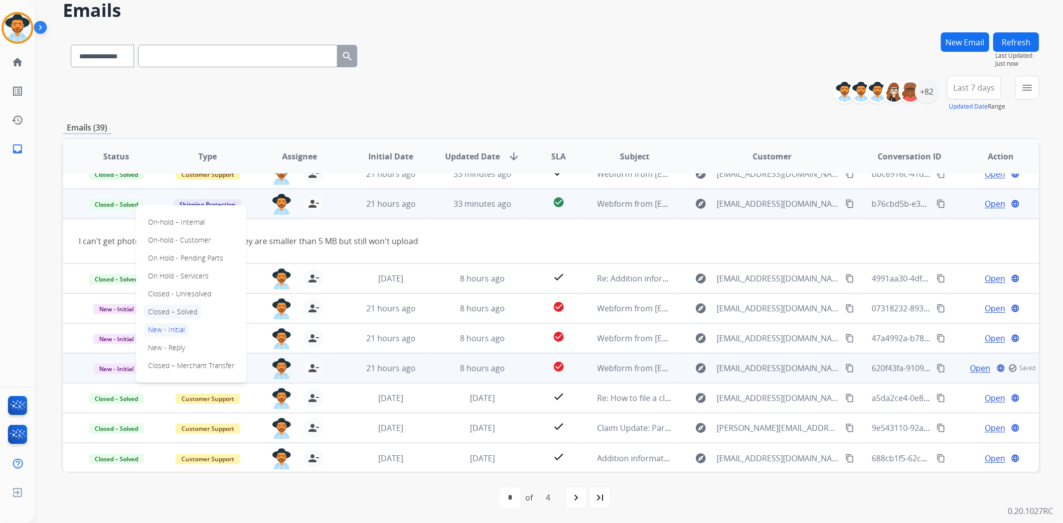
click at [199, 309] on p "Closed – Solved" at bounding box center [172, 312] width 57 height 14
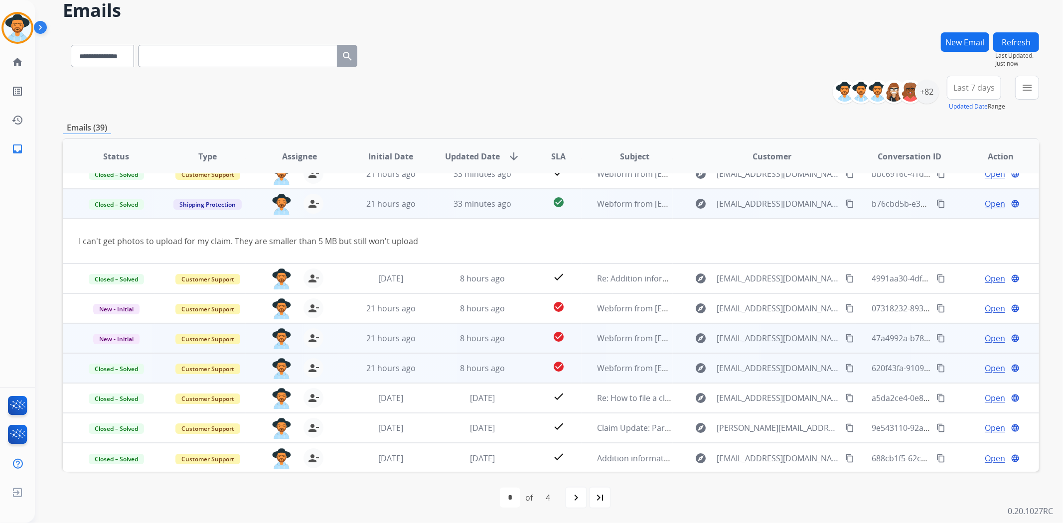
click at [987, 339] on span "Open" at bounding box center [994, 338] width 20 height 12
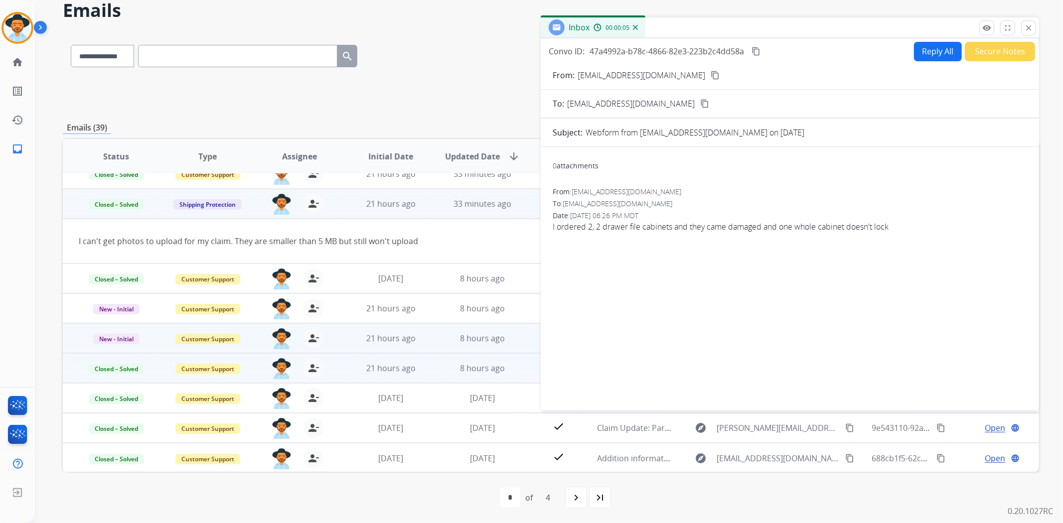
click at [710, 73] on mat-icon "content_copy" at bounding box center [714, 75] width 9 height 9
click at [927, 51] on button "Reply All" at bounding box center [938, 51] width 48 height 19
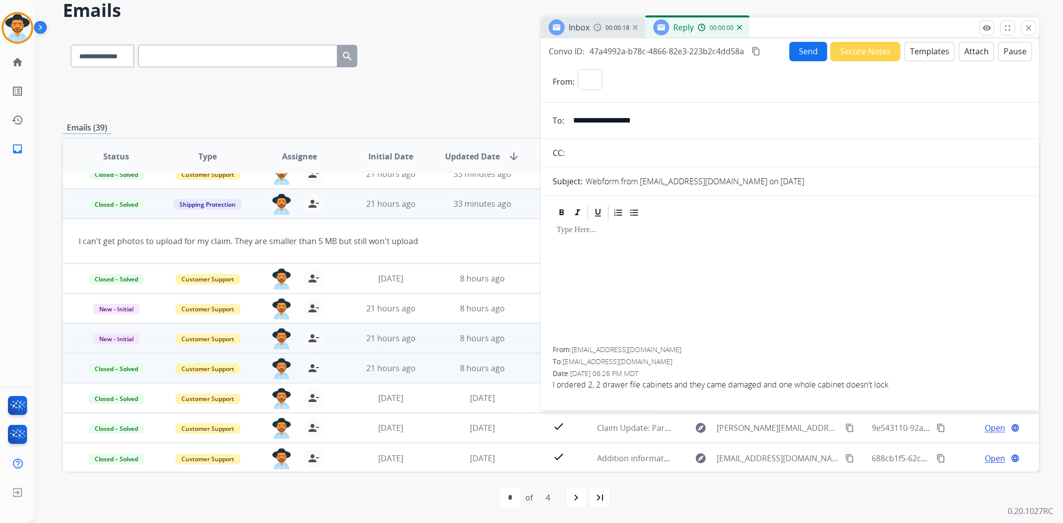
select select "**********"
click at [919, 49] on button "Templates" at bounding box center [929, 51] width 50 height 19
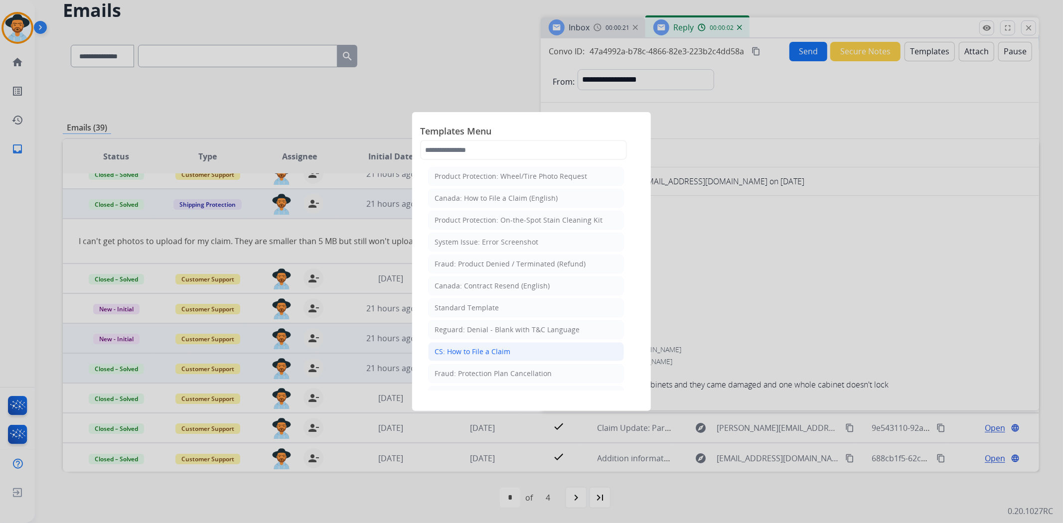
click at [492, 357] on div "CS: How to File a Claim" at bounding box center [472, 352] width 76 height 10
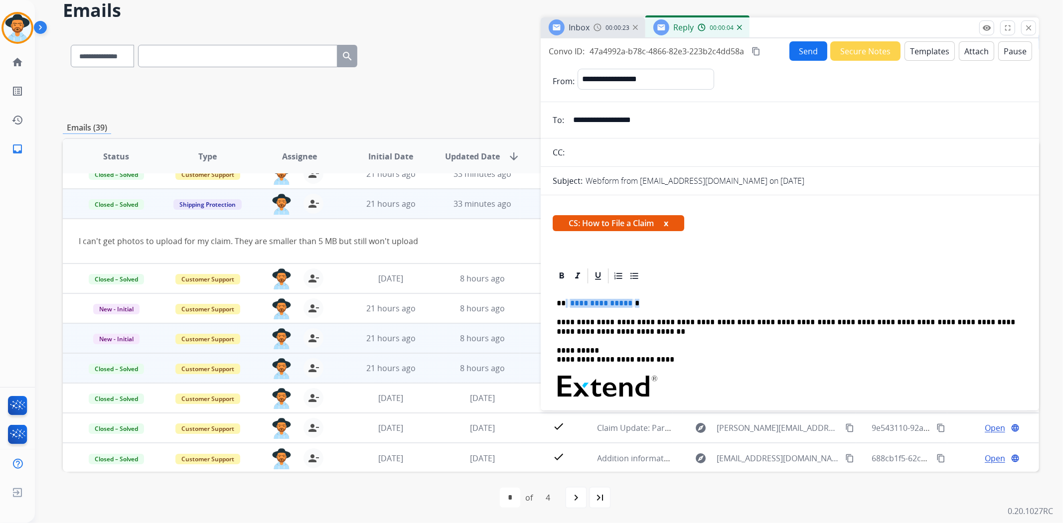
drag, startPoint x: 635, startPoint y: 302, endPoint x: 564, endPoint y: 301, distance: 71.2
click at [564, 301] on p "**********" at bounding box center [785, 303] width 458 height 9
click at [799, 47] on button "Send" at bounding box center [808, 50] width 38 height 19
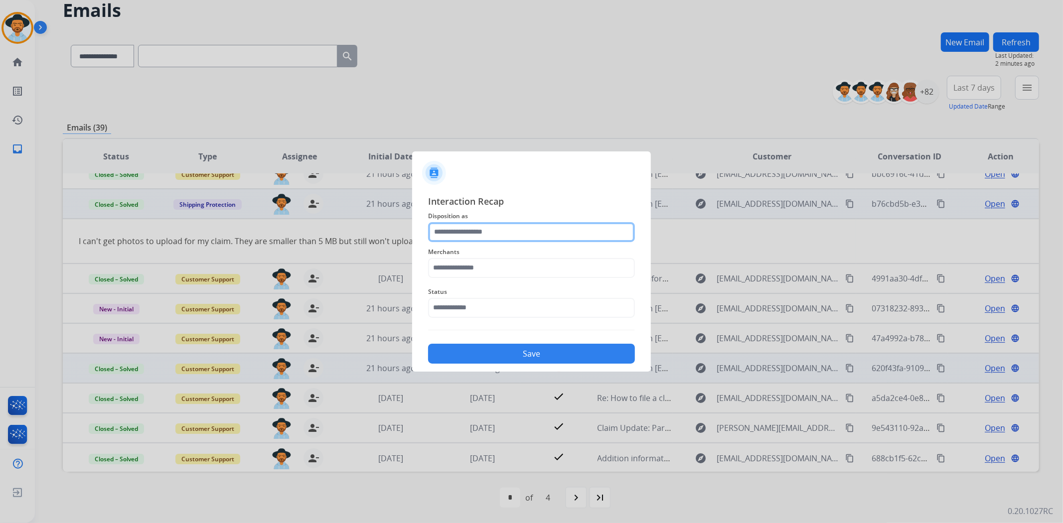
click at [485, 232] on input "text" at bounding box center [531, 232] width 207 height 20
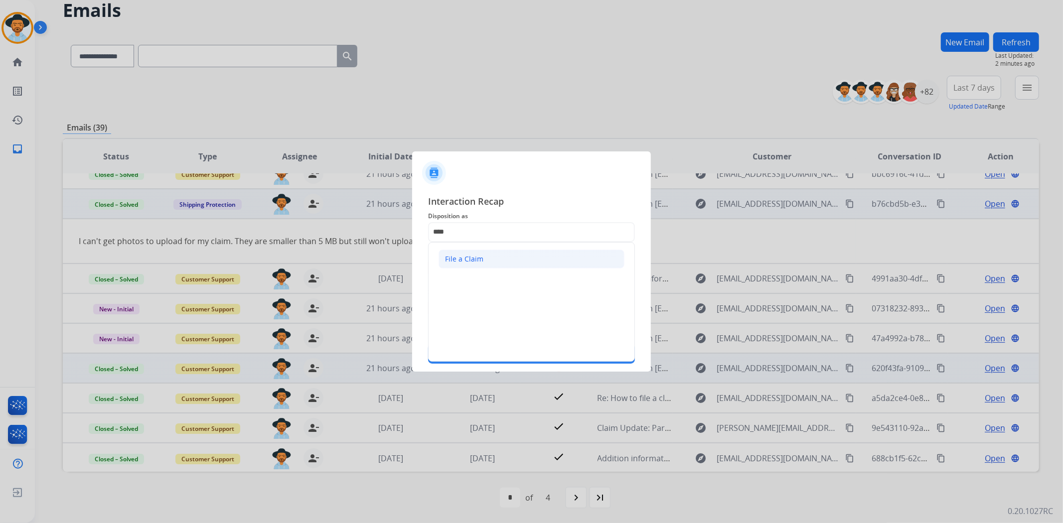
click at [462, 260] on div "File a Claim" at bounding box center [464, 259] width 38 height 10
type input "**********"
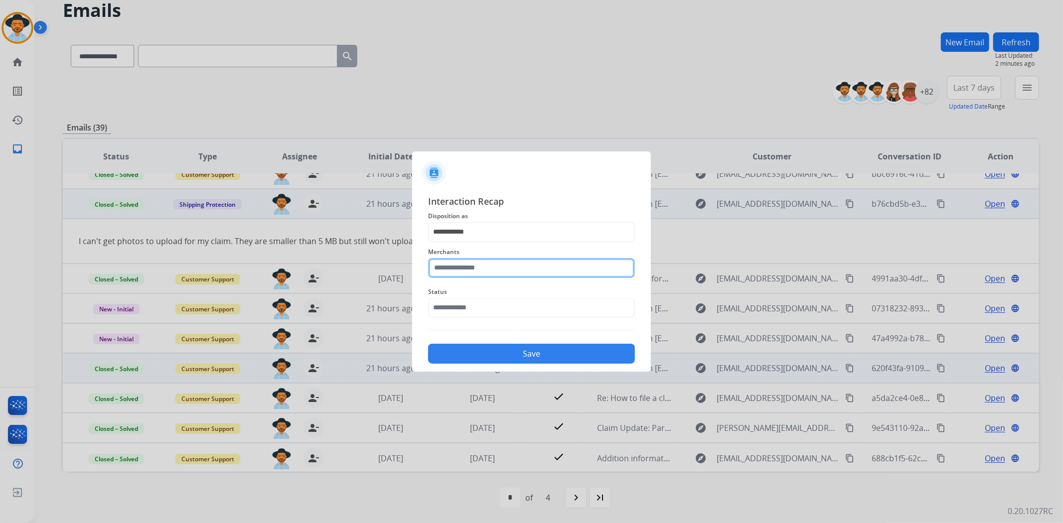
click at [463, 271] on input "text" at bounding box center [531, 268] width 207 height 20
click at [469, 298] on div "Not found" at bounding box center [462, 296] width 34 height 10
type input "*********"
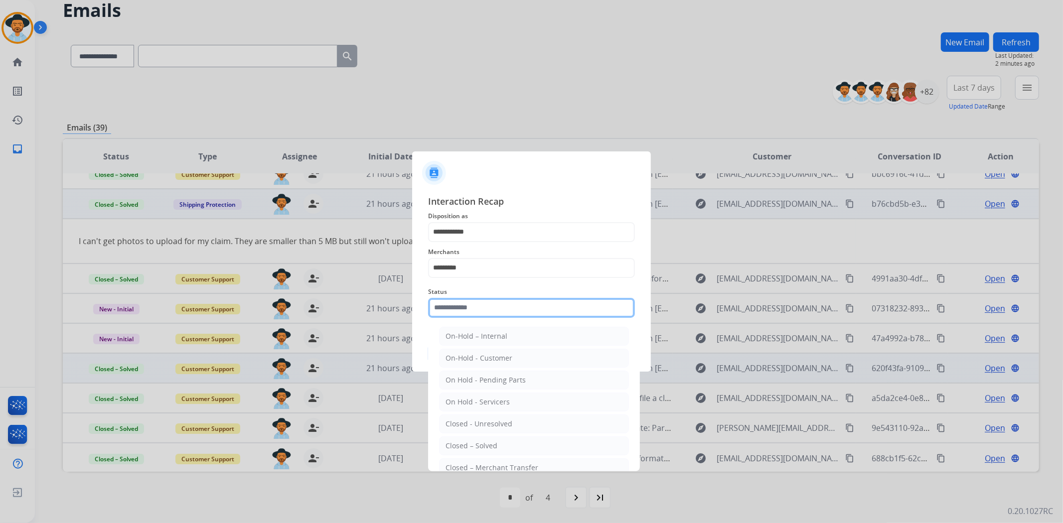
click at [469, 304] on input "text" at bounding box center [531, 308] width 207 height 20
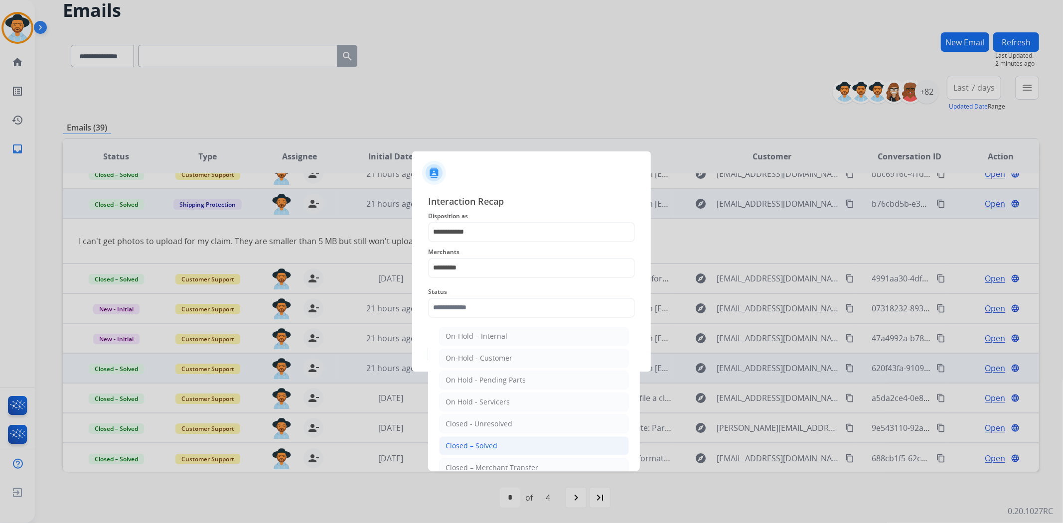
click at [495, 441] on div "Closed – Solved" at bounding box center [471, 446] width 52 height 10
type input "**********"
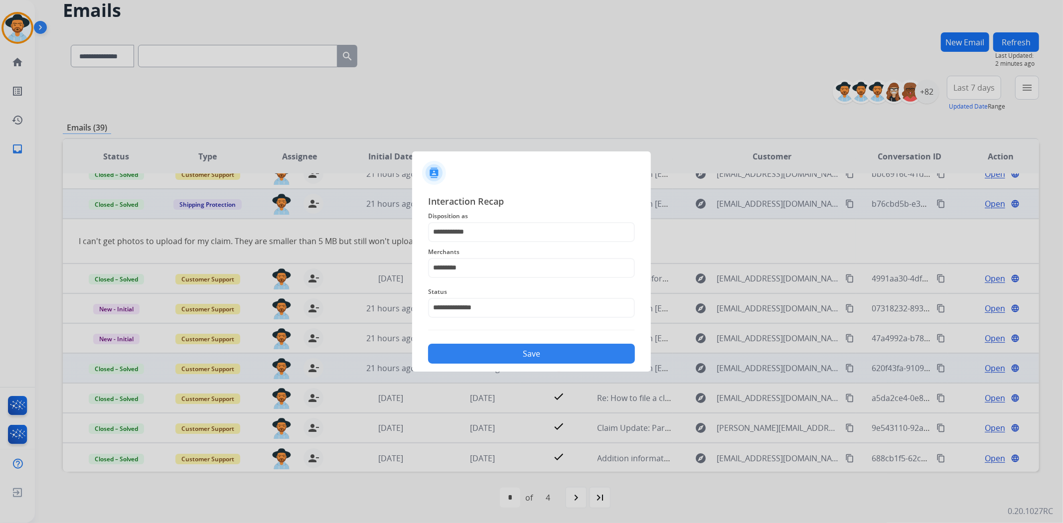
click at [490, 350] on button "Save" at bounding box center [531, 354] width 207 height 20
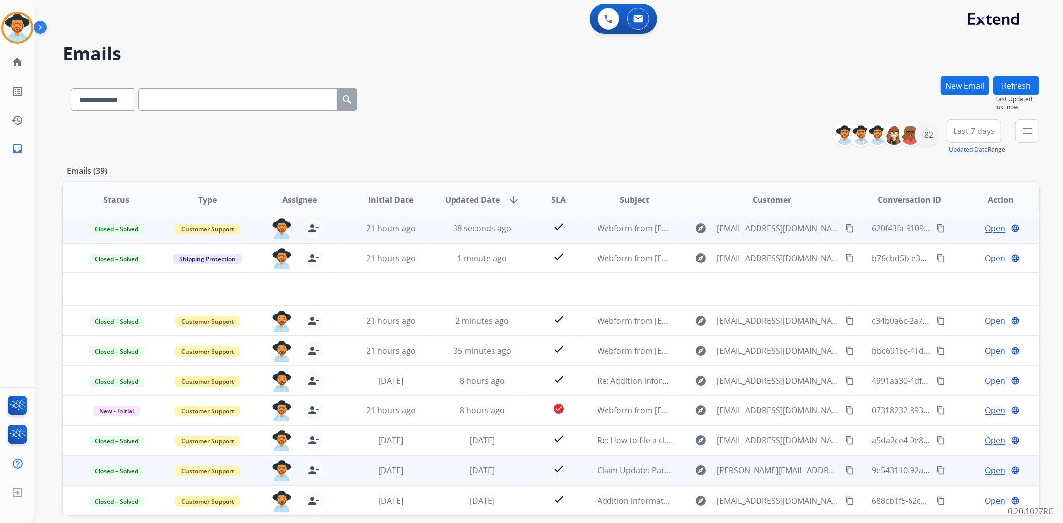
scroll to position [33, 0]
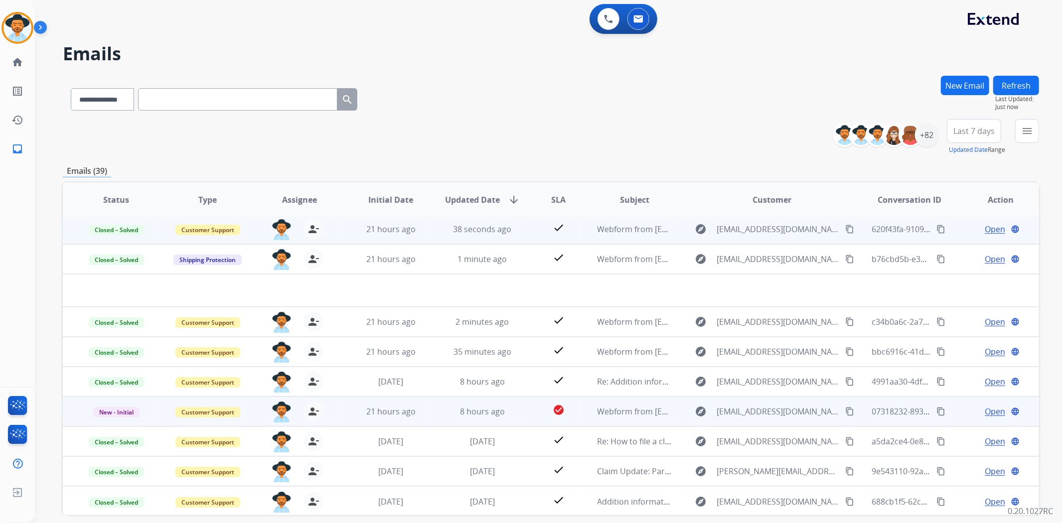
click at [984, 406] on span "Open" at bounding box center [994, 412] width 20 height 12
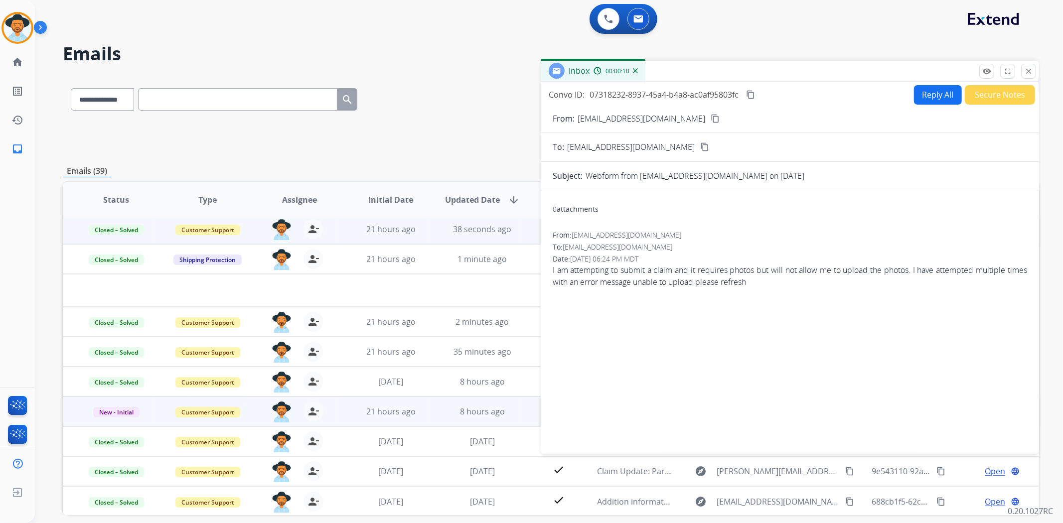
click at [710, 117] on mat-icon "content_copy" at bounding box center [714, 118] width 9 height 9
click at [1026, 67] on mat-icon "close" at bounding box center [1028, 71] width 9 height 9
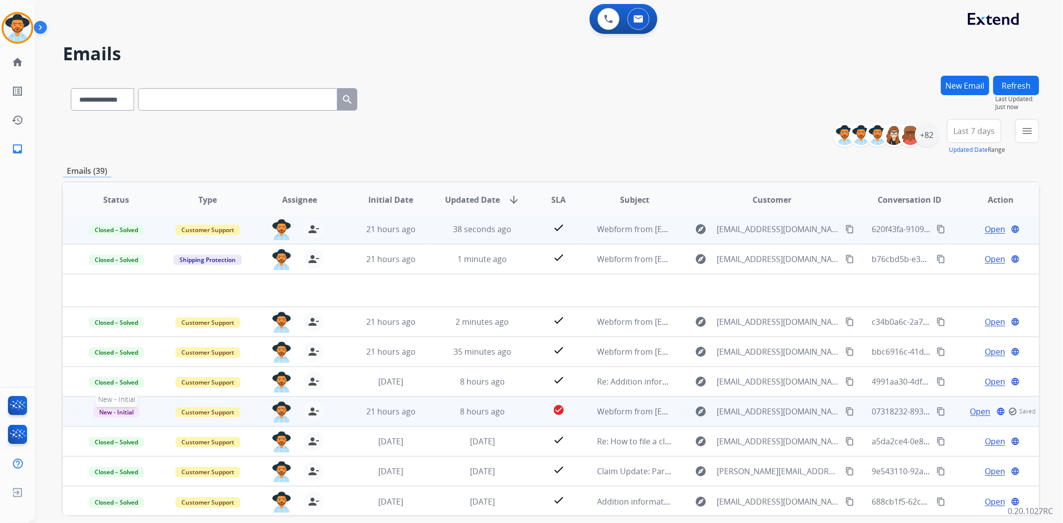
click at [132, 410] on span "New - Initial" at bounding box center [116, 412] width 46 height 10
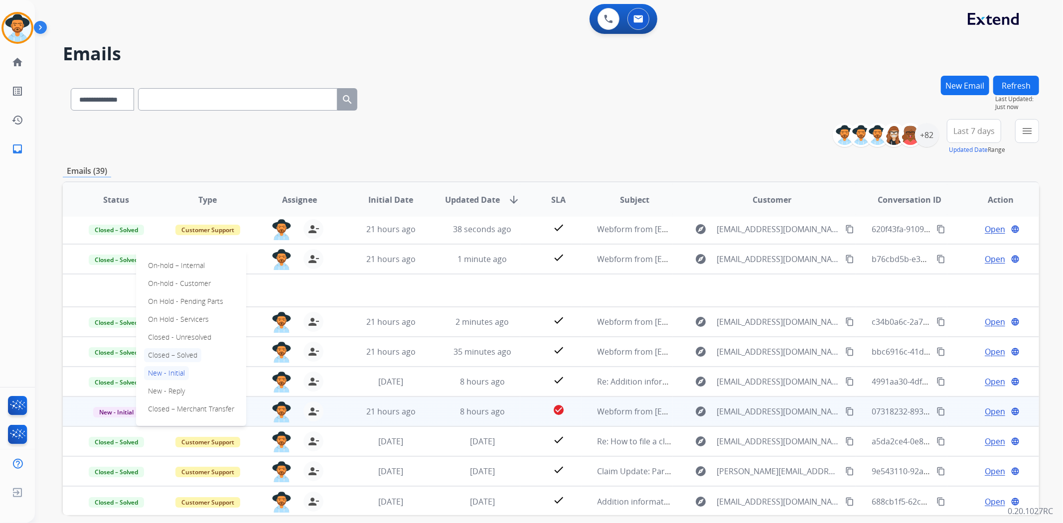
click at [188, 356] on p "Closed – Solved" at bounding box center [172, 355] width 57 height 14
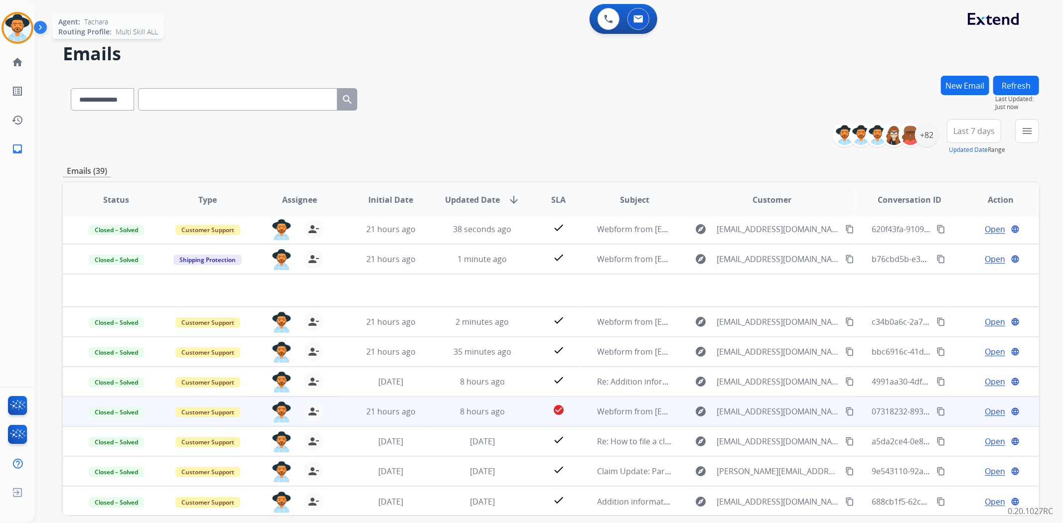
click at [10, 25] on img at bounding box center [17, 28] width 28 height 28
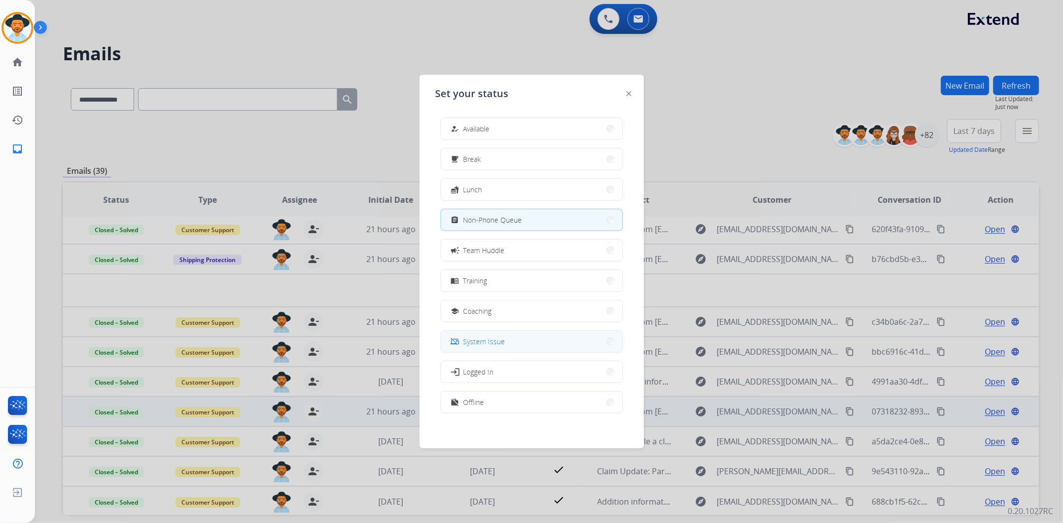
scroll to position [2, 0]
click at [505, 393] on button "work_off Offline" at bounding box center [531, 399] width 181 height 21
